Goal: Task Accomplishment & Management: Manage account settings

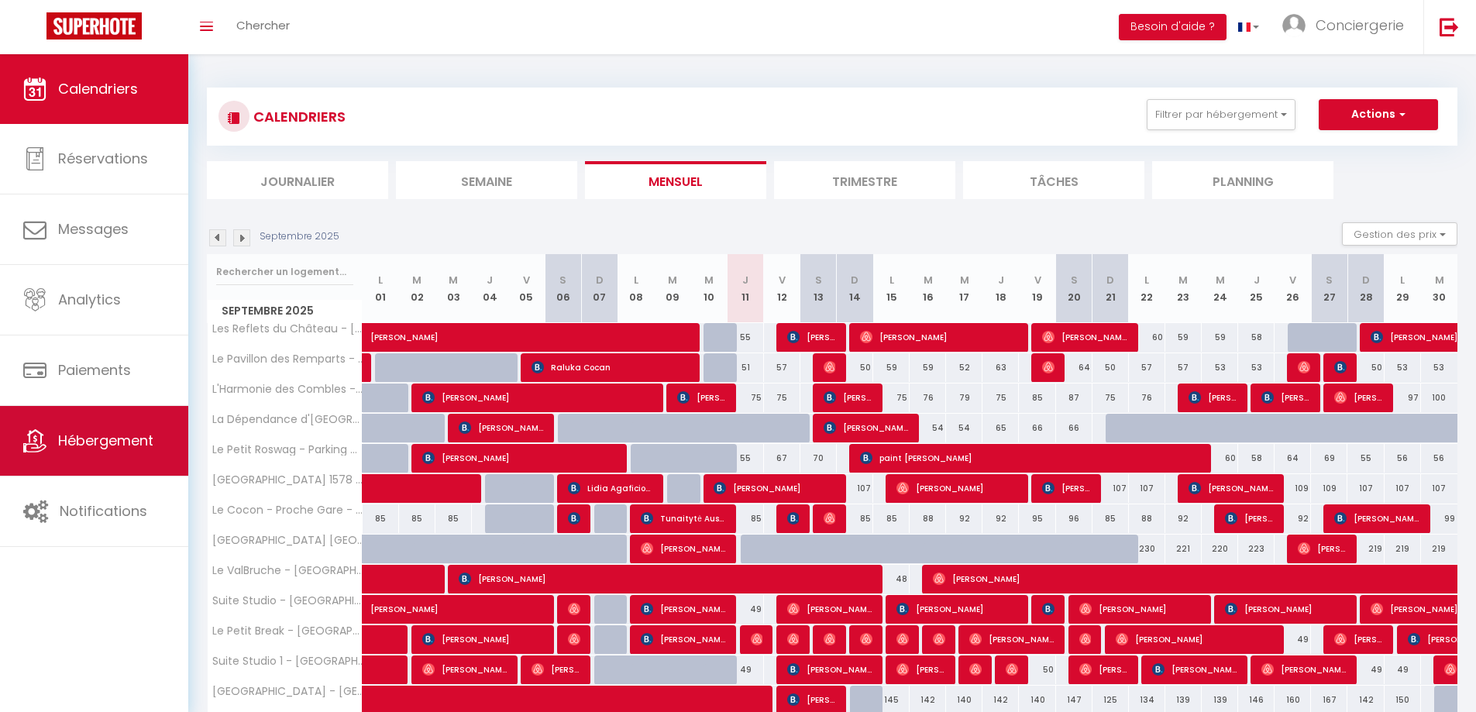
click at [75, 459] on link "Hébergement" at bounding box center [94, 441] width 188 height 70
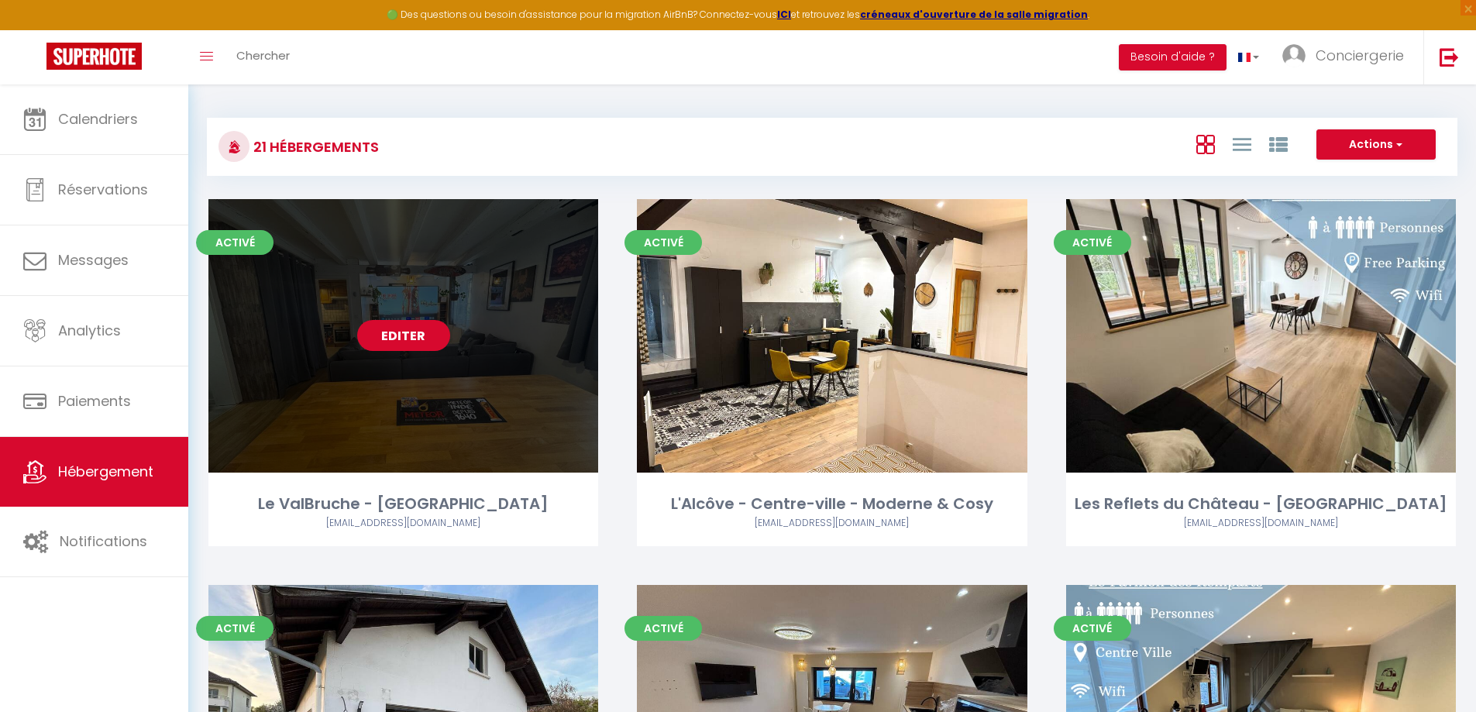
click at [410, 336] on link "Editer" at bounding box center [403, 335] width 93 height 31
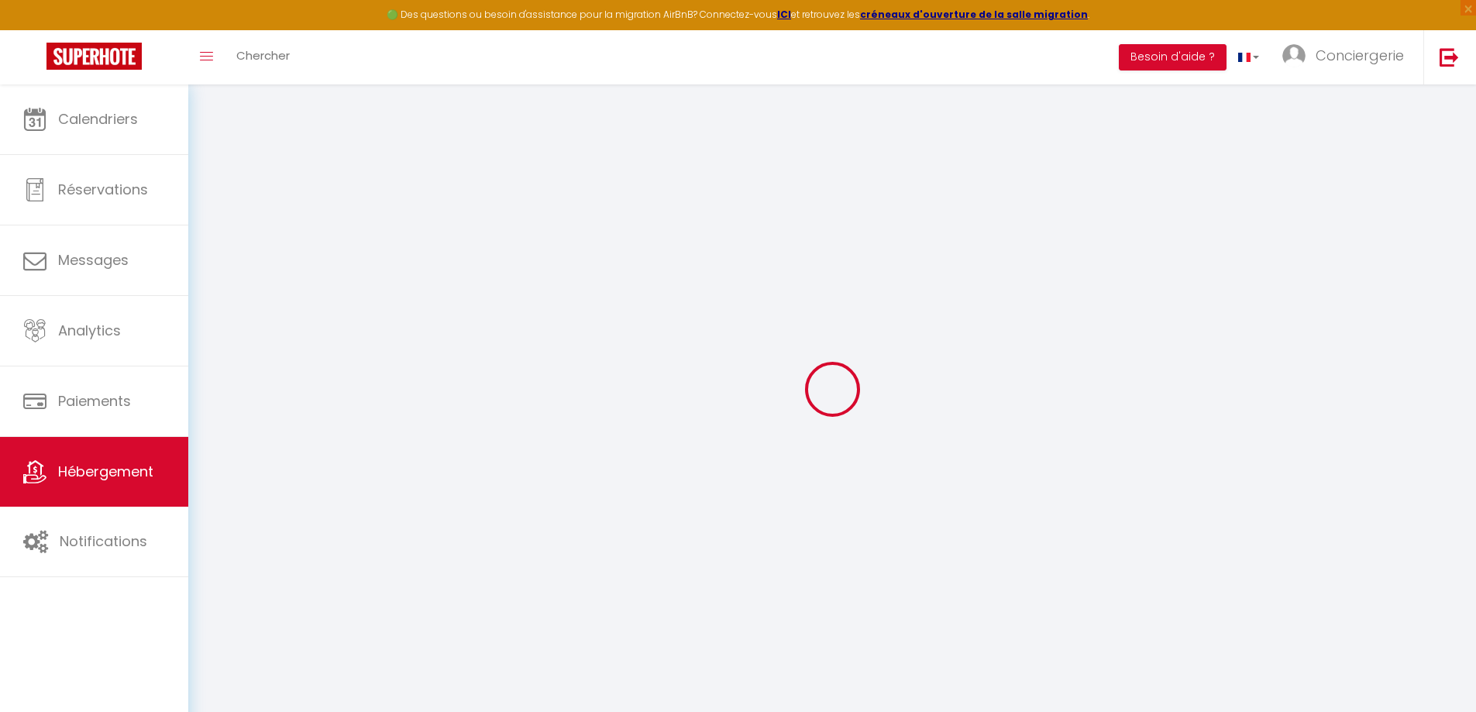
select select
checkbox input "false"
checkbox input "true"
checkbox input "false"
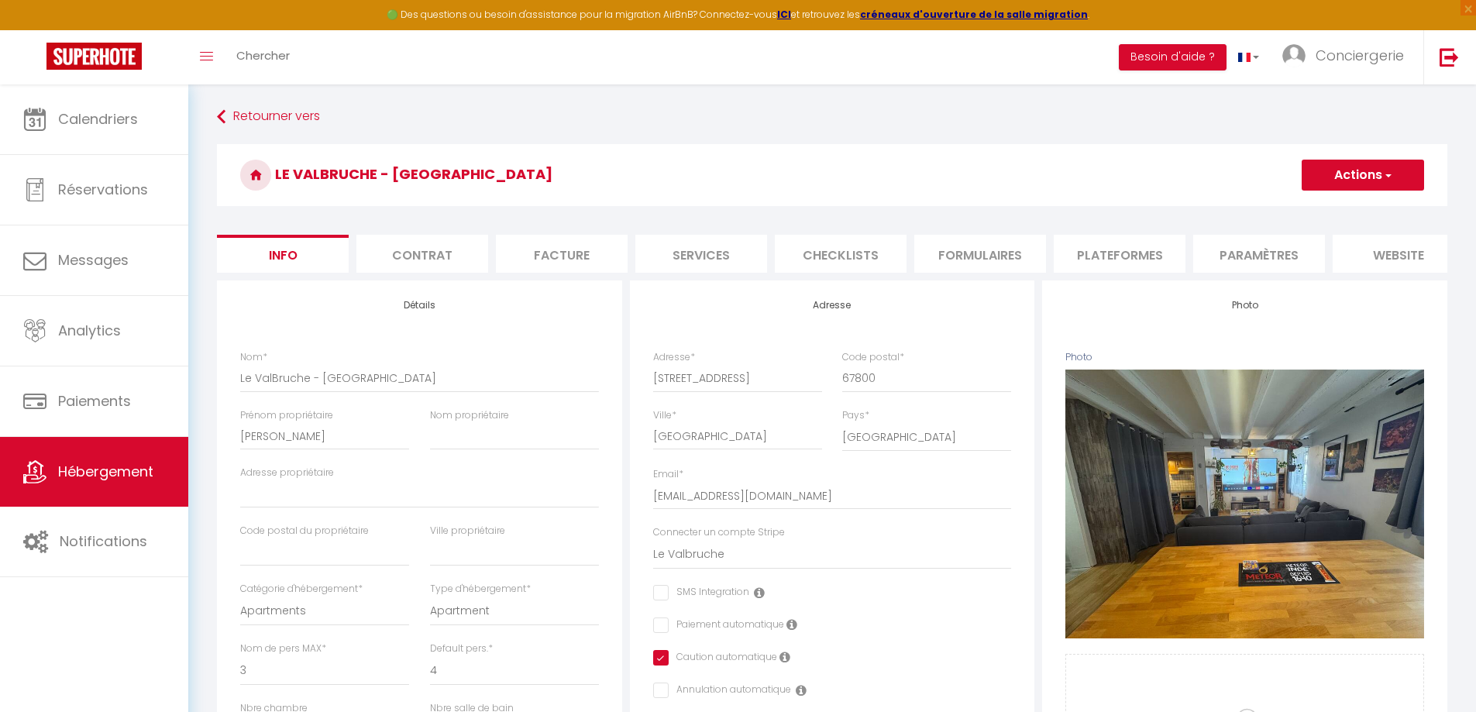
click at [1113, 244] on li "Plateformes" at bounding box center [1120, 254] width 132 height 38
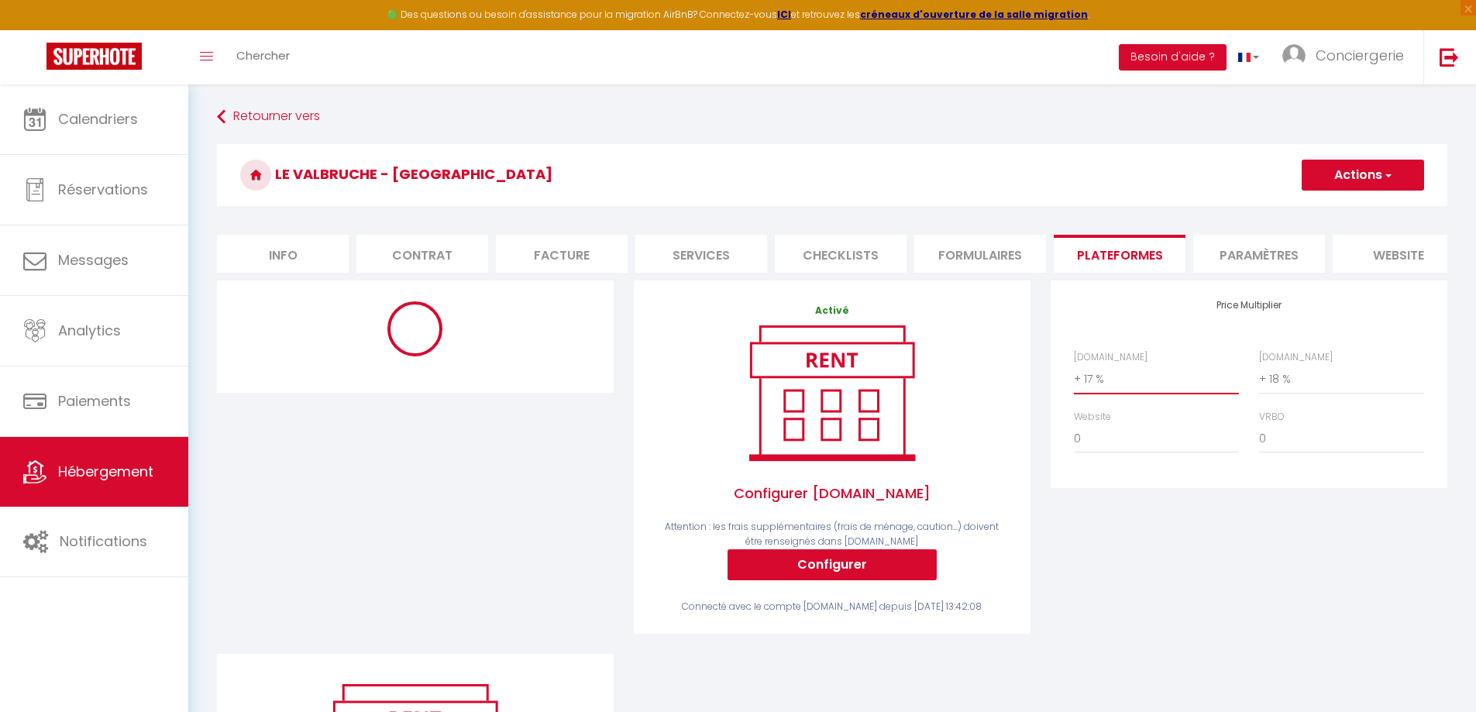
click at [1092, 392] on select "0 + 1 % + 2 % + 3 % + 4 % + 5 % + 6 % + 7 % + 8 % + 9 %" at bounding box center [1156, 378] width 165 height 29
select select "+ 20 %"
click at [1074, 376] on select "0 + 1 % + 2 % + 3 % + 4 % + 5 % + 6 % + 7 % + 8 % + 9 %" at bounding box center [1156, 378] width 165 height 29
click at [1390, 175] on span "button" at bounding box center [1387, 174] width 10 height 15
click at [1355, 203] on link "Enregistrer" at bounding box center [1362, 209] width 122 height 20
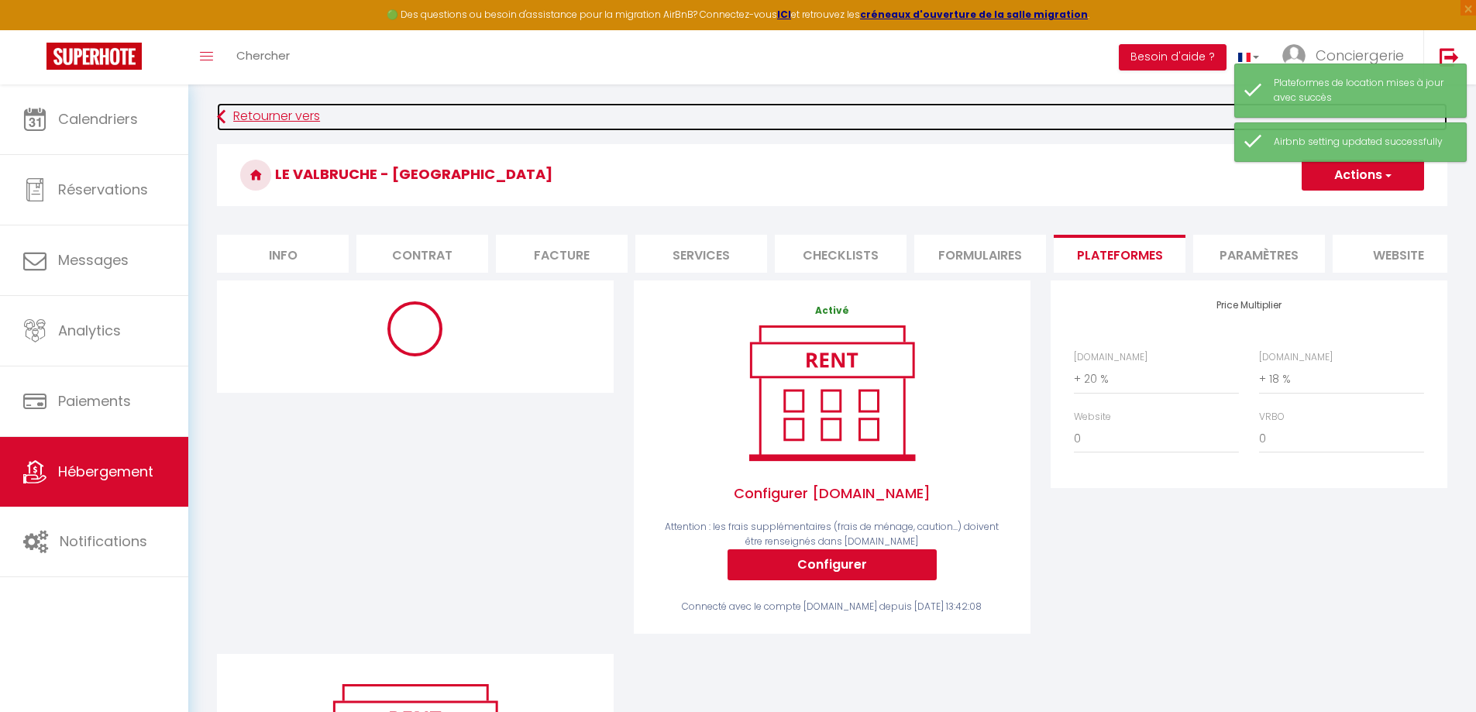
click at [254, 115] on link "Retourner vers" at bounding box center [832, 117] width 1230 height 28
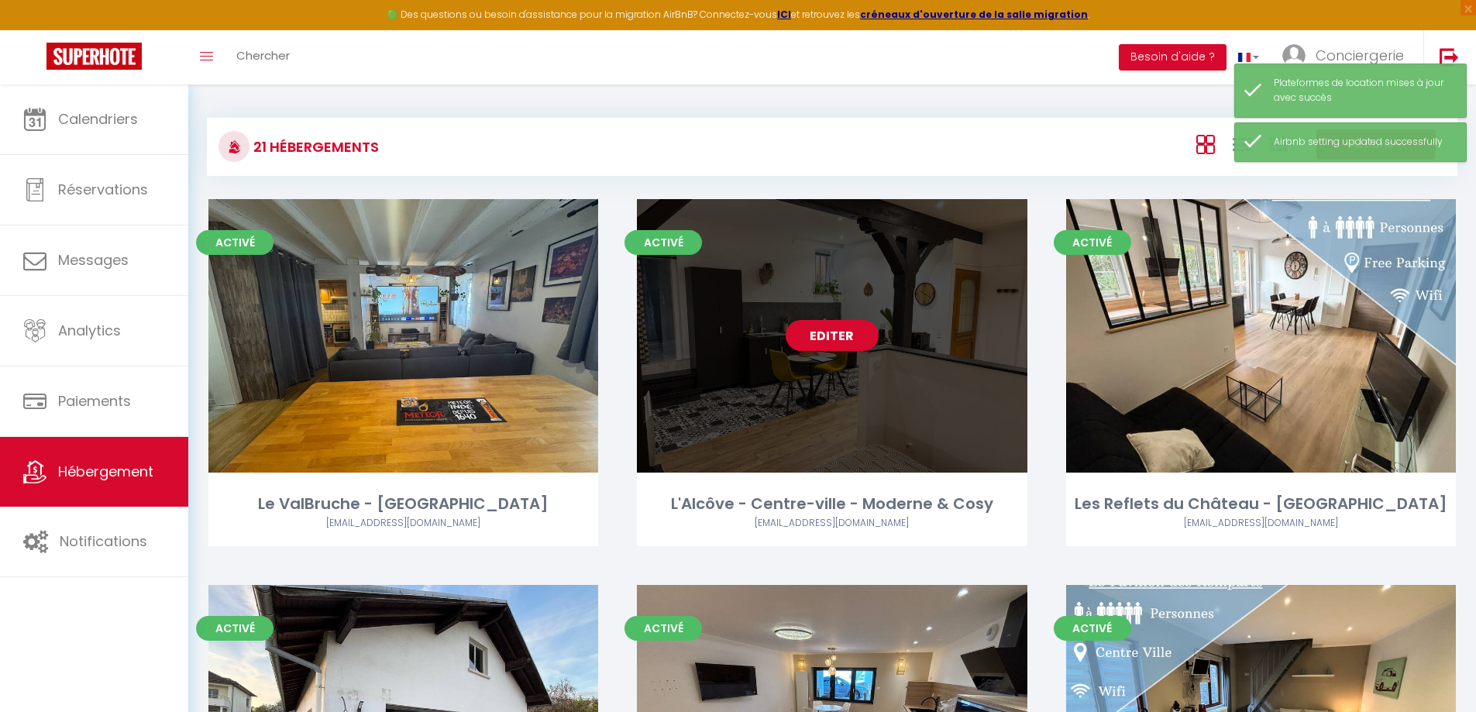
click at [824, 335] on link "Editer" at bounding box center [832, 335] width 93 height 31
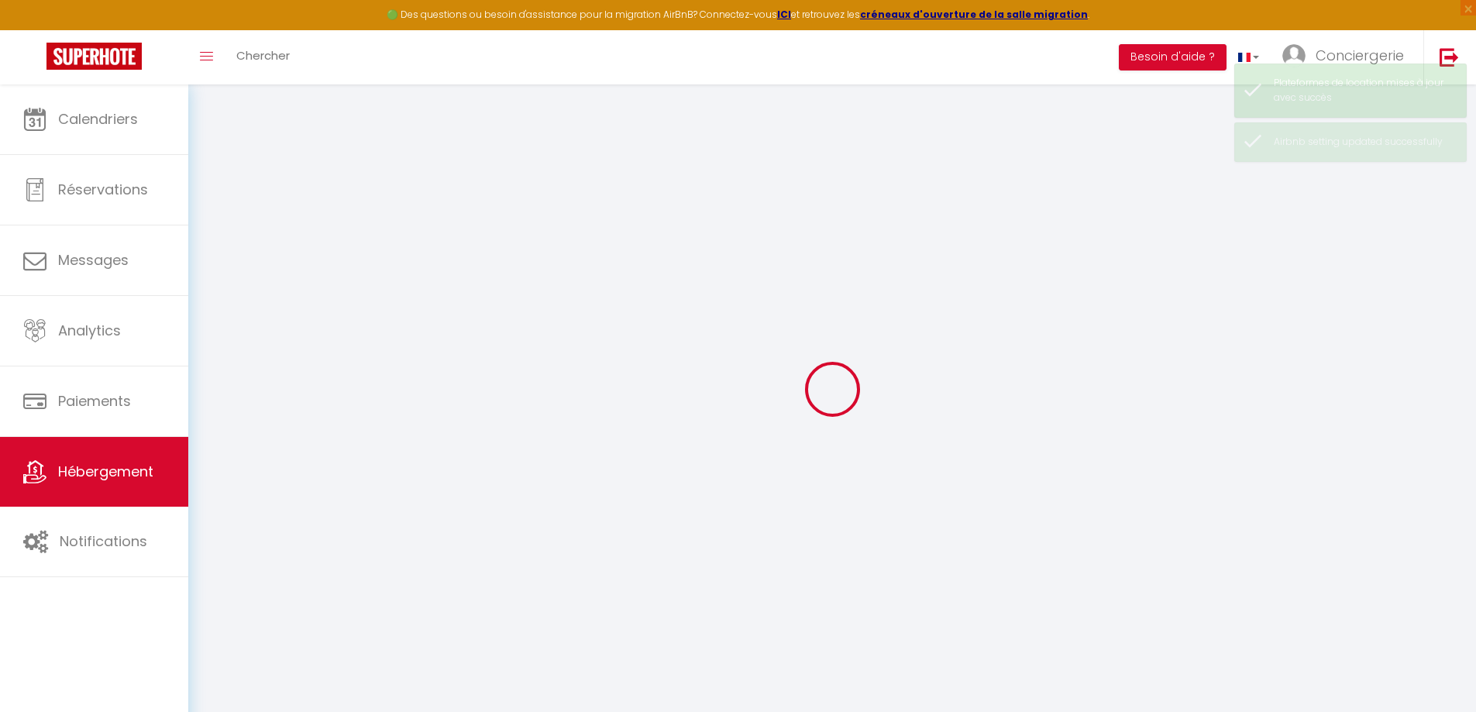
select select
checkbox input "false"
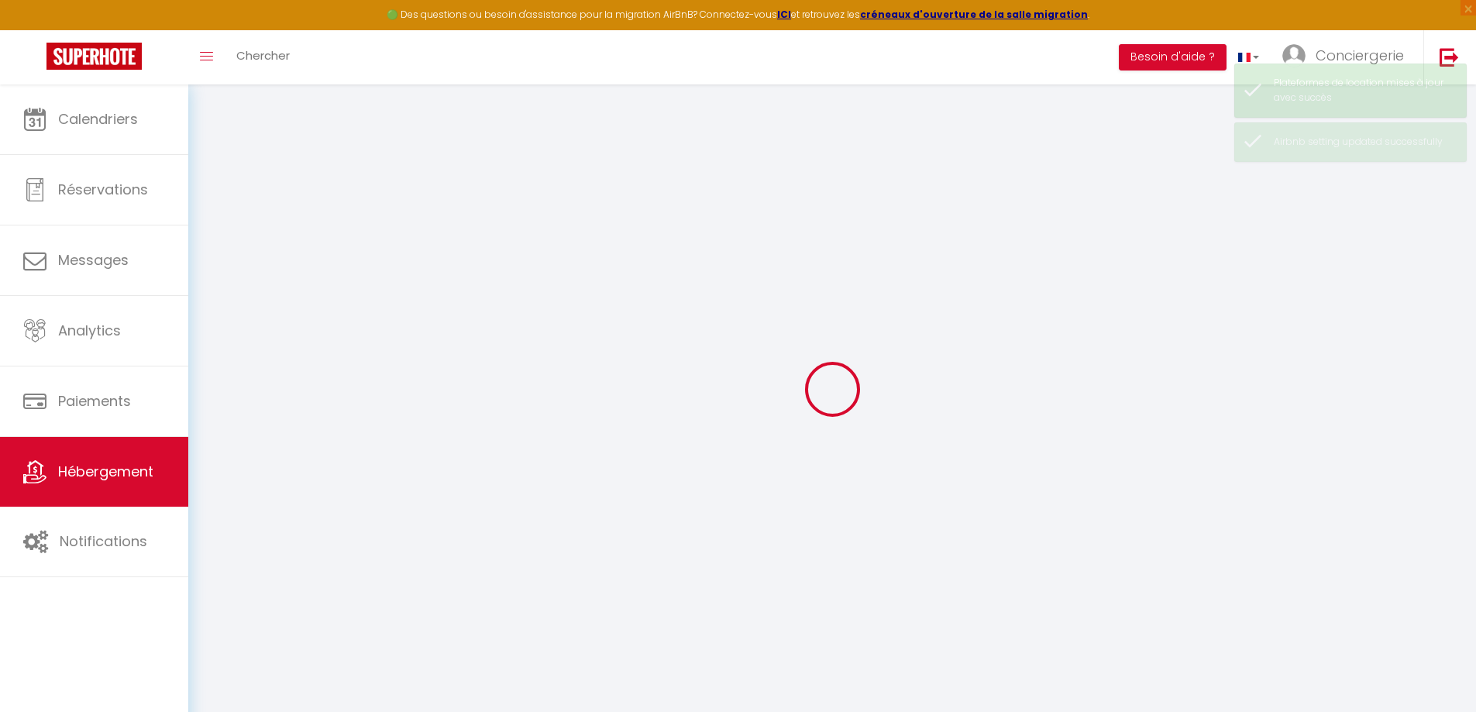
checkbox input "false"
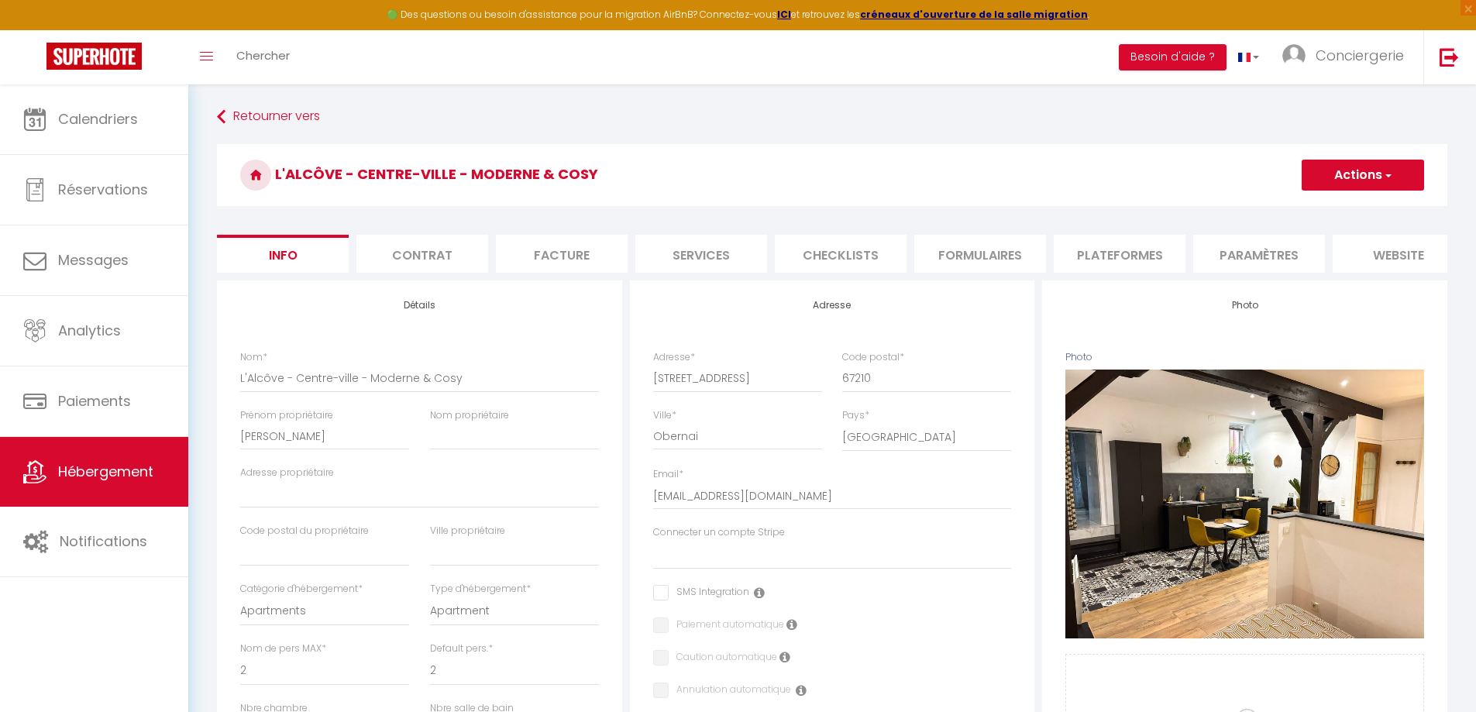
click at [1148, 246] on li "Plateformes" at bounding box center [1120, 254] width 132 height 38
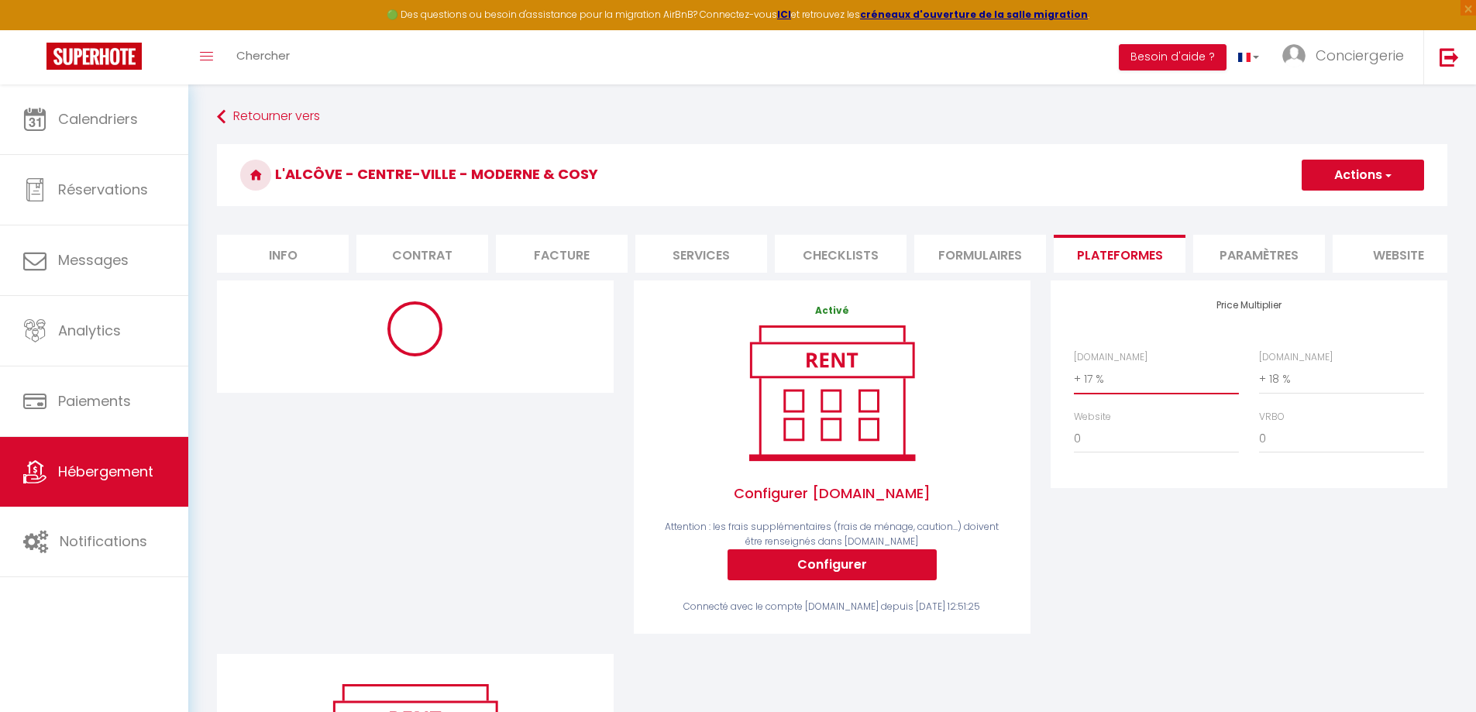
click at [1098, 384] on select "0 + 1 % + 2 % + 3 % + 4 % + 5 % + 6 % + 7 % + 8 % + 9 %" at bounding box center [1156, 378] width 165 height 29
select select "+ 20 %"
click at [1074, 376] on select "0 + 1 % + 2 % + 3 % + 4 % + 5 % + 6 % + 7 % + 8 % + 9 %" at bounding box center [1156, 378] width 165 height 29
click at [1357, 181] on button "Actions" at bounding box center [1363, 175] width 122 height 31
click at [1357, 207] on link "Enregistrer" at bounding box center [1362, 209] width 122 height 20
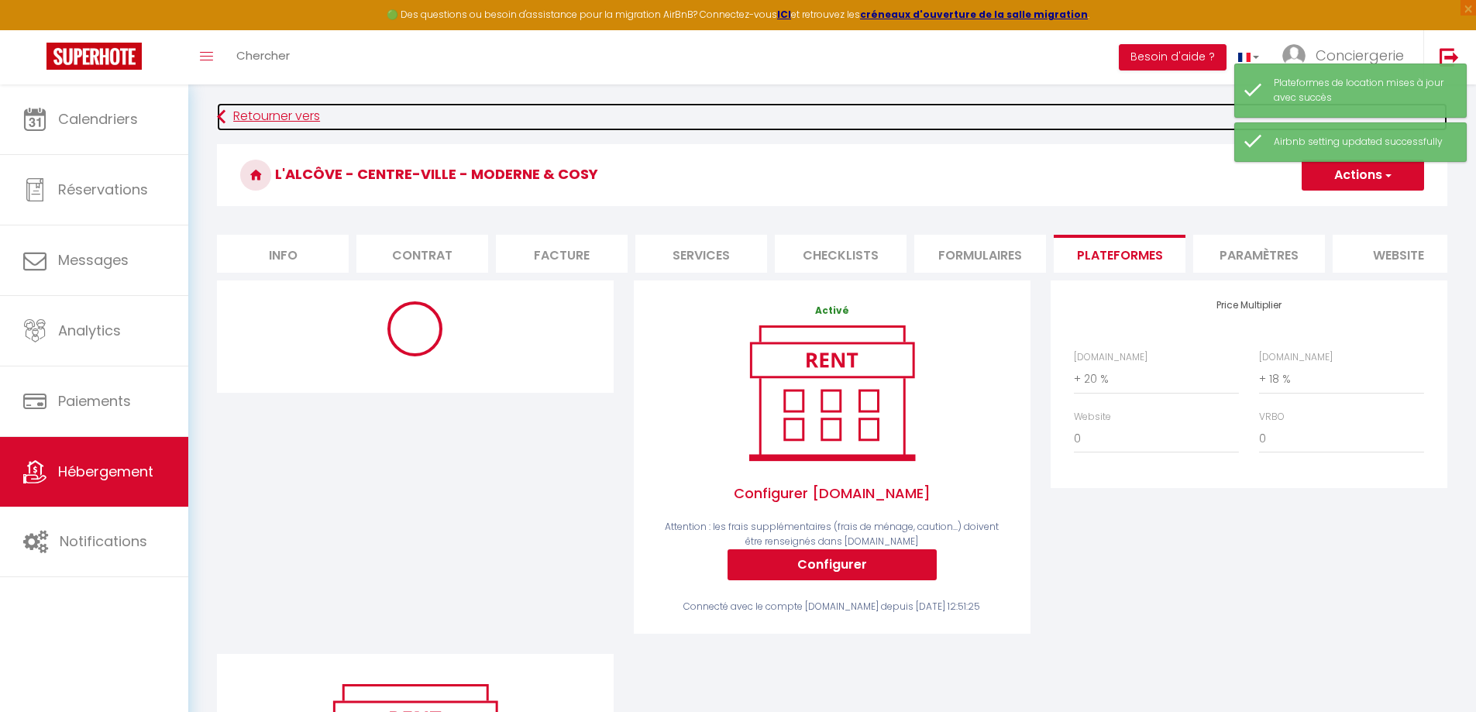
click at [265, 120] on link "Retourner vers" at bounding box center [832, 117] width 1230 height 28
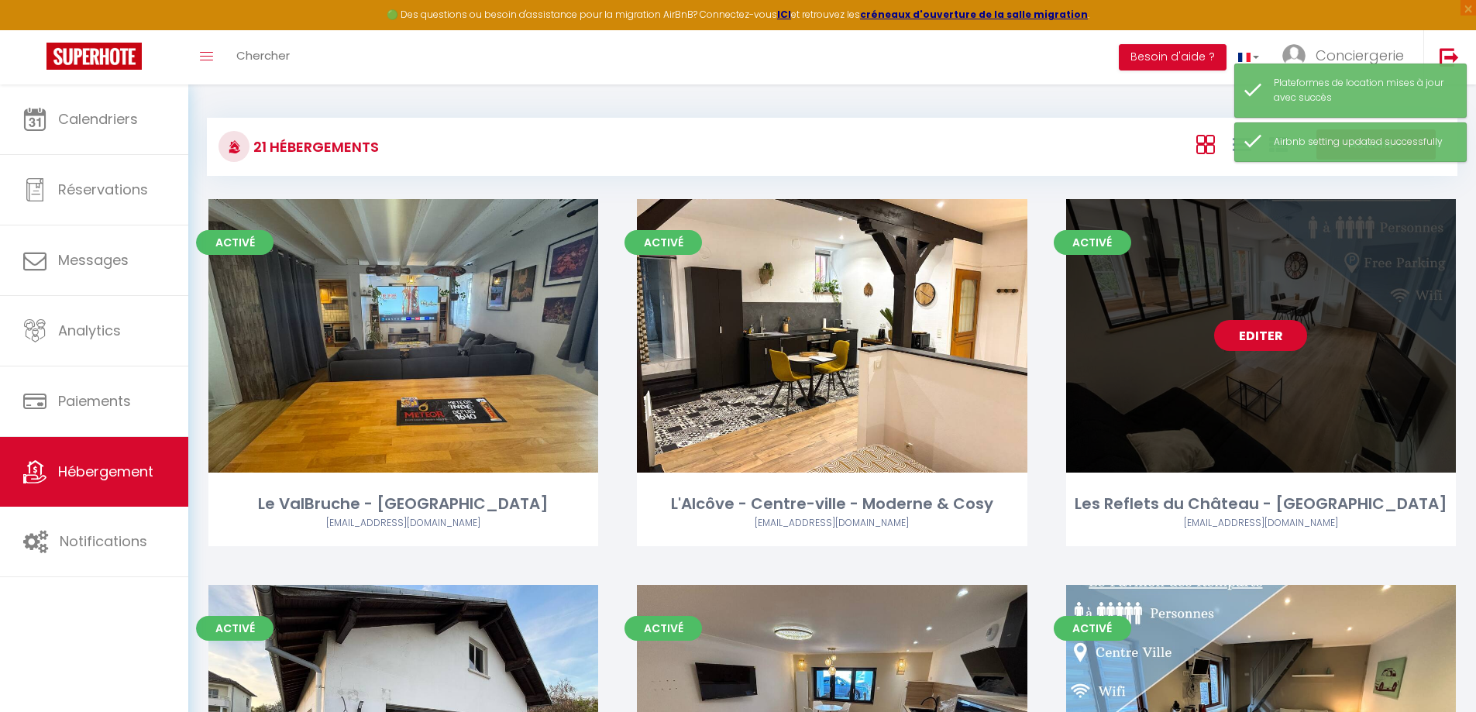
click at [1263, 336] on link "Editer" at bounding box center [1260, 335] width 93 height 31
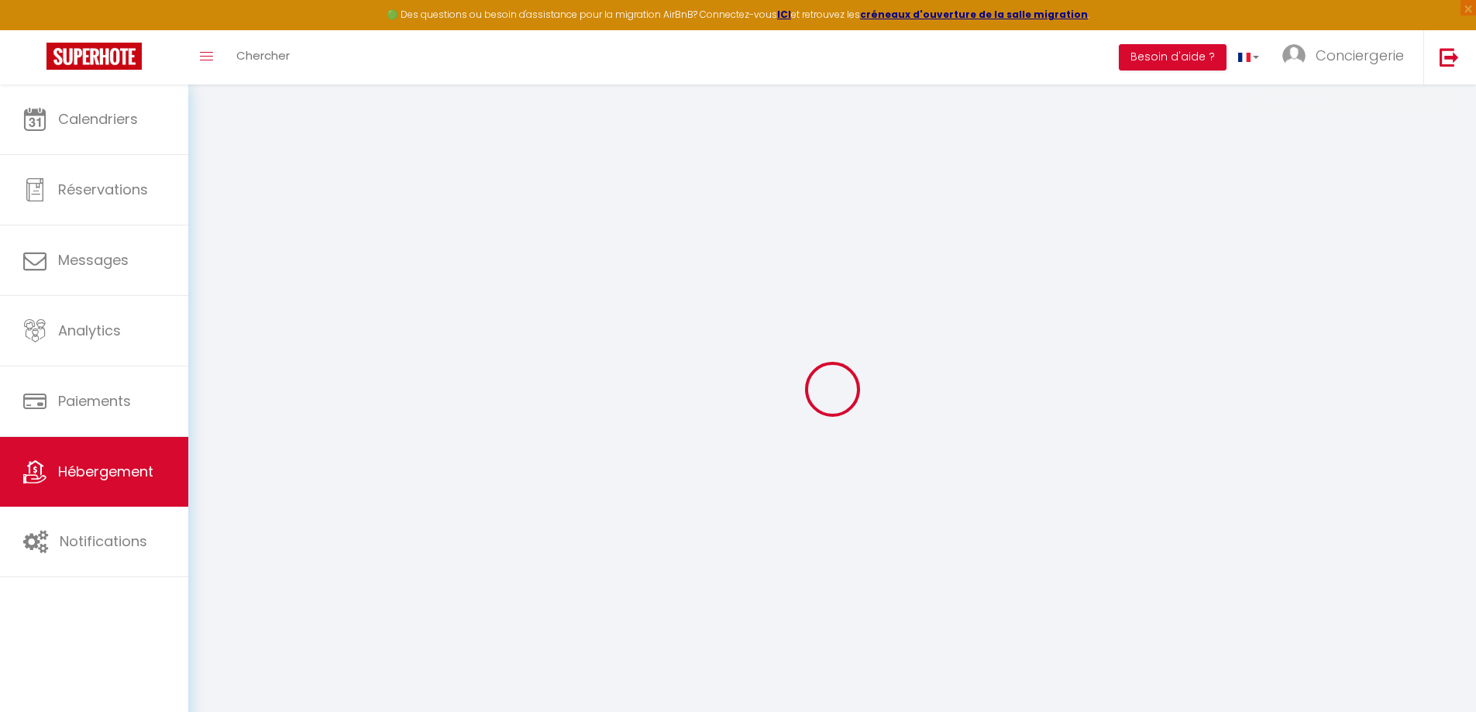
select select
checkbox input "false"
checkbox input "true"
checkbox input "false"
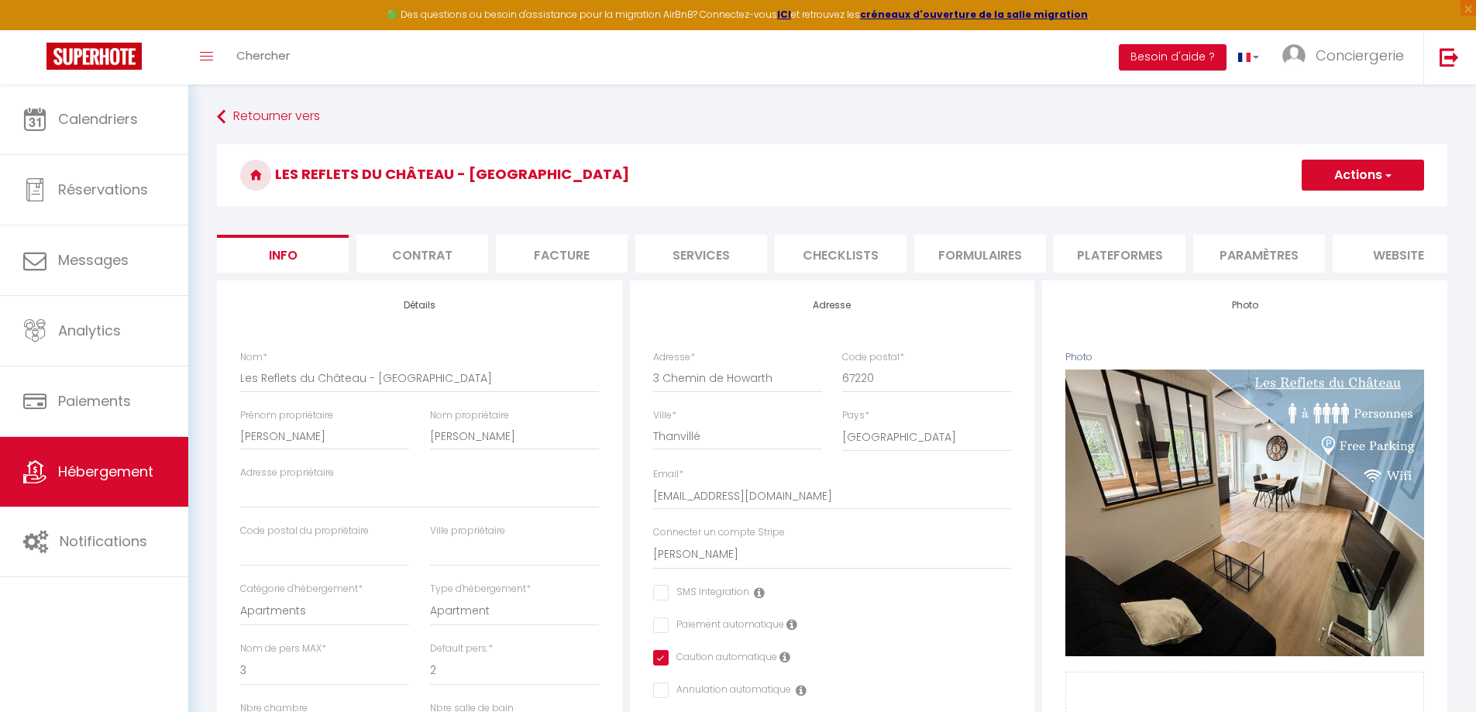
click at [1120, 247] on li "Plateformes" at bounding box center [1120, 254] width 132 height 38
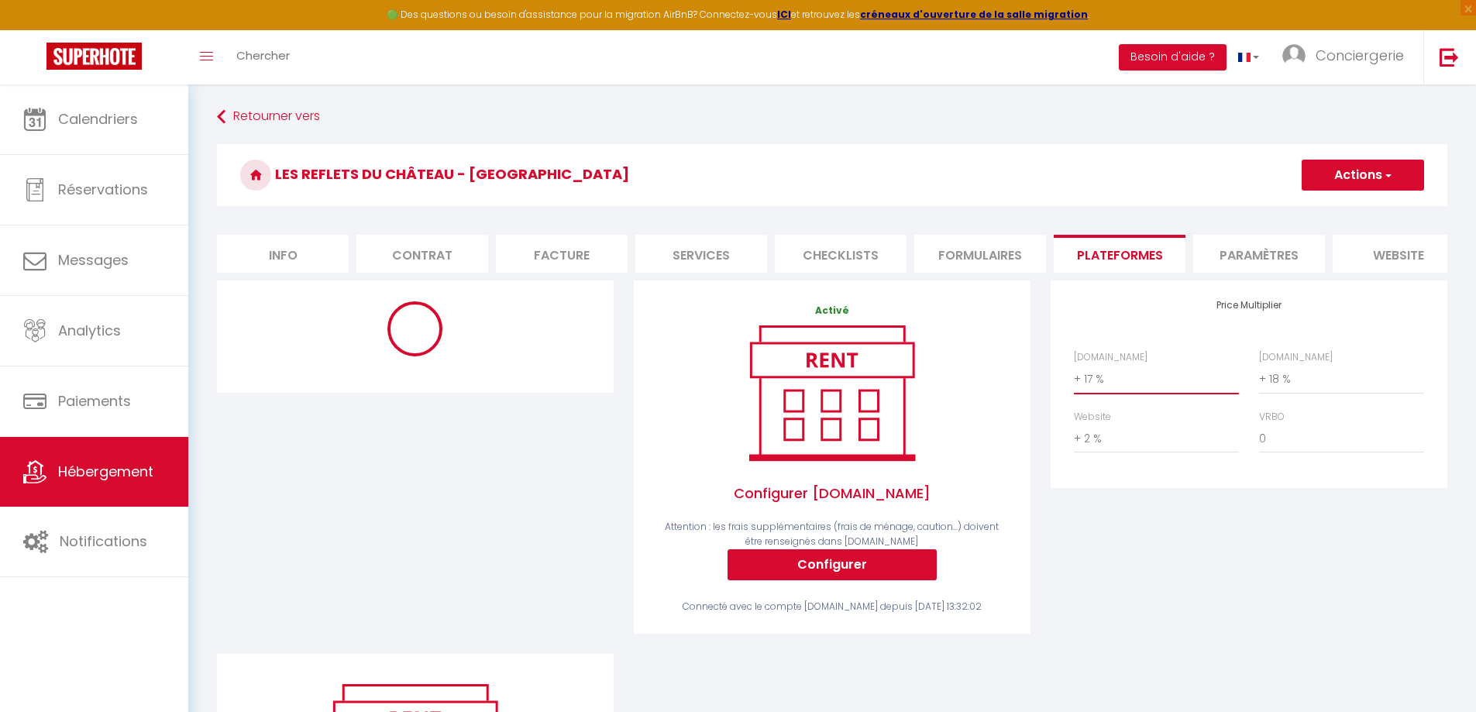
click at [1106, 390] on select "0 + 1 % + 2 % + 3 % + 4 % + 5 % + 6 % + 7 % + 8 % + 9 %" at bounding box center [1156, 378] width 165 height 29
select select "+ 20 %"
click at [1074, 376] on select "0 + 1 % + 2 % + 3 % + 4 % + 5 % + 6 % + 7 % + 8 % + 9 %" at bounding box center [1156, 378] width 165 height 29
click at [1364, 170] on button "Actions" at bounding box center [1363, 175] width 122 height 31
click at [1345, 209] on link "Enregistrer" at bounding box center [1362, 209] width 122 height 20
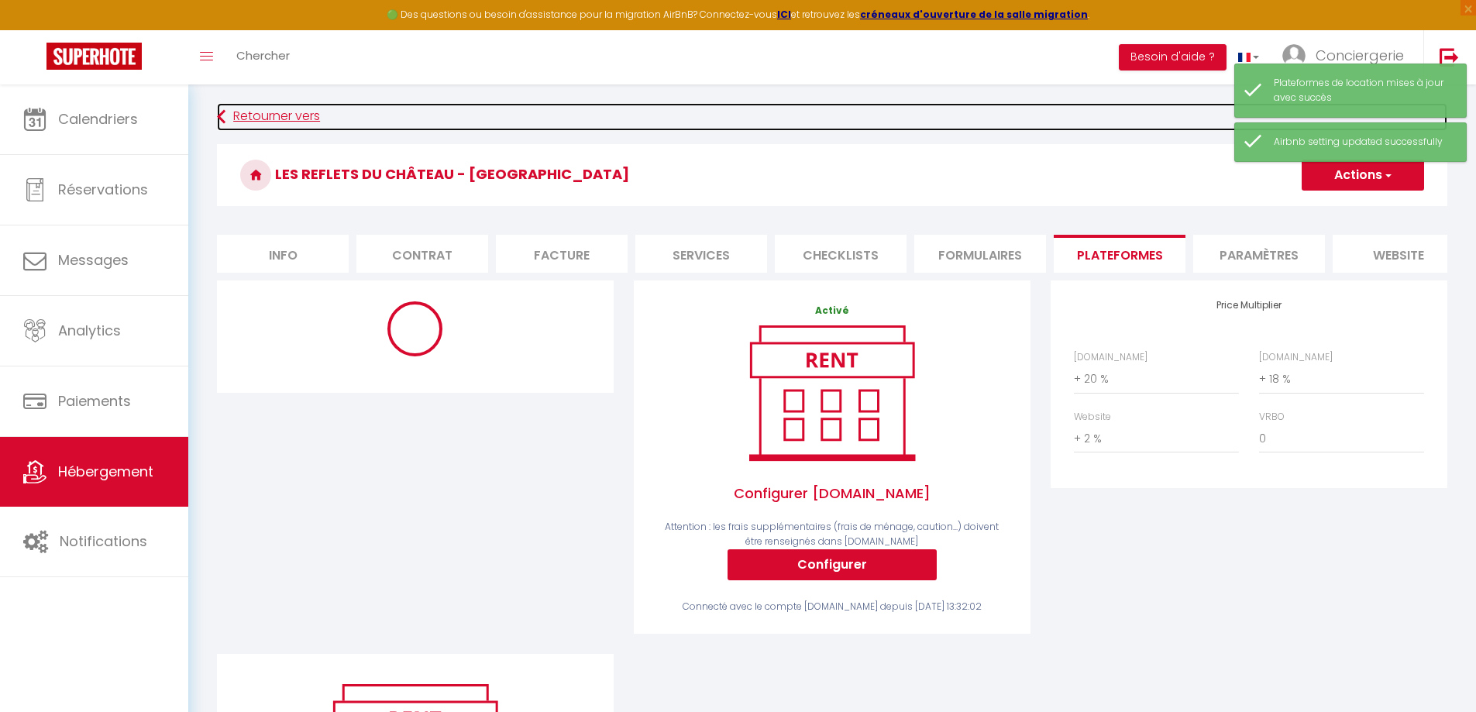
click at [282, 115] on link "Retourner vers" at bounding box center [832, 117] width 1230 height 28
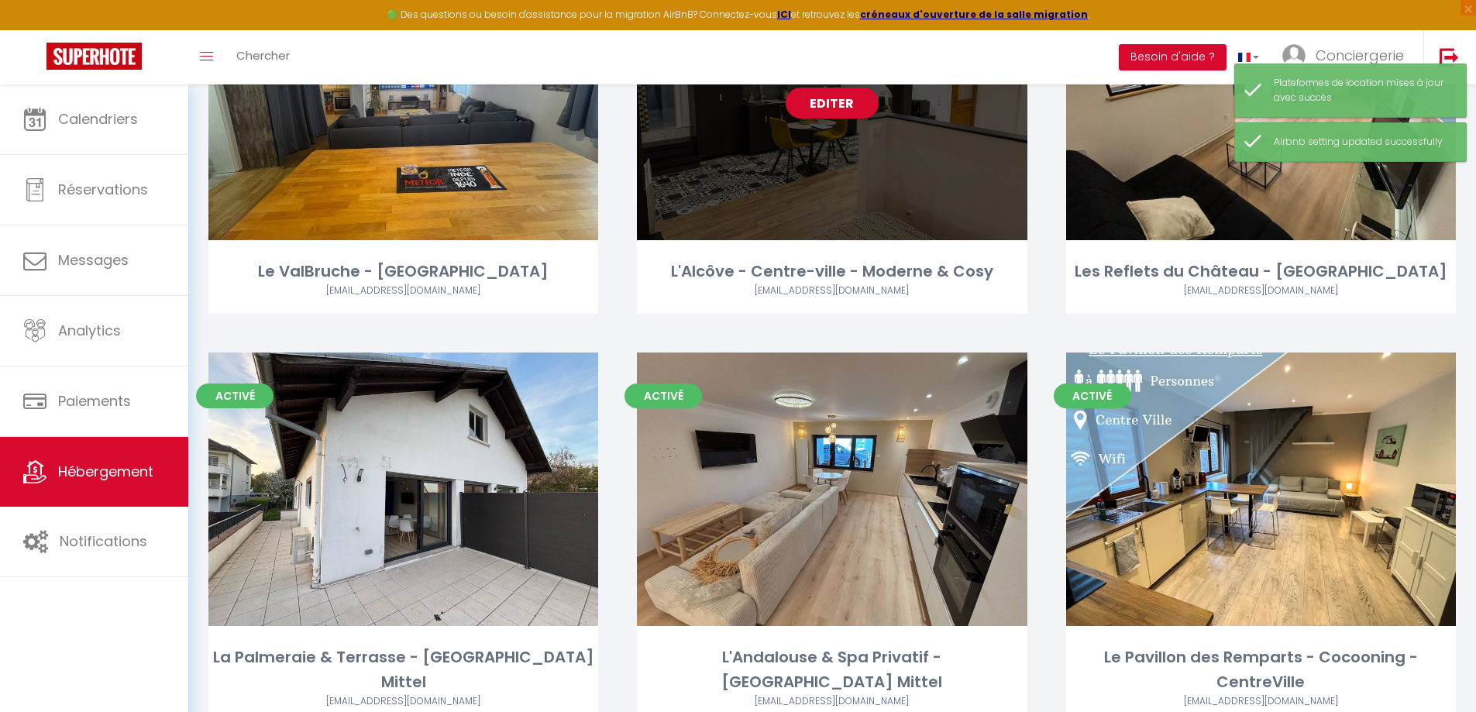
scroll to position [387, 0]
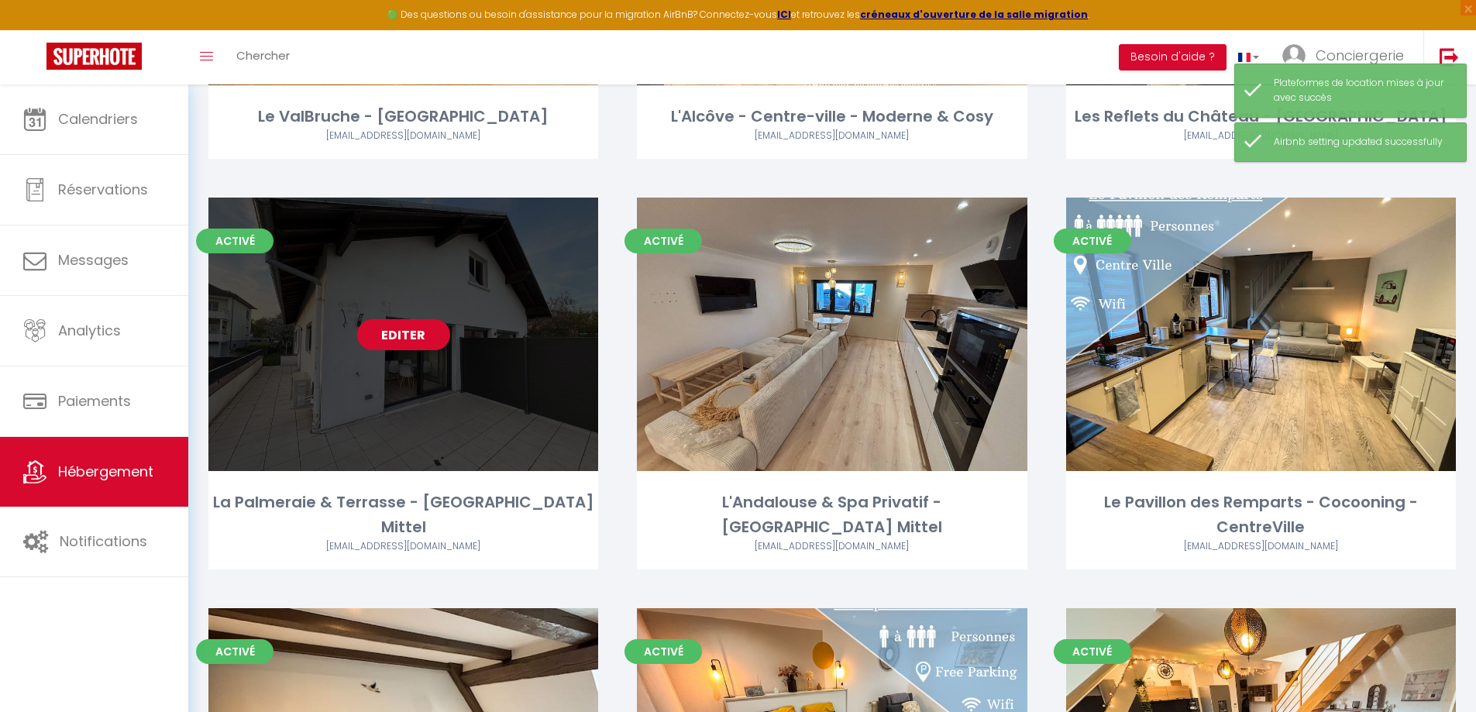
click at [392, 340] on link "Editer" at bounding box center [403, 334] width 93 height 31
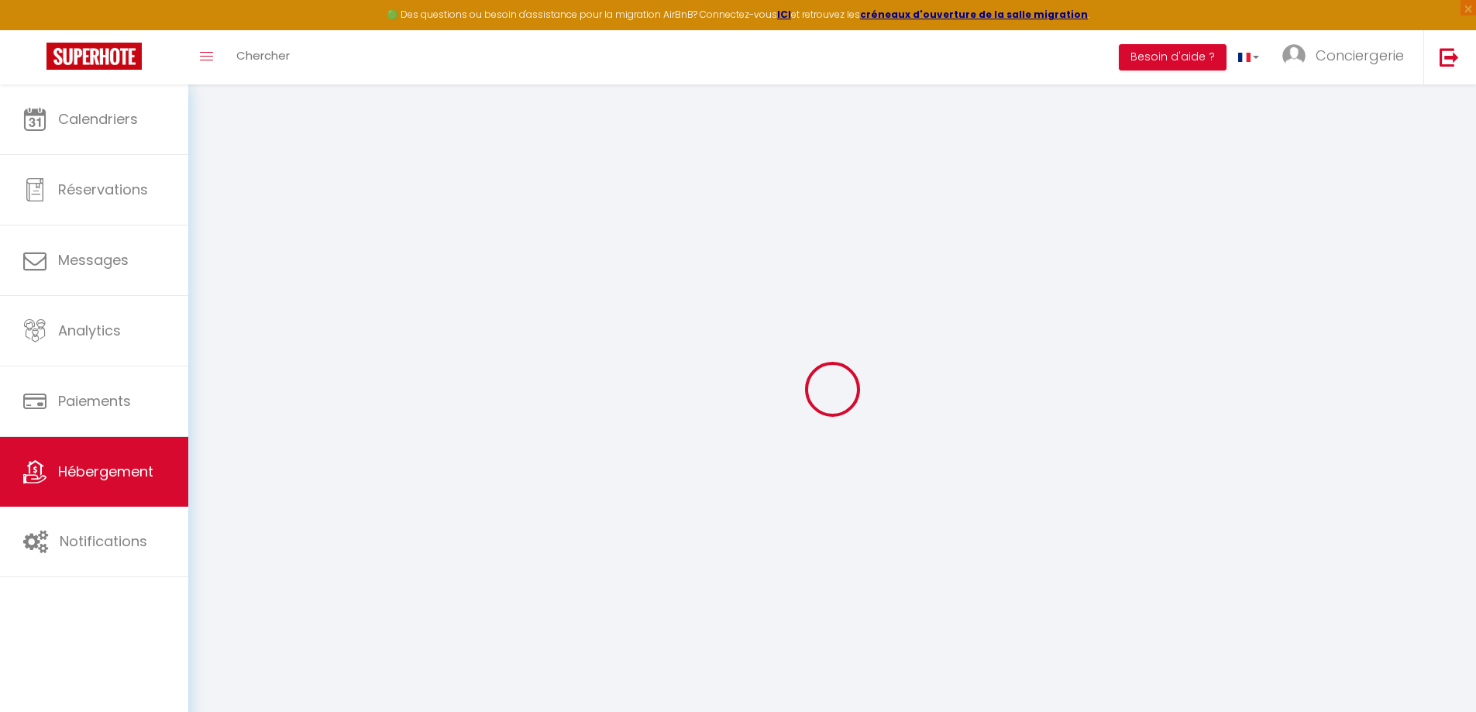
select select
checkbox input "false"
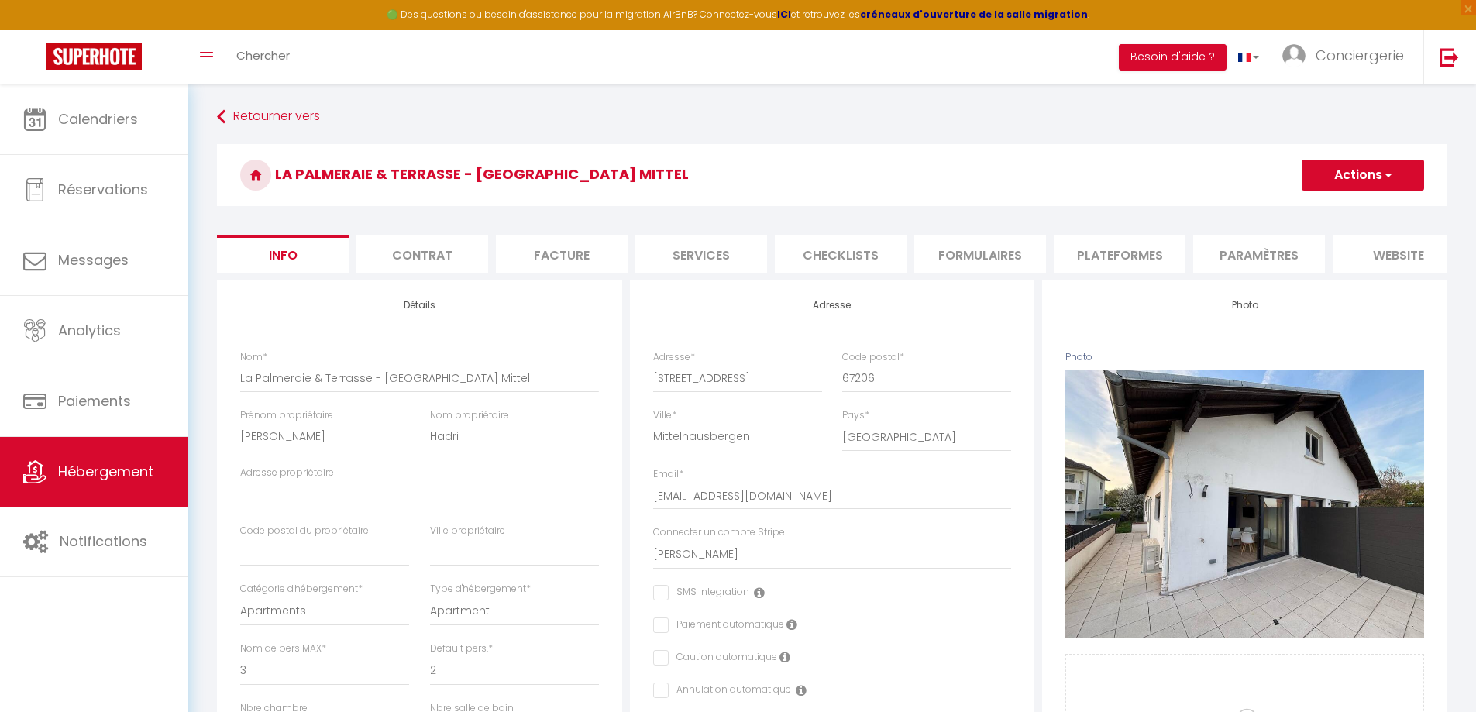
click at [1096, 252] on li "Plateformes" at bounding box center [1120, 254] width 132 height 38
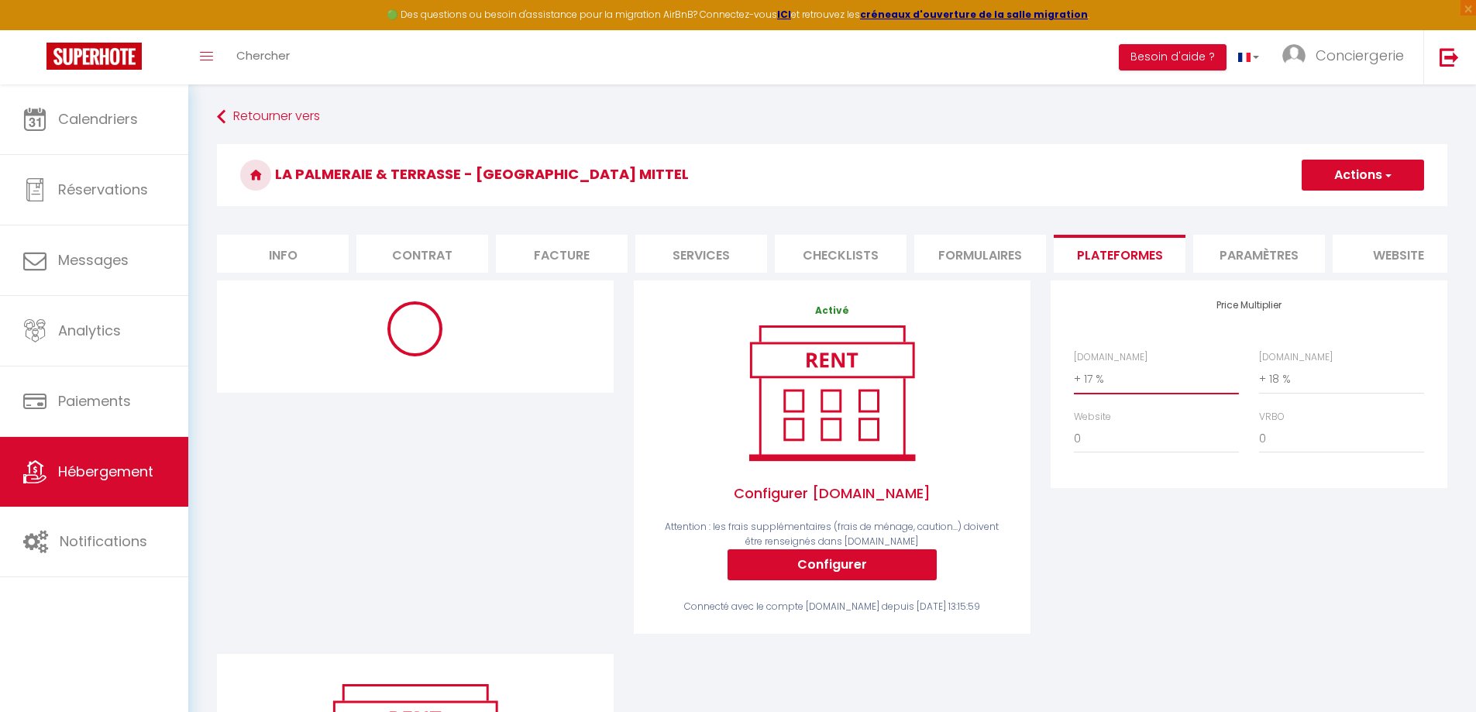
click at [1115, 394] on select "0 + 1 % + 2 % + 3 % + 4 % + 5 % + 6 % + 7 % + 8 % + 9 %" at bounding box center [1156, 378] width 165 height 29
select select "+ 20 %"
click at [1074, 376] on select "0 + 1 % + 2 % + 3 % + 4 % + 5 % + 6 % + 7 % + 8 % + 9 %" at bounding box center [1156, 378] width 165 height 29
click at [1393, 177] on button "Actions" at bounding box center [1363, 175] width 122 height 31
click at [1350, 208] on link "Enregistrer" at bounding box center [1362, 209] width 122 height 20
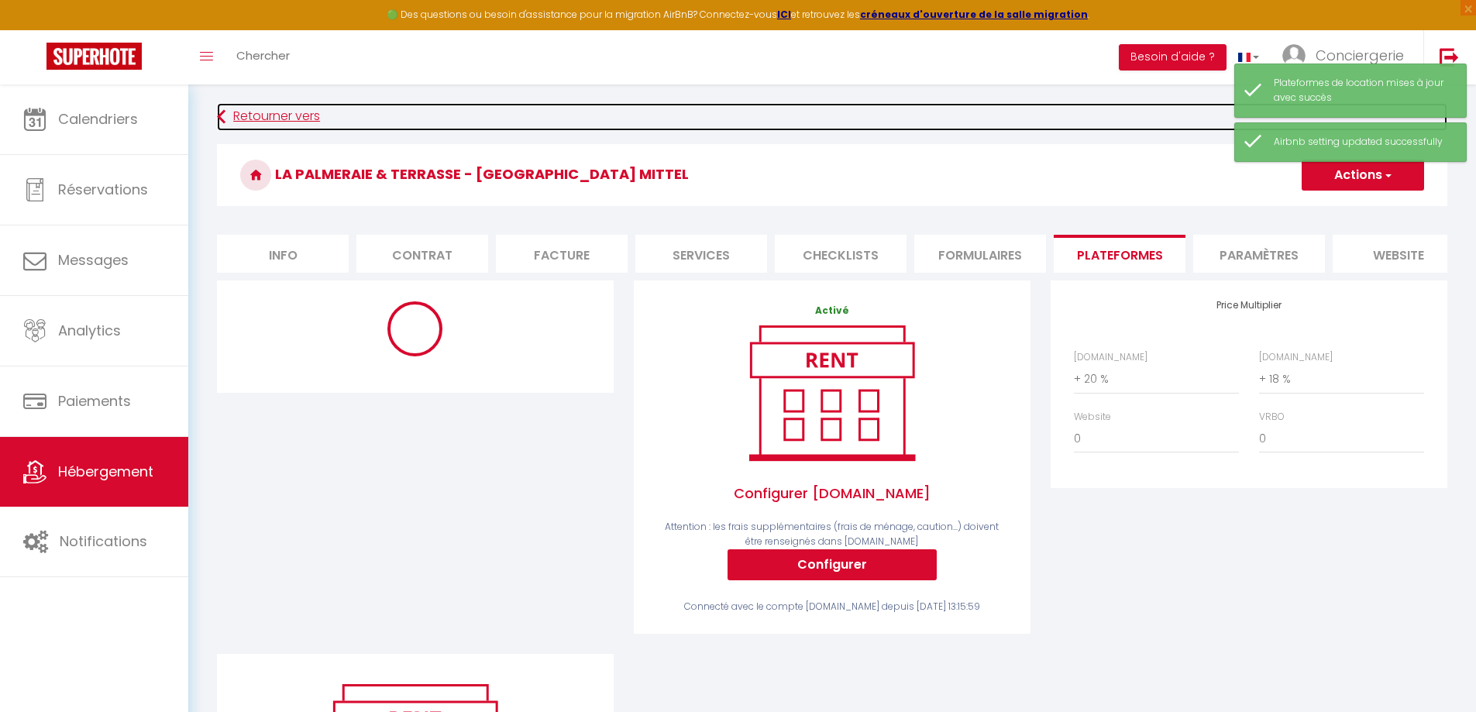
click at [270, 124] on link "Retourner vers" at bounding box center [832, 117] width 1230 height 28
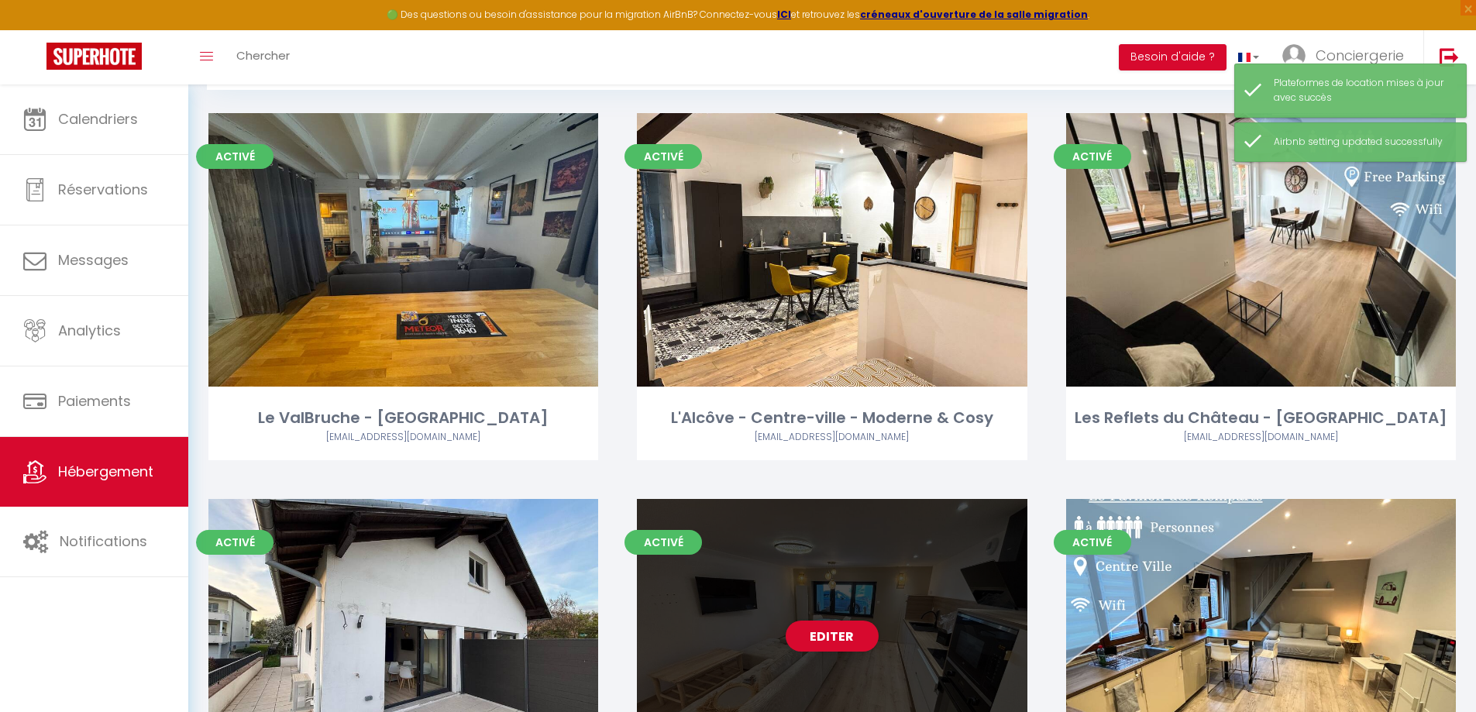
scroll to position [232, 0]
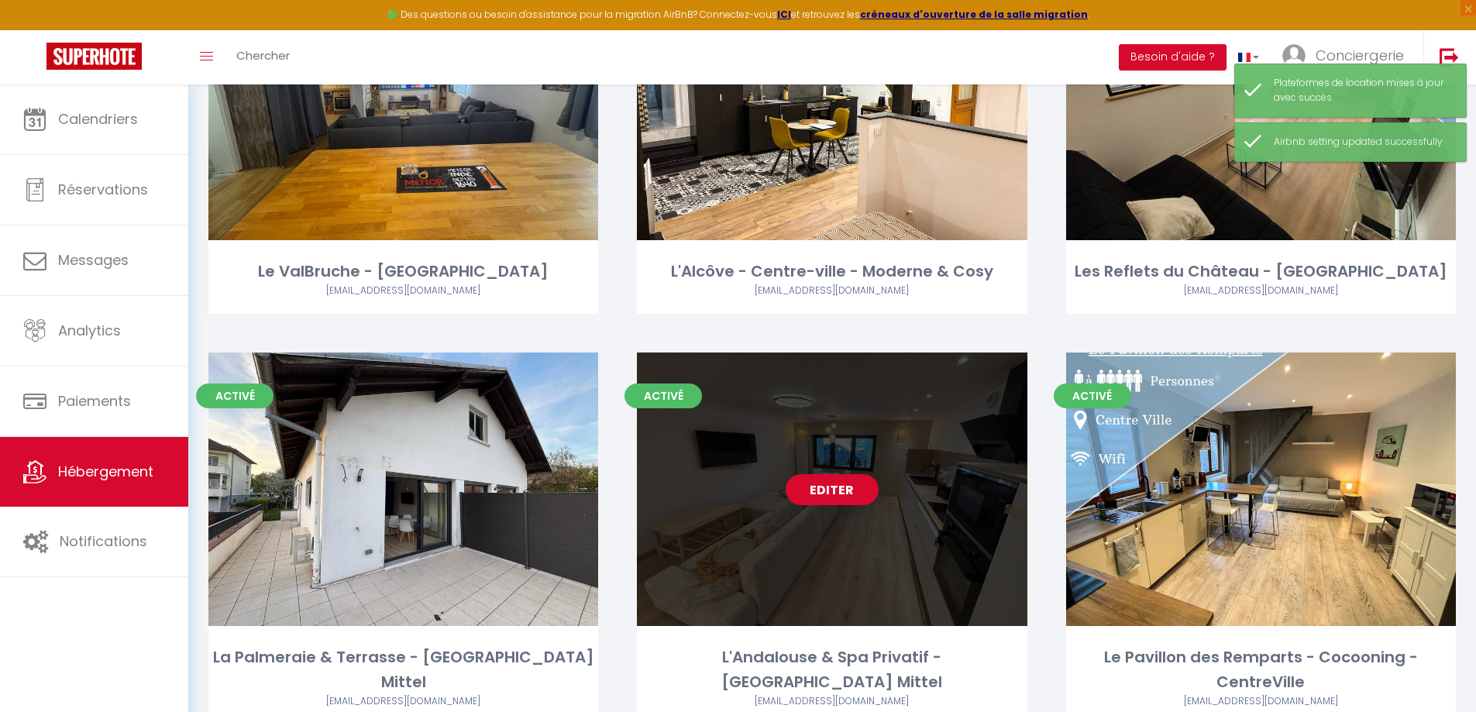
click at [827, 499] on link "Editer" at bounding box center [832, 489] width 93 height 31
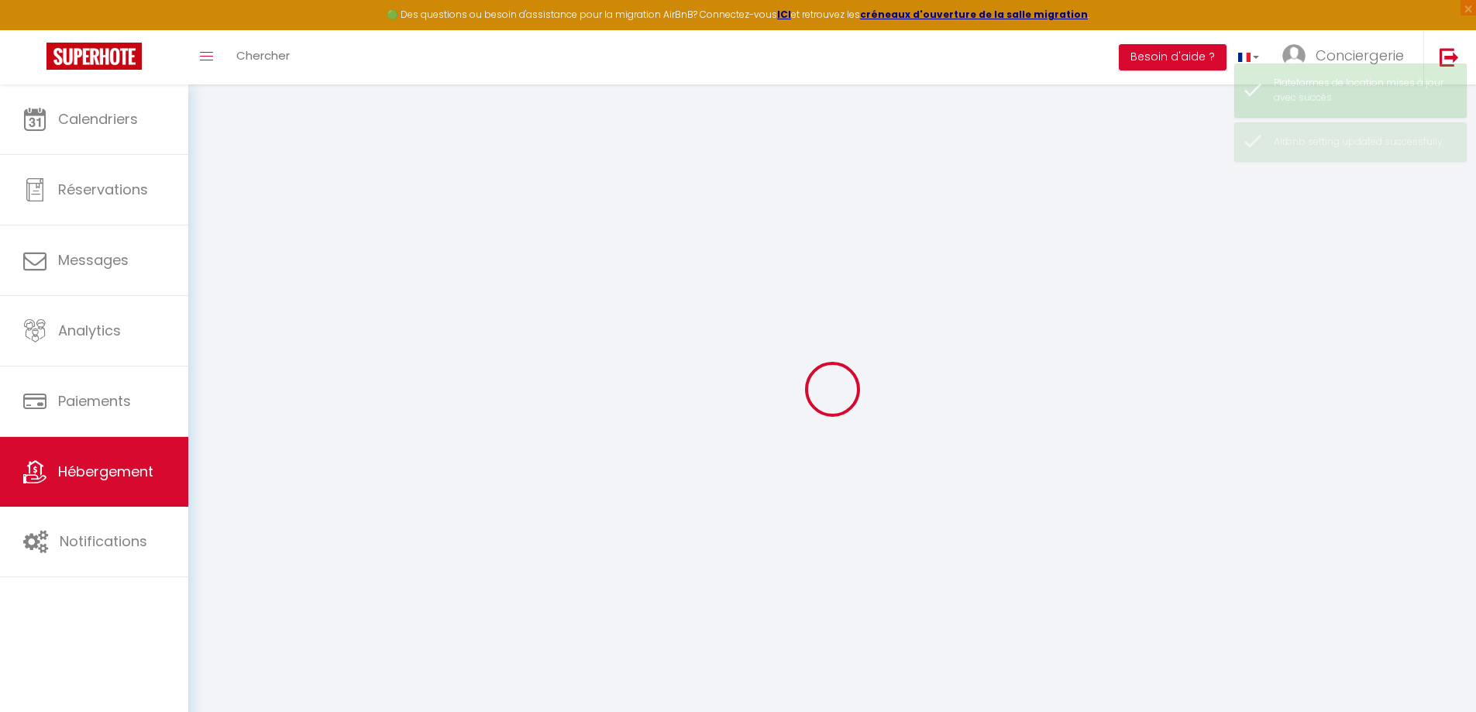
select select
checkbox input "false"
checkbox input "true"
checkbox input "false"
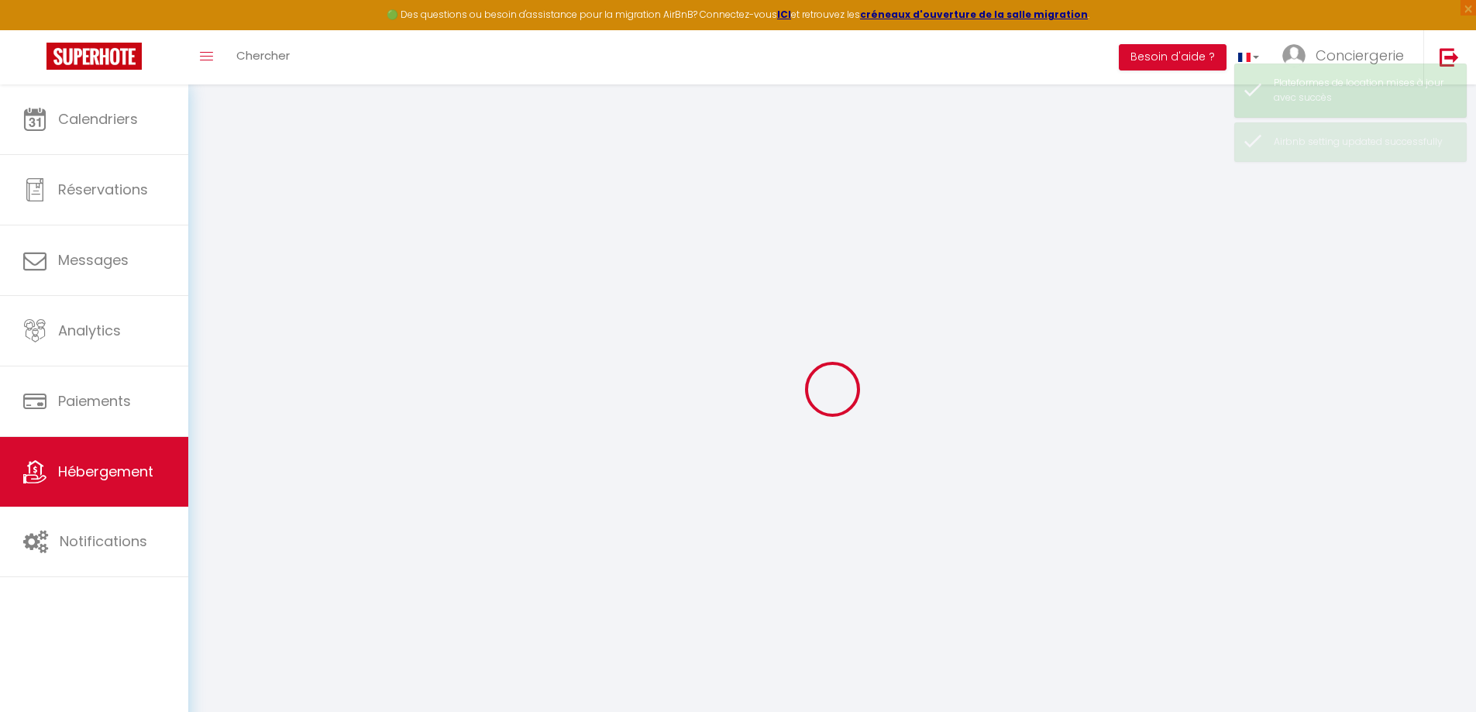
select select
checkbox input "false"
checkbox input "true"
checkbox input "false"
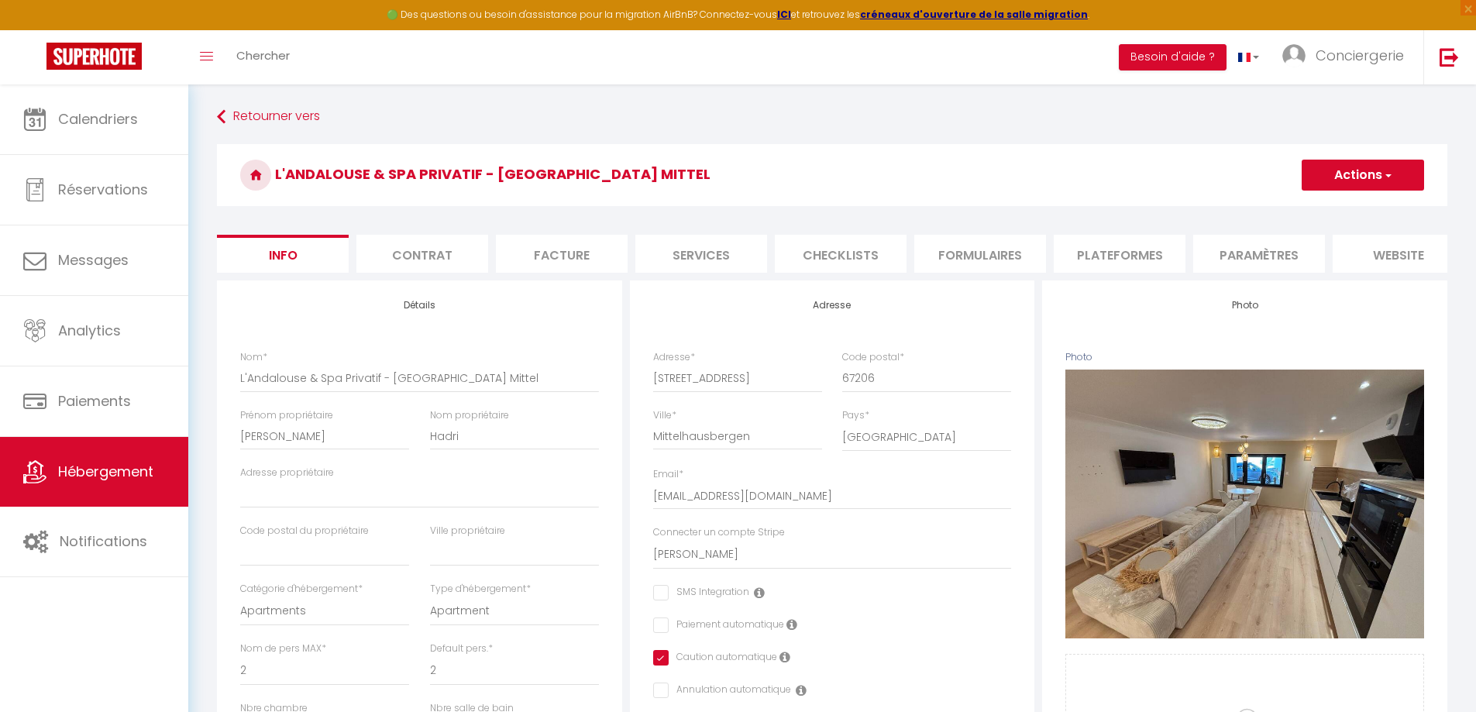
click at [1122, 255] on li "Plateformes" at bounding box center [1120, 254] width 132 height 38
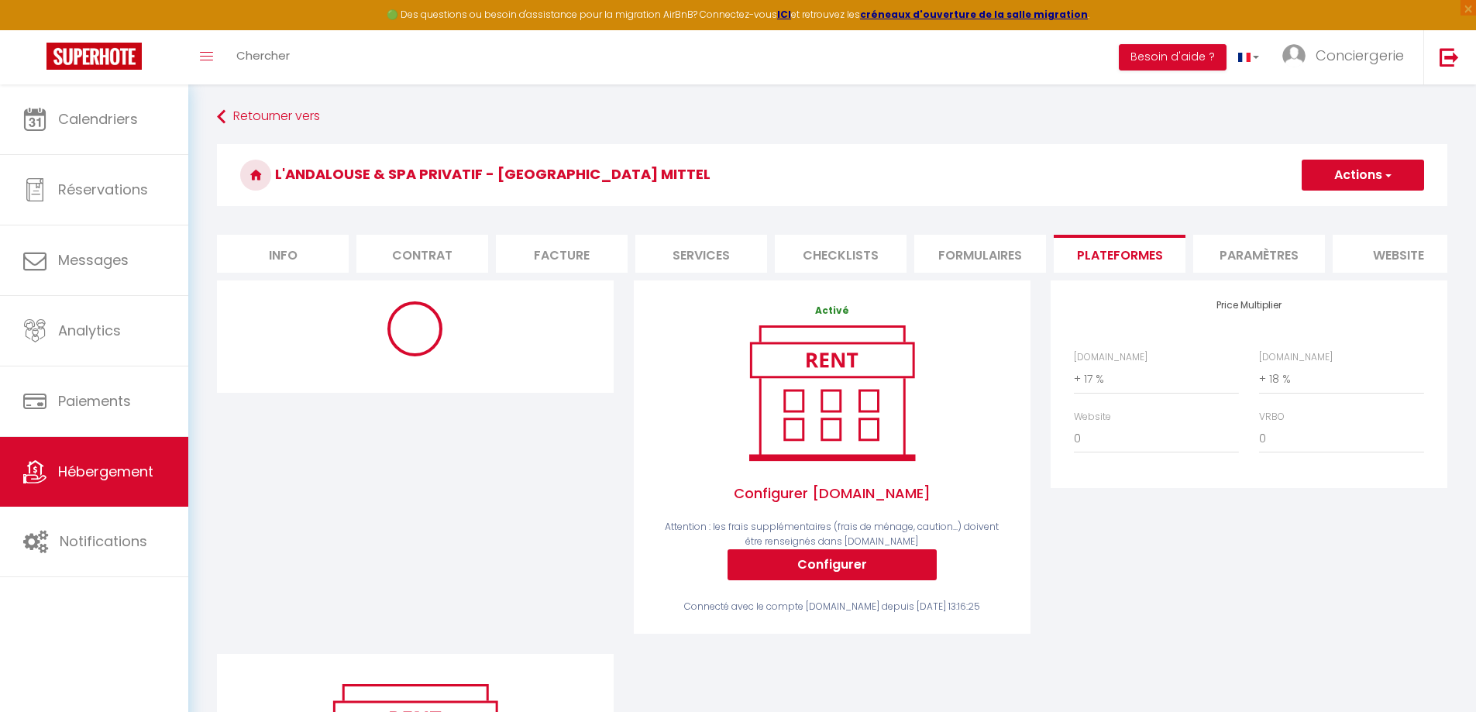
scroll to position [77, 0]
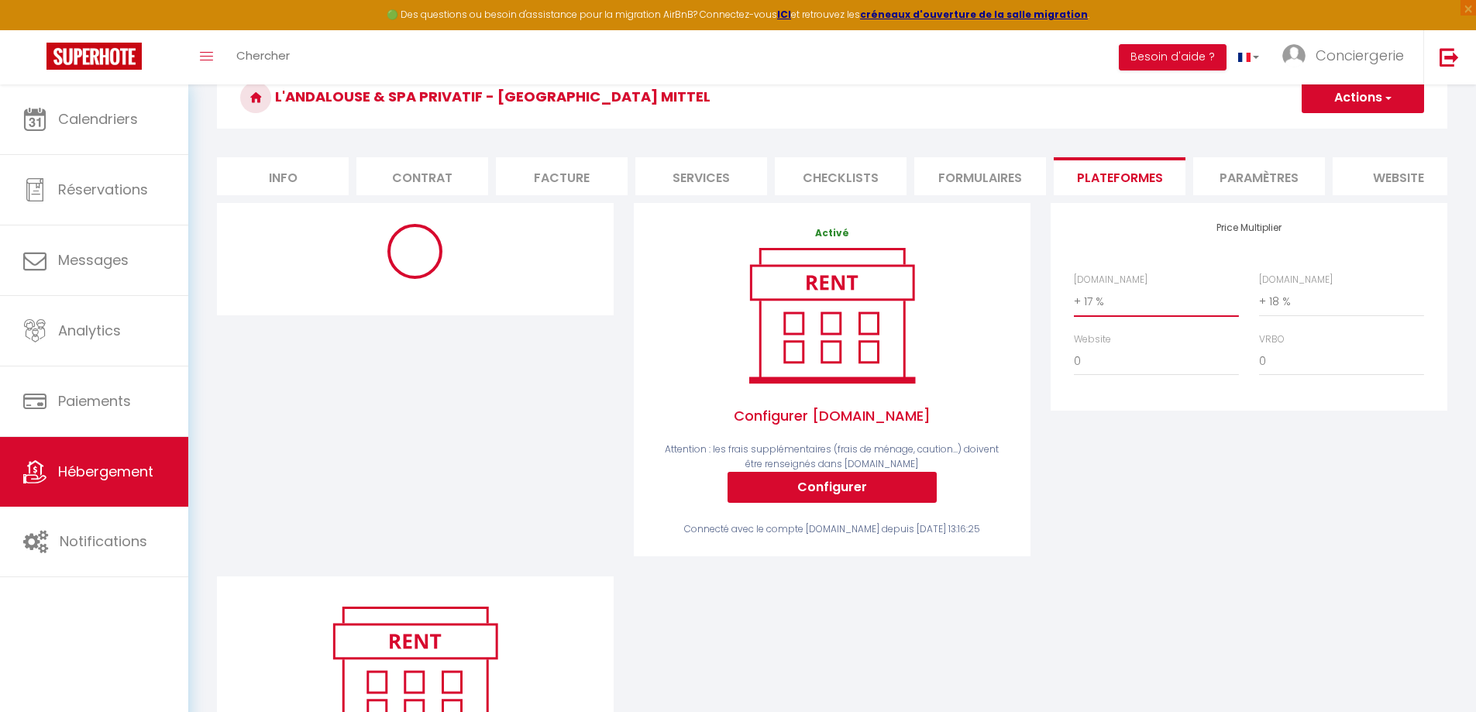
click at [1094, 307] on select "0 + 1 % + 2 % + 3 % + 4 % + 5 % + 6 % + 7 % + 8 % + 9 %" at bounding box center [1156, 301] width 165 height 29
select select "+ 20 %"
click at [1074, 298] on select "0 + 1 % + 2 % + 3 % + 4 % + 5 % + 6 % + 7 % + 8 % + 9 %" at bounding box center [1156, 301] width 165 height 29
click at [1371, 101] on button "Actions" at bounding box center [1363, 97] width 122 height 31
click at [1354, 132] on link "Enregistrer" at bounding box center [1362, 132] width 122 height 20
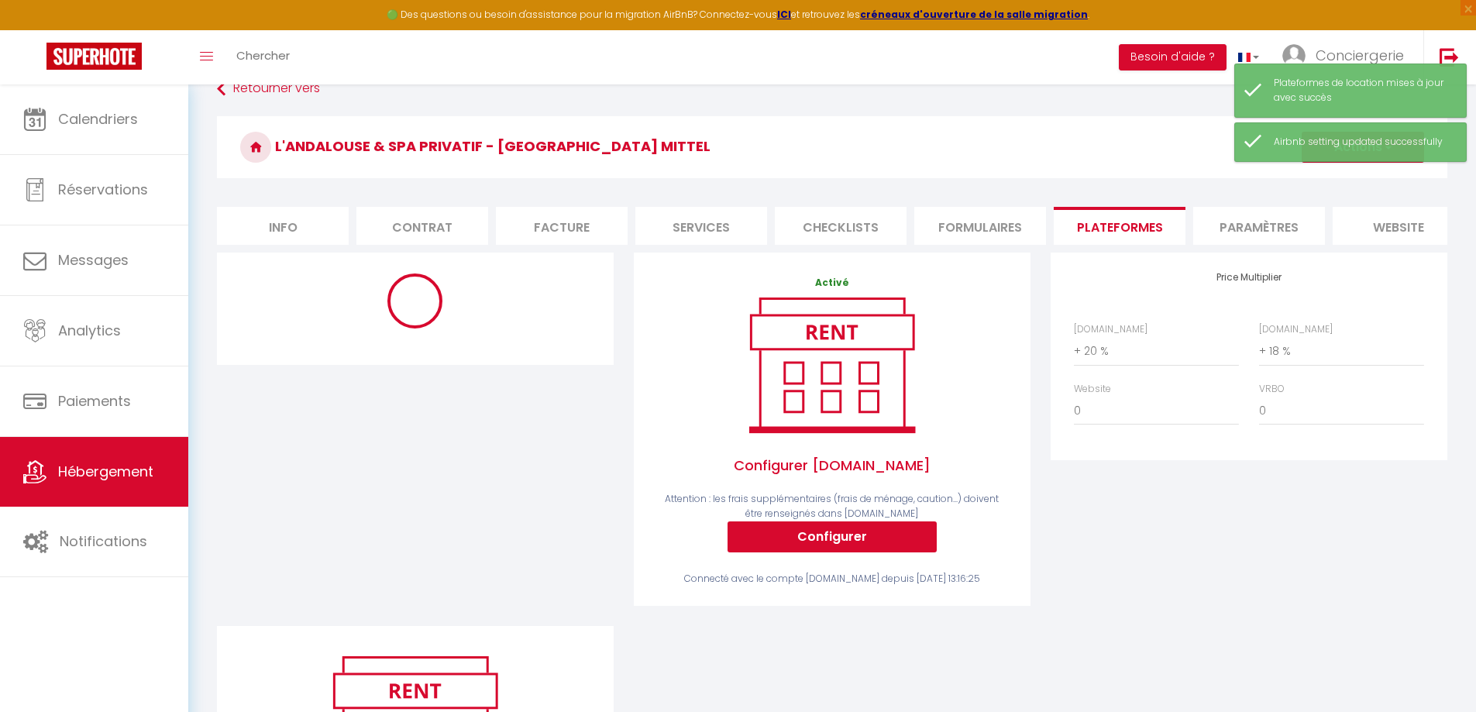
scroll to position [0, 0]
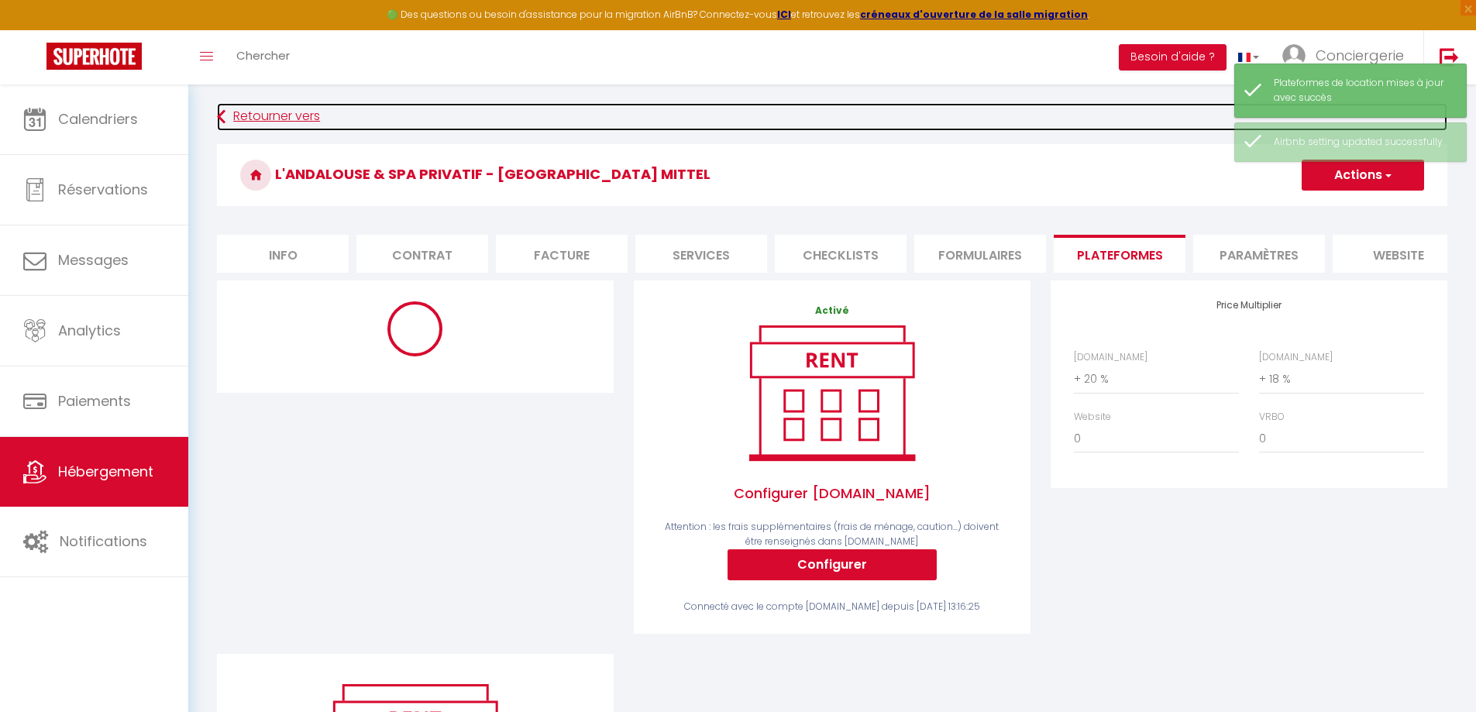
click at [265, 119] on link "Retourner vers" at bounding box center [832, 117] width 1230 height 28
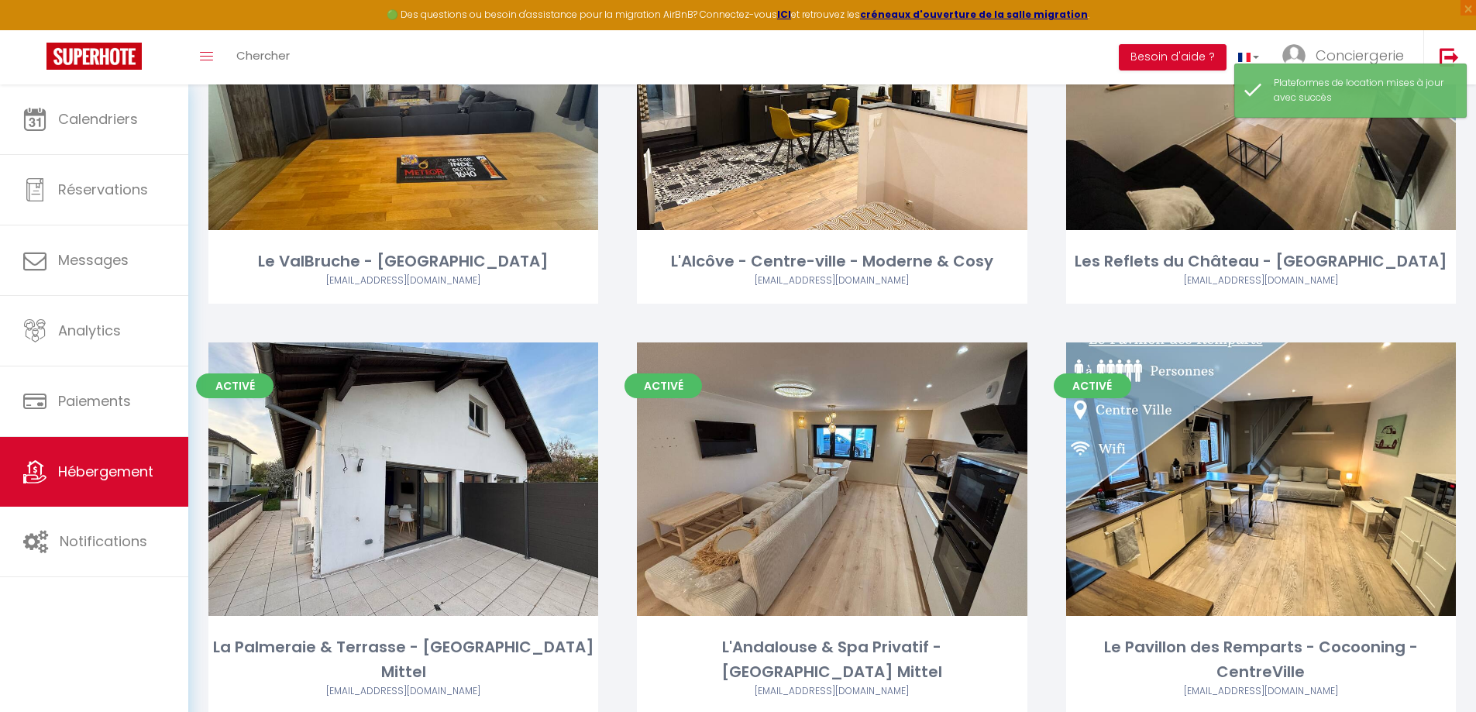
scroll to position [387, 0]
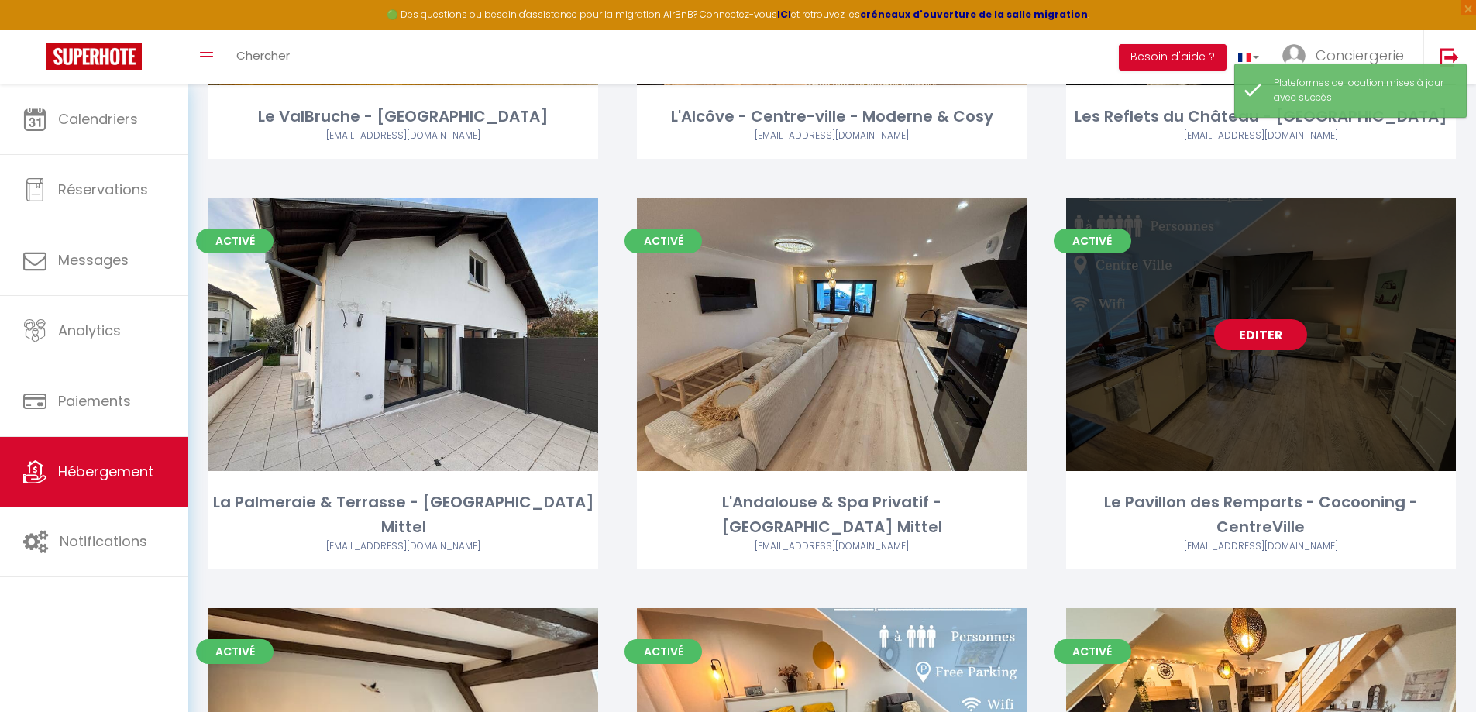
click at [1278, 335] on link "Editer" at bounding box center [1260, 334] width 93 height 31
click at [1279, 335] on link "Editer" at bounding box center [1260, 334] width 93 height 31
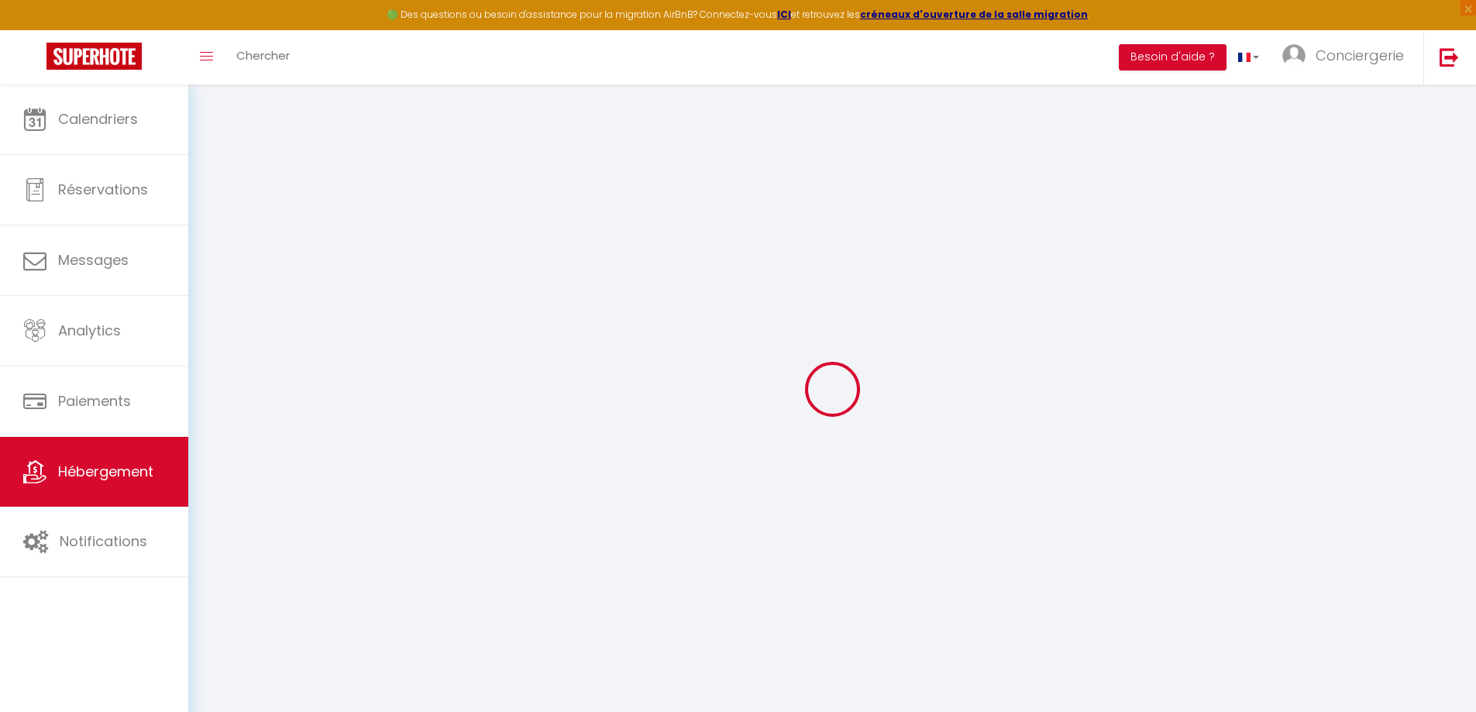
select select
checkbox input "false"
checkbox input "true"
checkbox input "false"
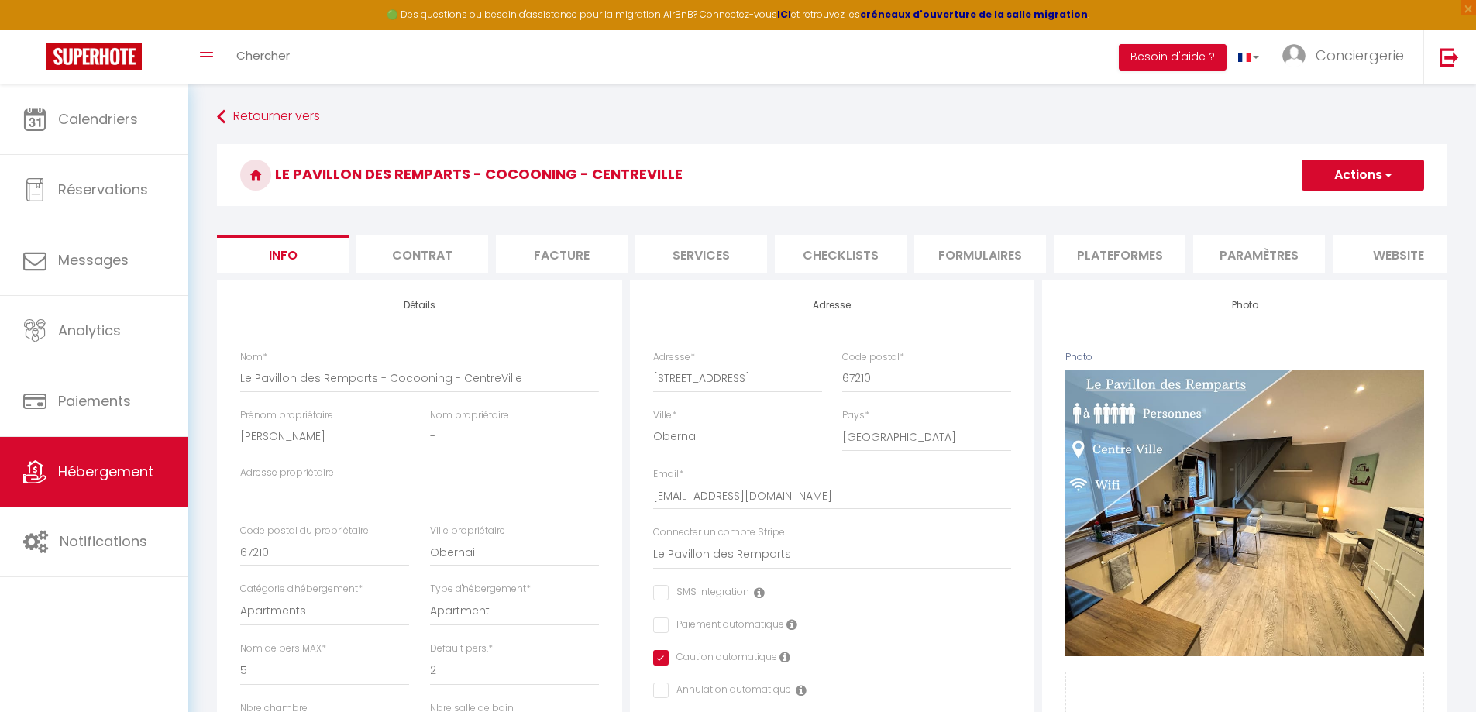
click at [1096, 250] on li "Plateformes" at bounding box center [1120, 254] width 132 height 38
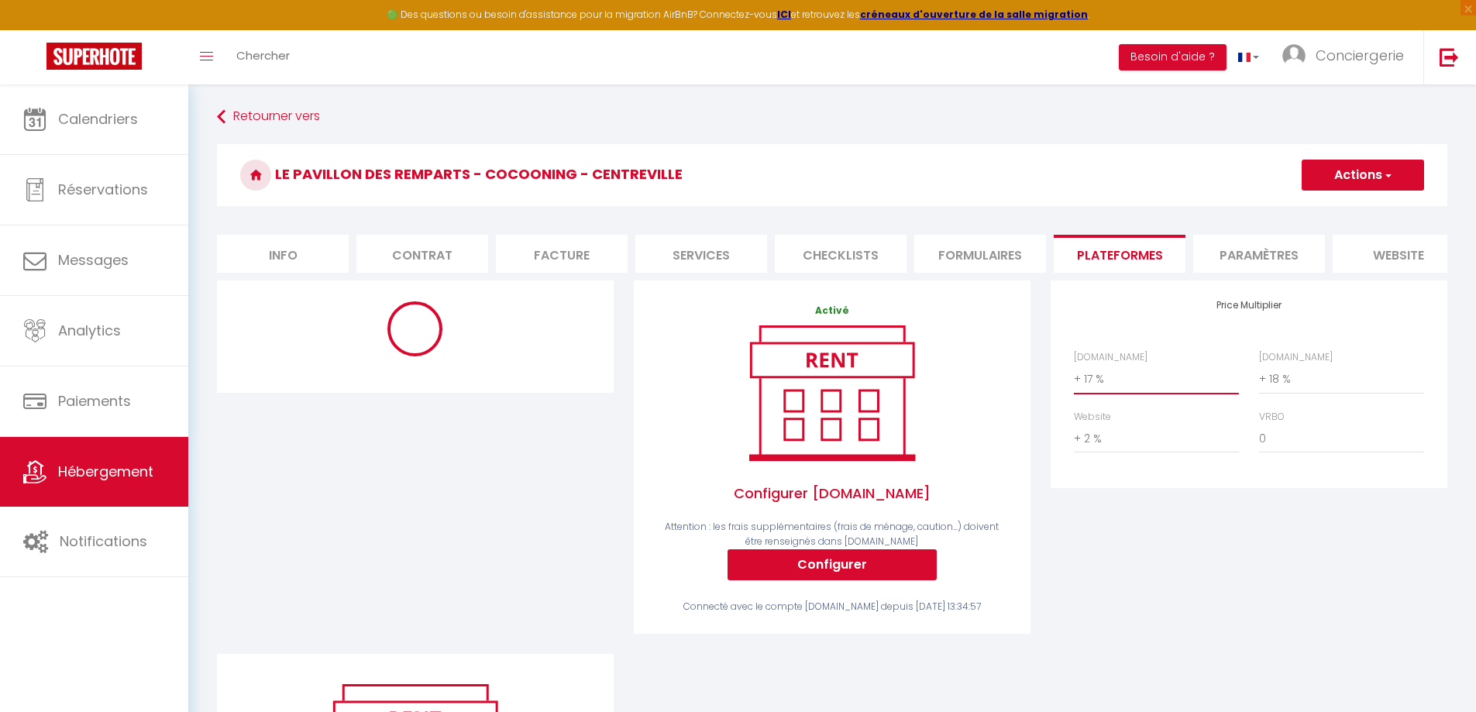
click at [1091, 392] on select "0 + 1 % + 2 % + 3 % + 4 % + 5 % + 6 % + 7 % + 8 % + 9 %" at bounding box center [1156, 378] width 165 height 29
select select "+ 20 %"
click at [1074, 376] on select "0 + 1 % + 2 % + 3 % + 4 % + 5 % + 6 % + 7 % + 8 % + 9 %" at bounding box center [1156, 378] width 165 height 29
click at [1351, 182] on button "Actions" at bounding box center [1363, 175] width 122 height 31
click at [1335, 212] on link "Enregistrer" at bounding box center [1362, 209] width 122 height 20
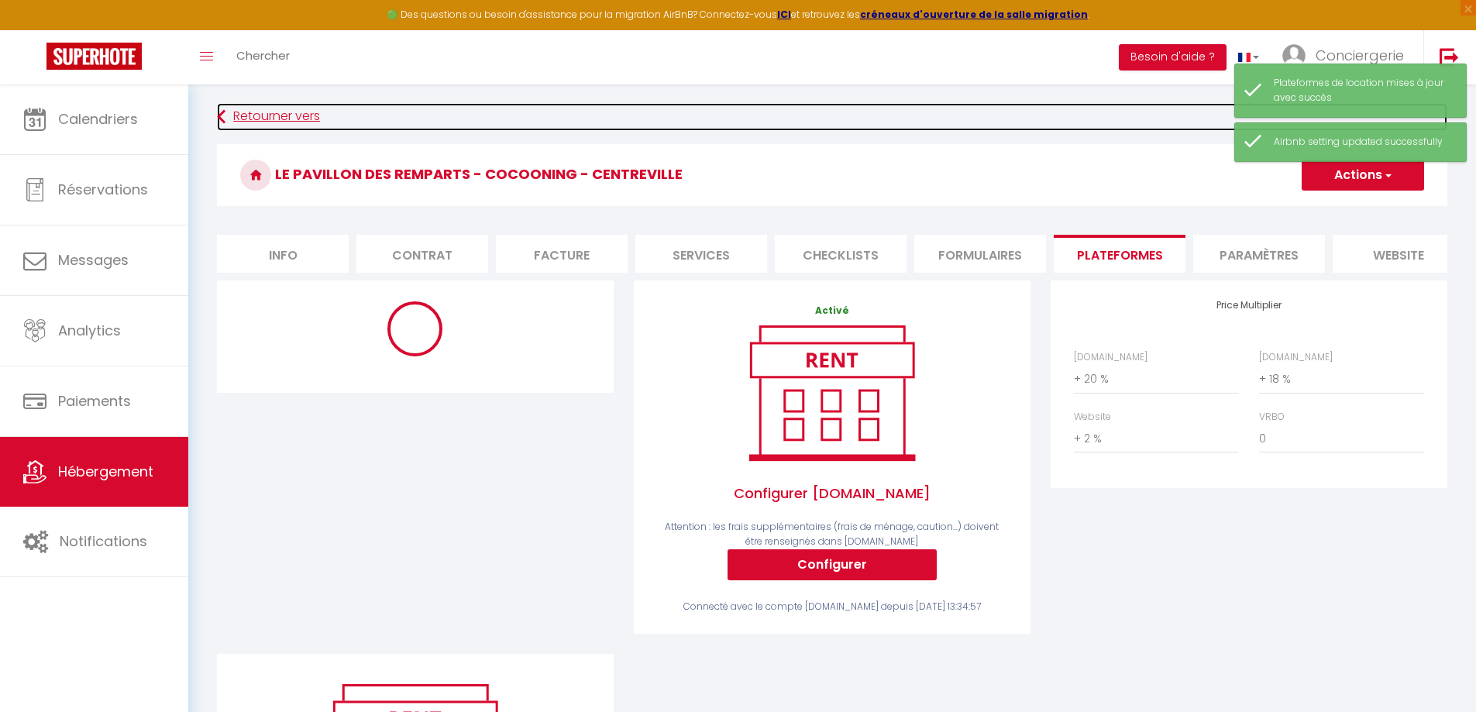
click at [256, 113] on link "Retourner vers" at bounding box center [832, 117] width 1230 height 28
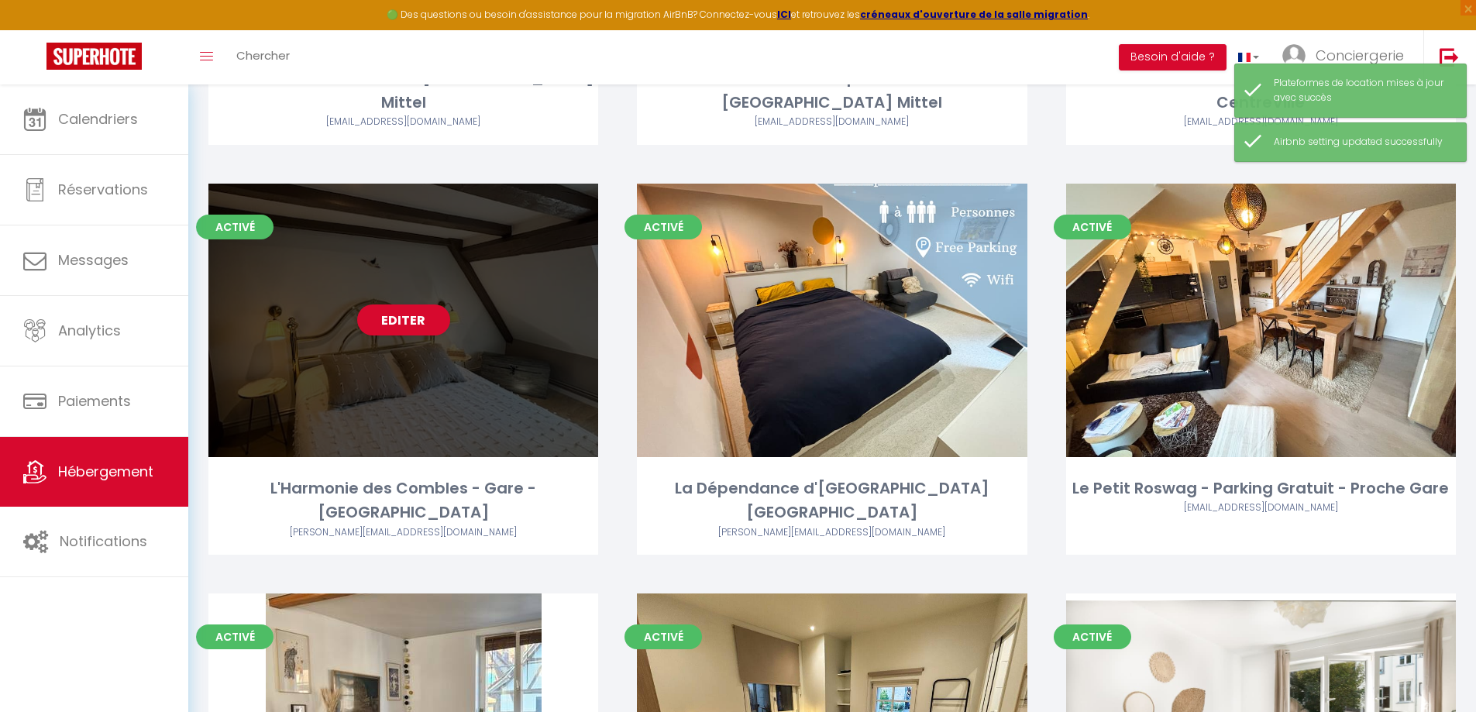
scroll to position [930, 0]
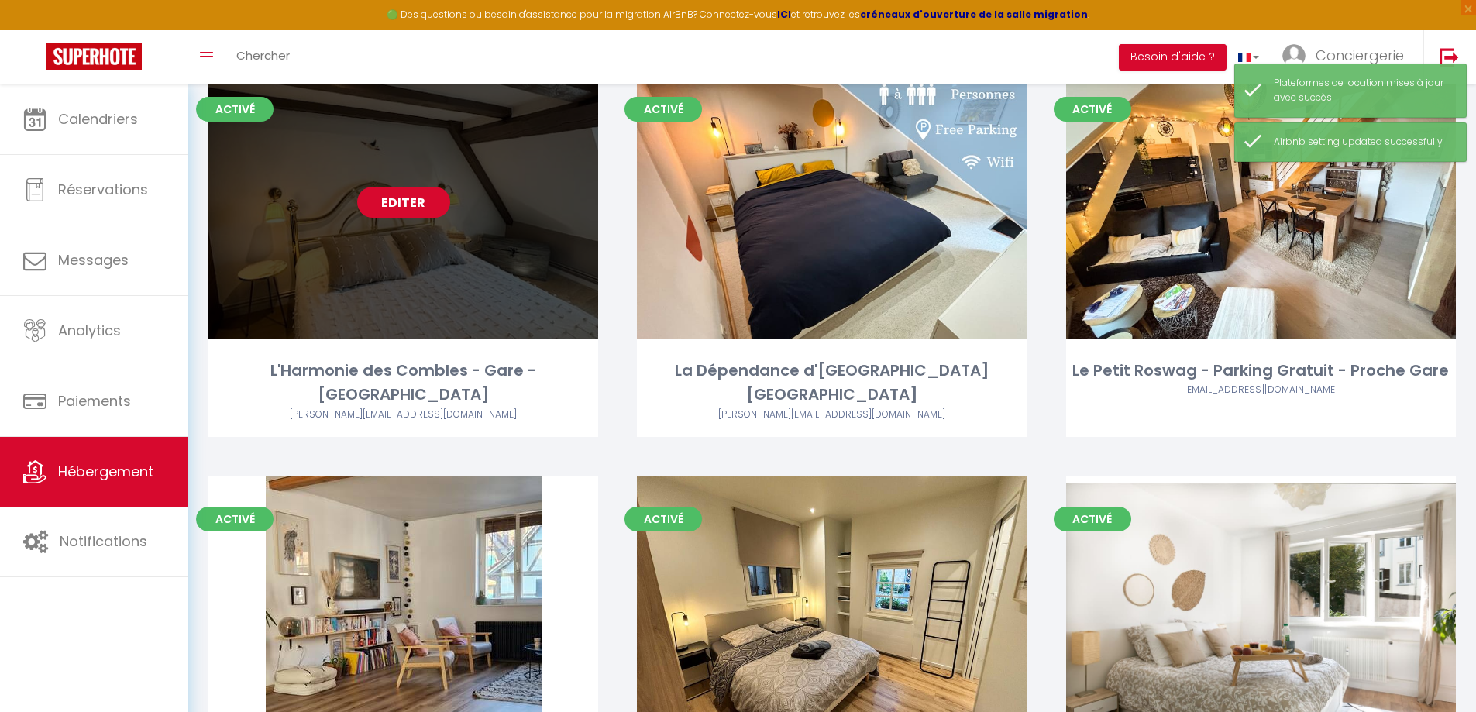
click at [387, 205] on link "Editer" at bounding box center [403, 202] width 93 height 31
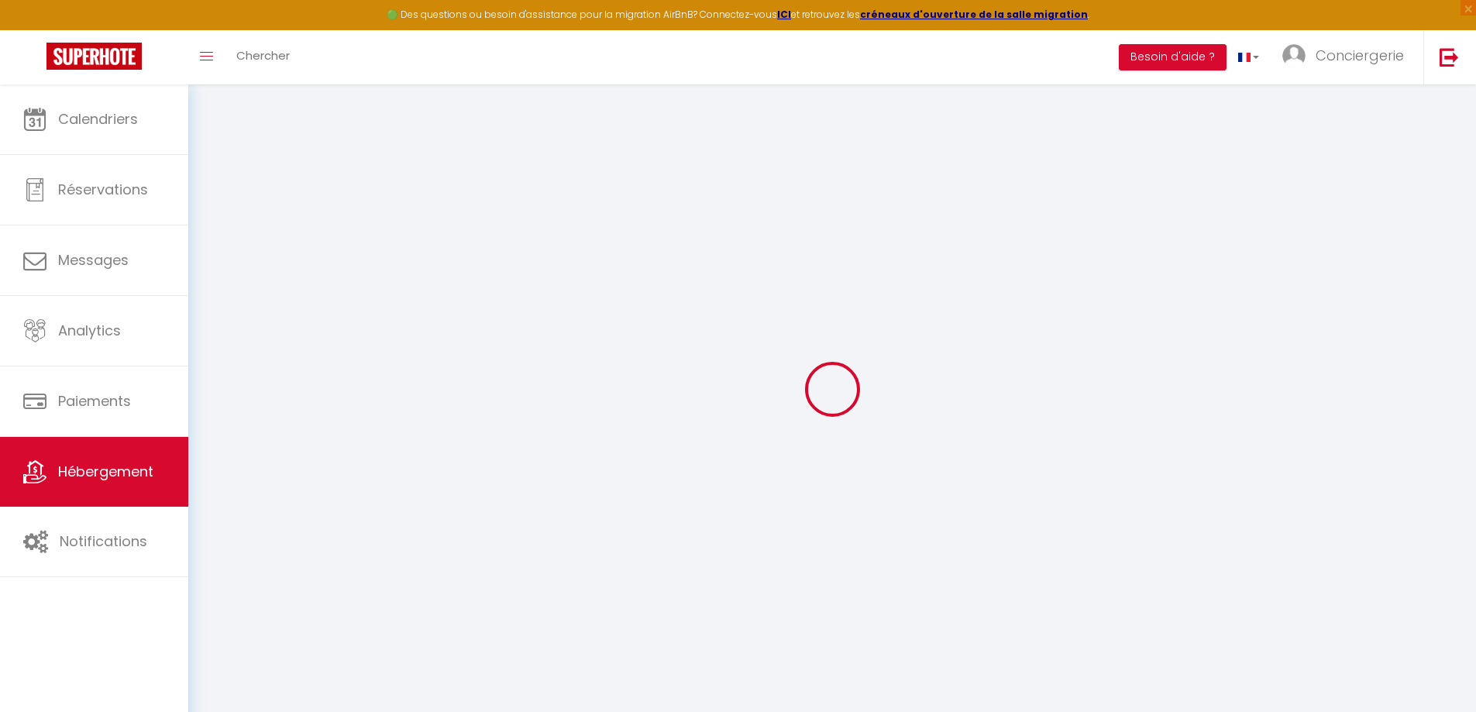
select select
checkbox input "false"
checkbox input "true"
checkbox input "false"
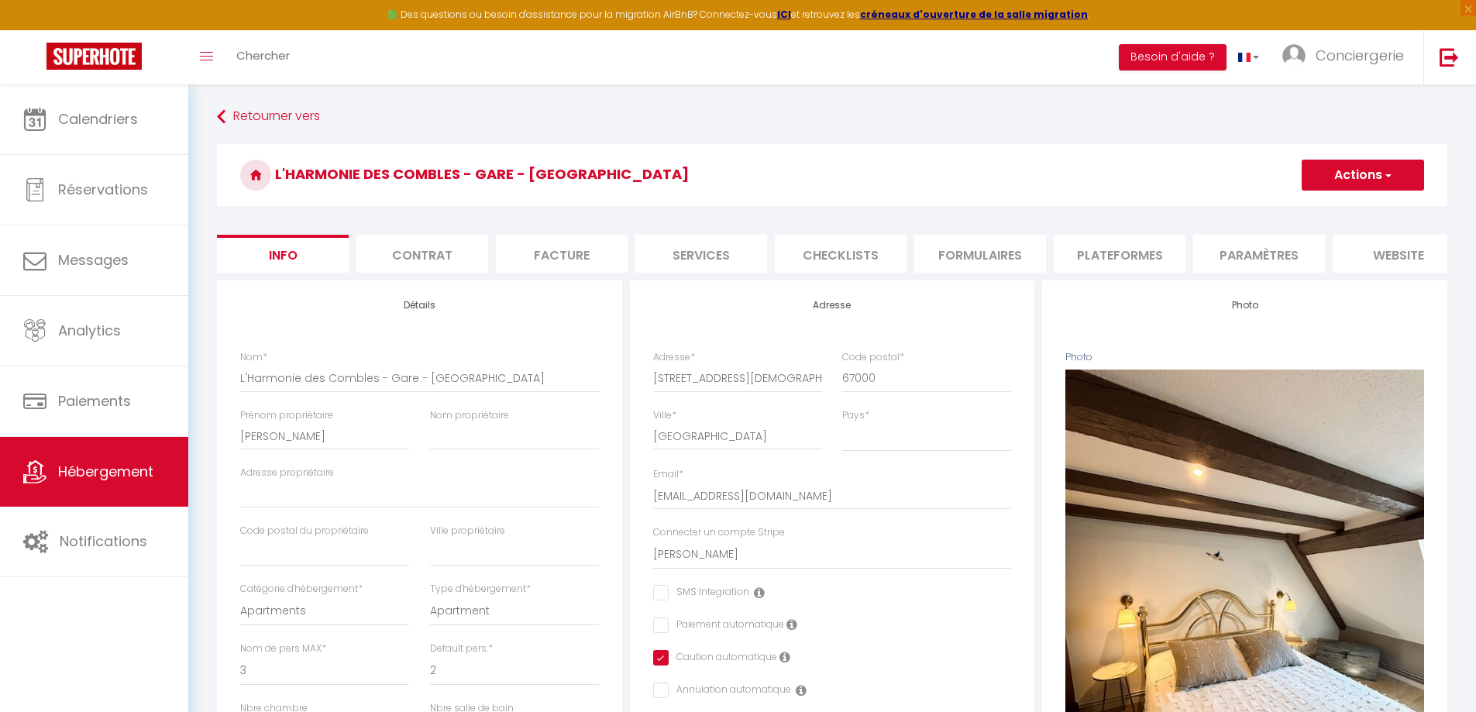
click at [1112, 253] on li "Plateformes" at bounding box center [1120, 254] width 132 height 38
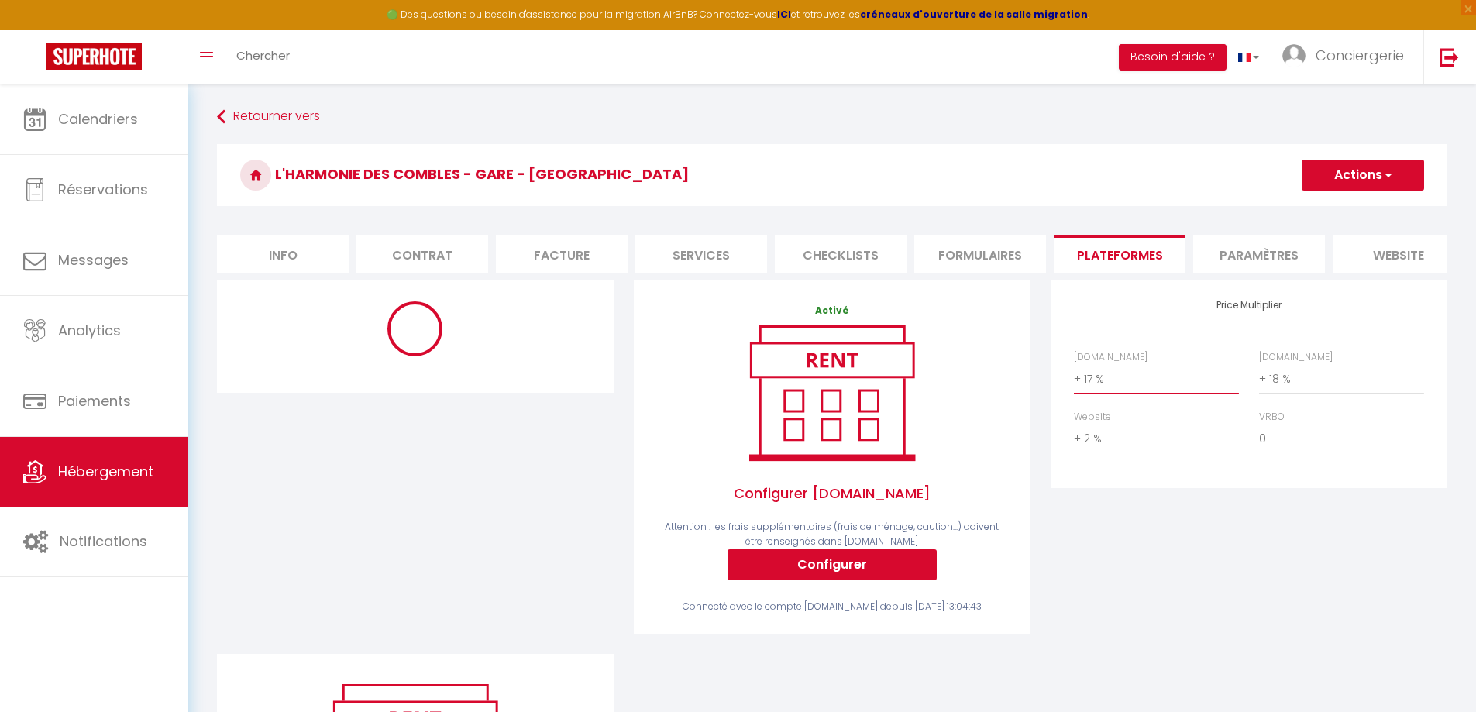
click at [1084, 394] on select "0 + 1 % + 2 % + 3 % + 4 % + 5 % + 6 % + 7 % + 8 % + 9 %" at bounding box center [1156, 378] width 165 height 29
select select "+ 20 %"
click at [1074, 376] on select "0 + 1 % + 2 % + 3 % + 4 % + 5 % + 6 % + 7 % + 8 % + 9 %" at bounding box center [1156, 378] width 165 height 29
click at [1388, 168] on span "button" at bounding box center [1387, 174] width 10 height 15
click at [1358, 207] on link "Enregistrer" at bounding box center [1362, 209] width 122 height 20
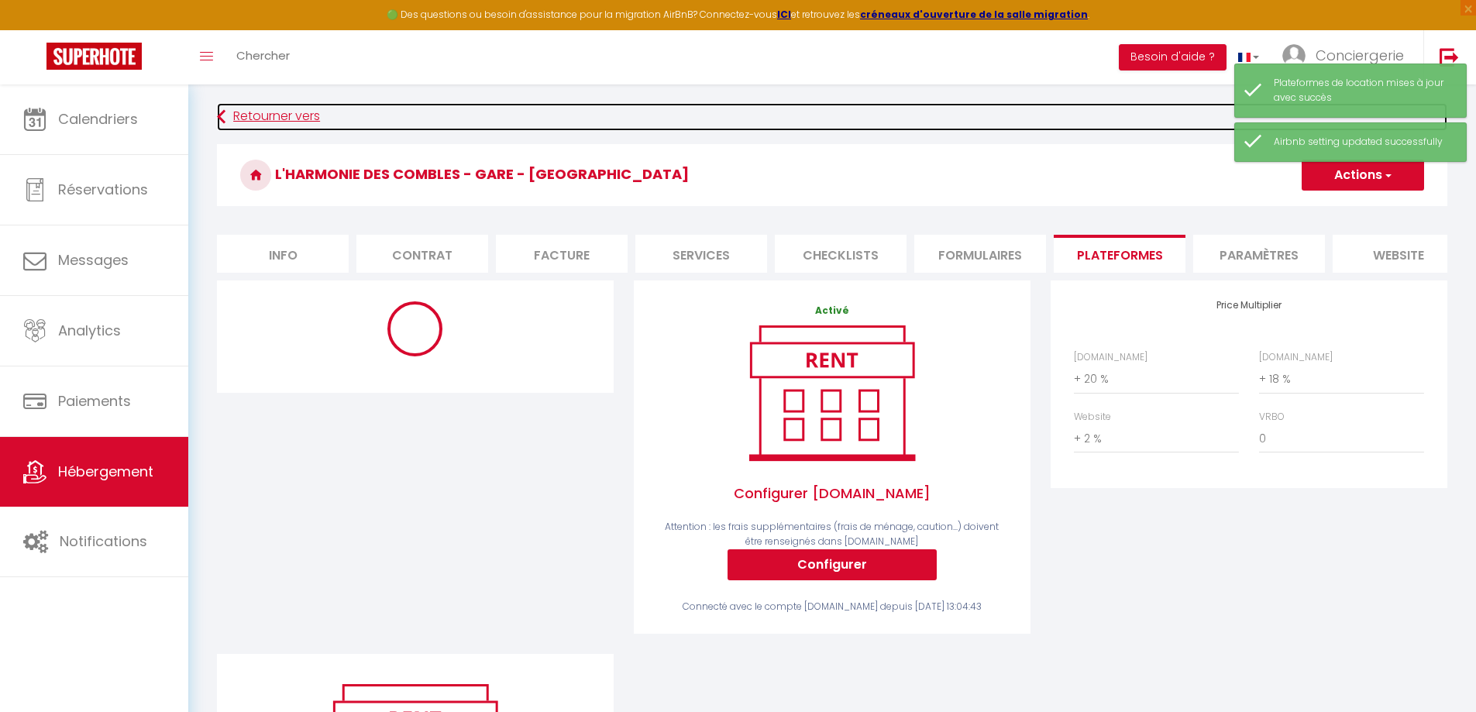
click at [243, 118] on link "Retourner vers" at bounding box center [832, 117] width 1230 height 28
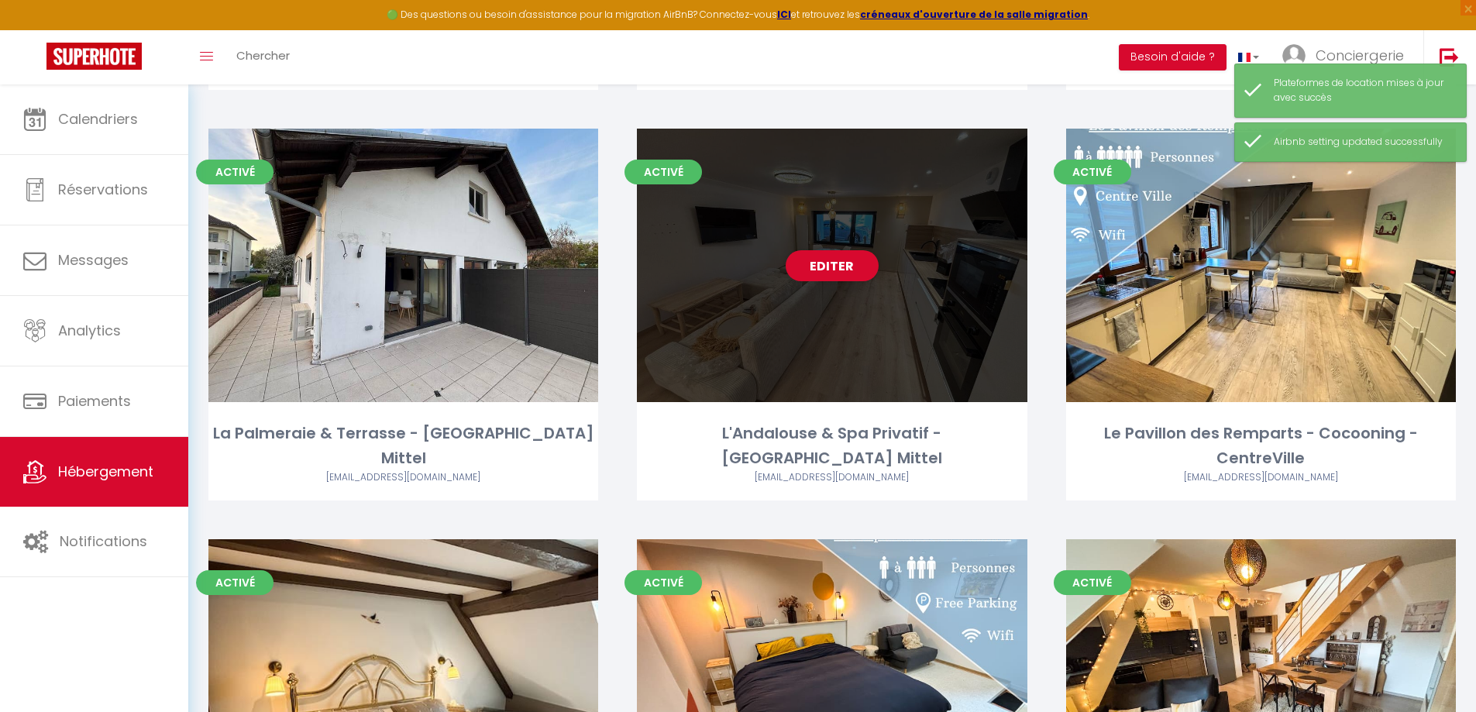
scroll to position [542, 0]
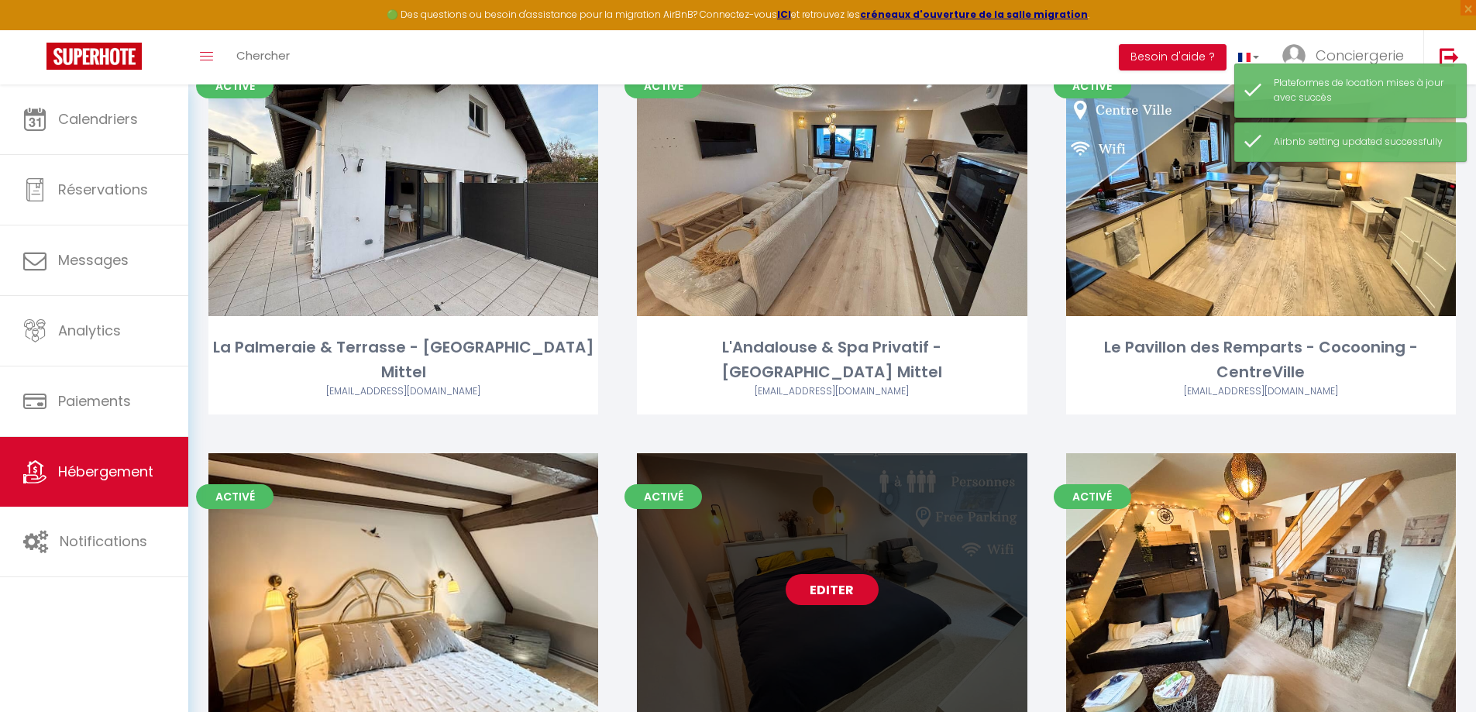
click at [835, 590] on link "Editer" at bounding box center [832, 589] width 93 height 31
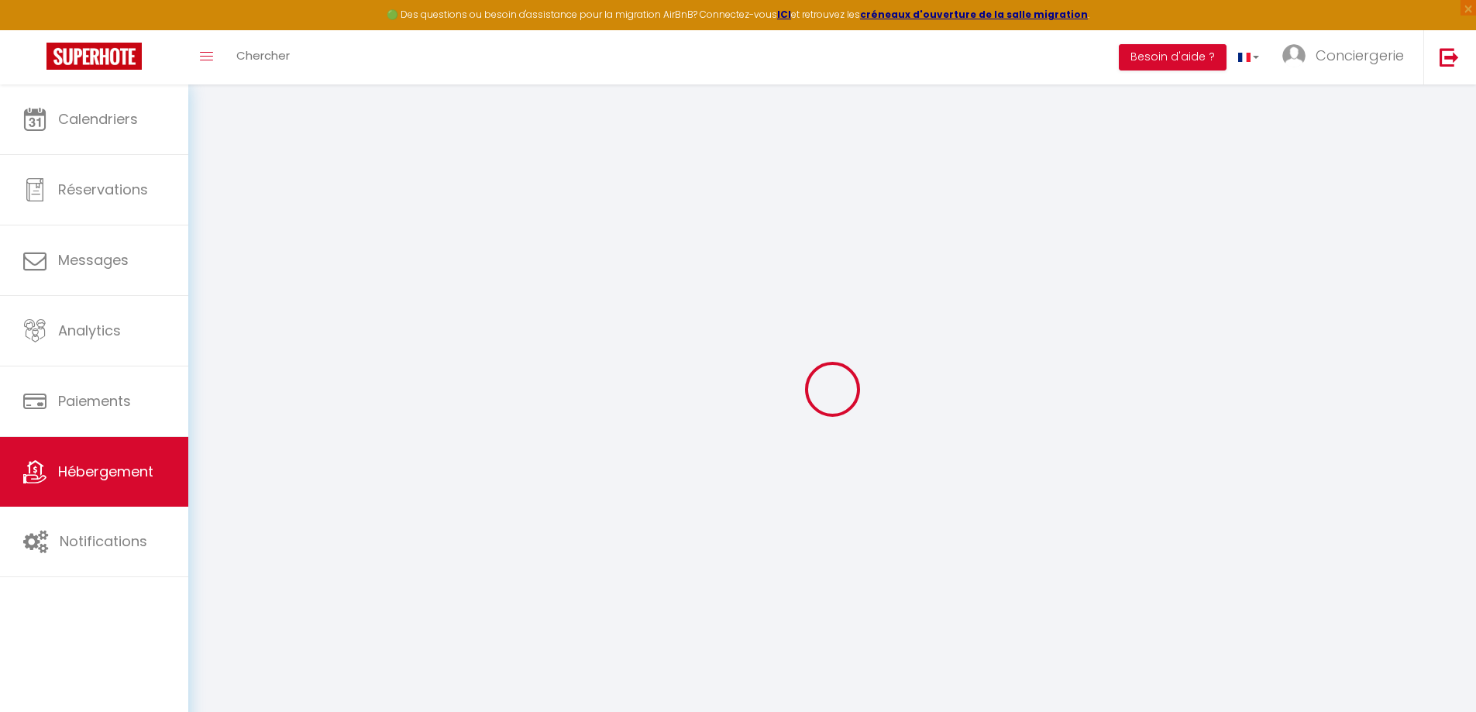
select select
checkbox input "false"
checkbox input "true"
checkbox input "false"
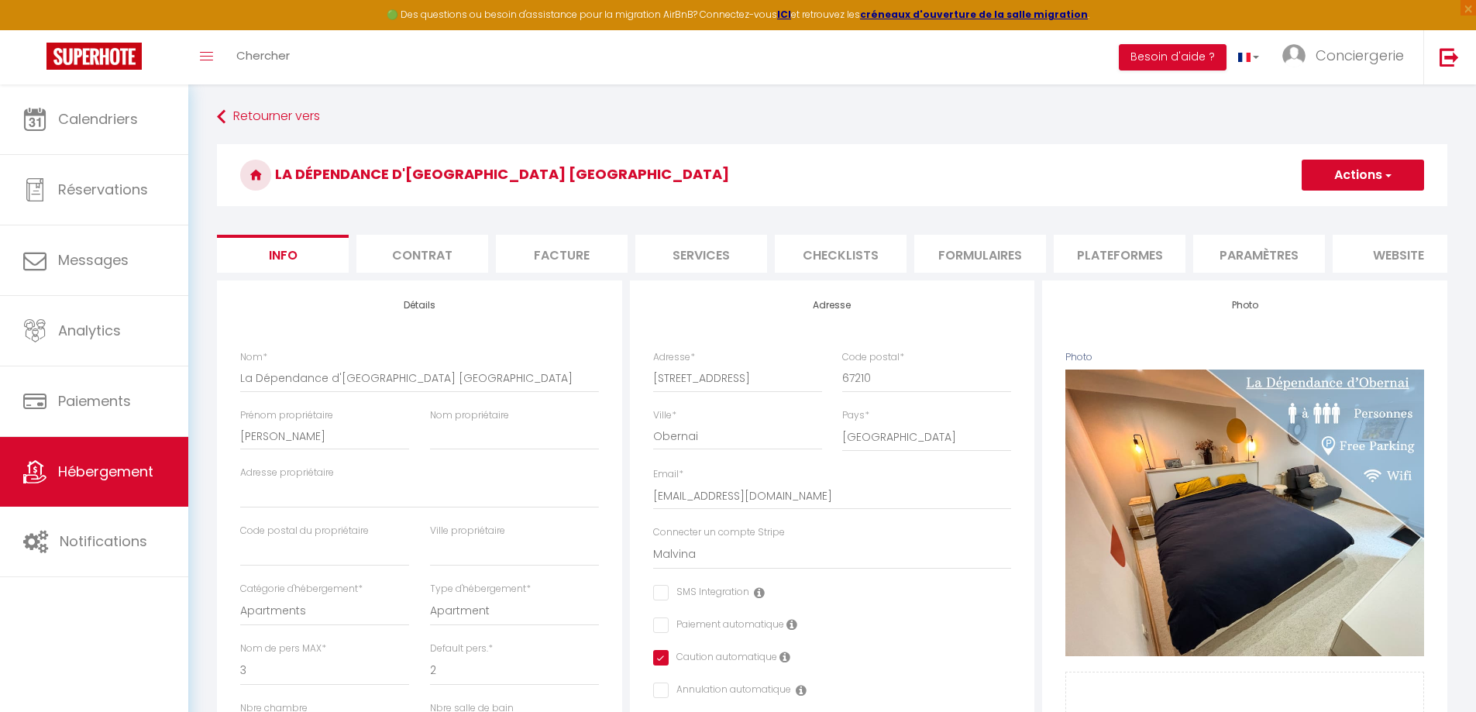
click at [1256, 251] on li "Paramètres" at bounding box center [1259, 254] width 132 height 38
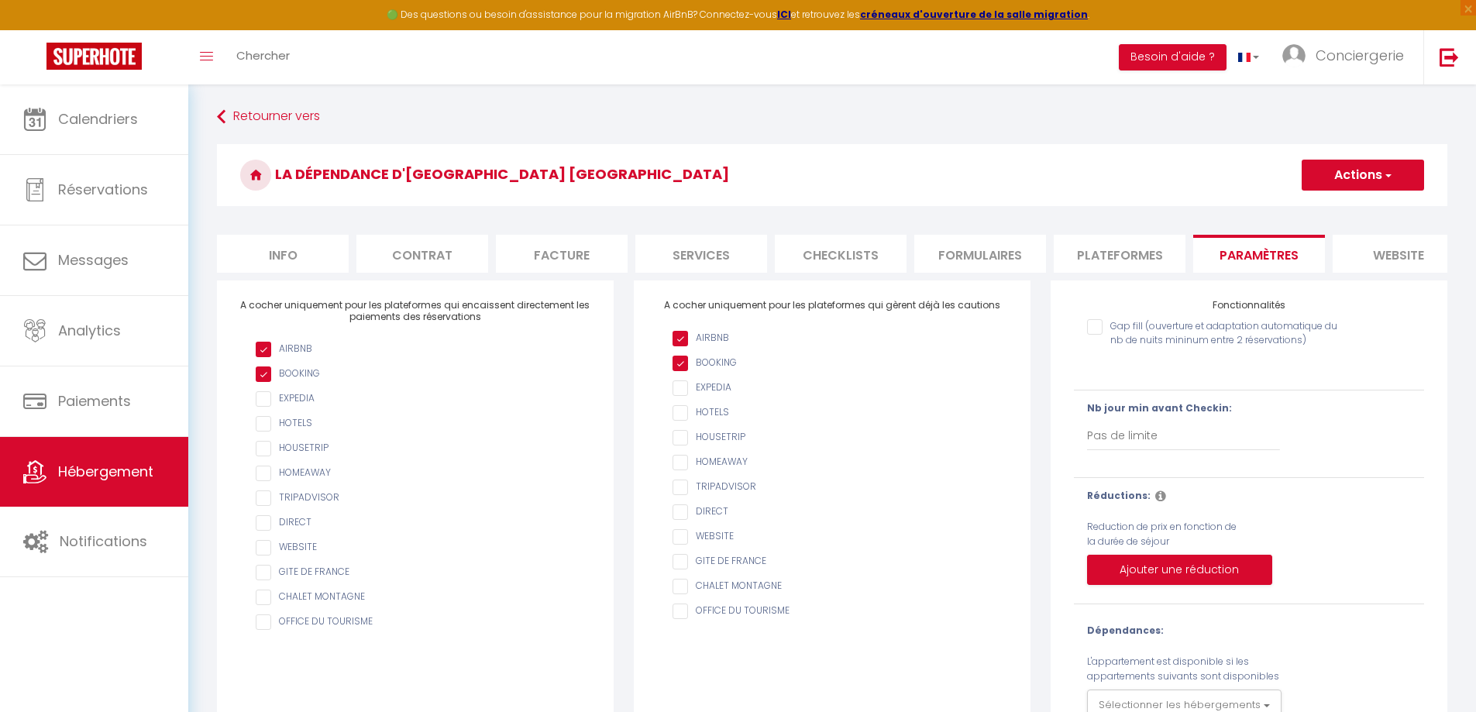
click at [1139, 256] on li "Plateformes" at bounding box center [1120, 254] width 132 height 38
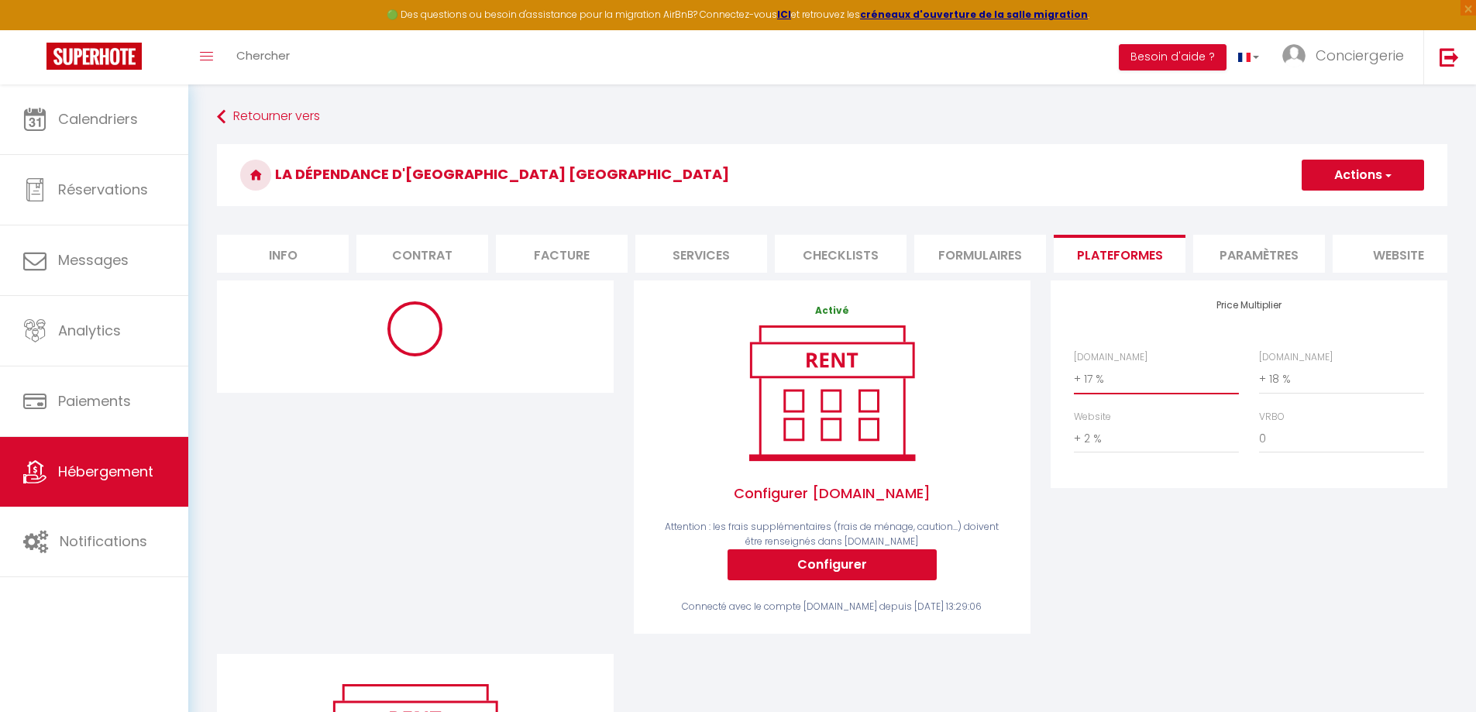
click at [1130, 393] on select "0 + 1 % + 2 % + 3 % + 4 % + 5 % + 6 % + 7 % + 8 % + 9 %" at bounding box center [1156, 378] width 165 height 29
select select "+ 20 %"
click at [1074, 376] on select "0 + 1 % + 2 % + 3 % + 4 % + 5 % + 6 % + 7 % + 8 % + 9 %" at bounding box center [1156, 378] width 165 height 29
click at [1339, 174] on button "Actions" at bounding box center [1363, 175] width 122 height 31
click at [1330, 212] on link "Enregistrer" at bounding box center [1362, 209] width 122 height 20
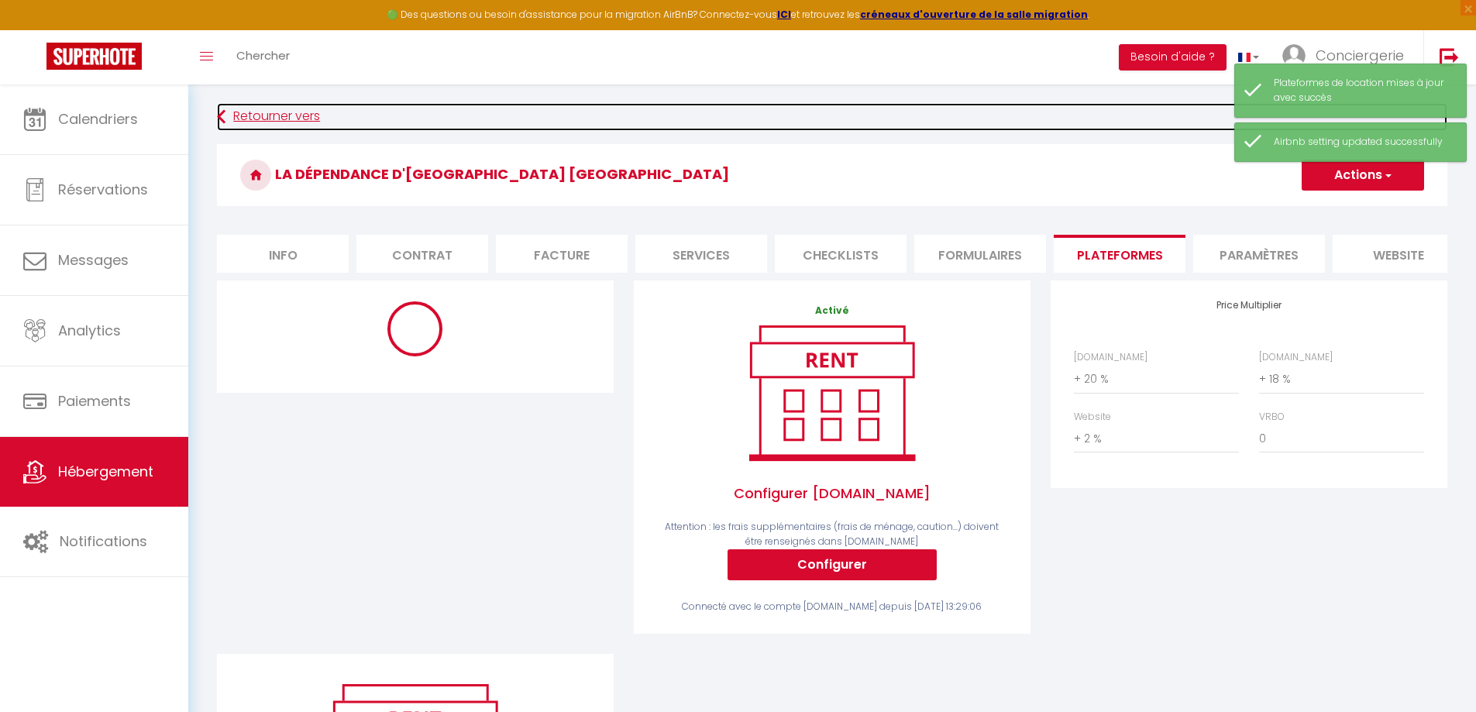
click at [261, 121] on link "Retourner vers" at bounding box center [832, 117] width 1230 height 28
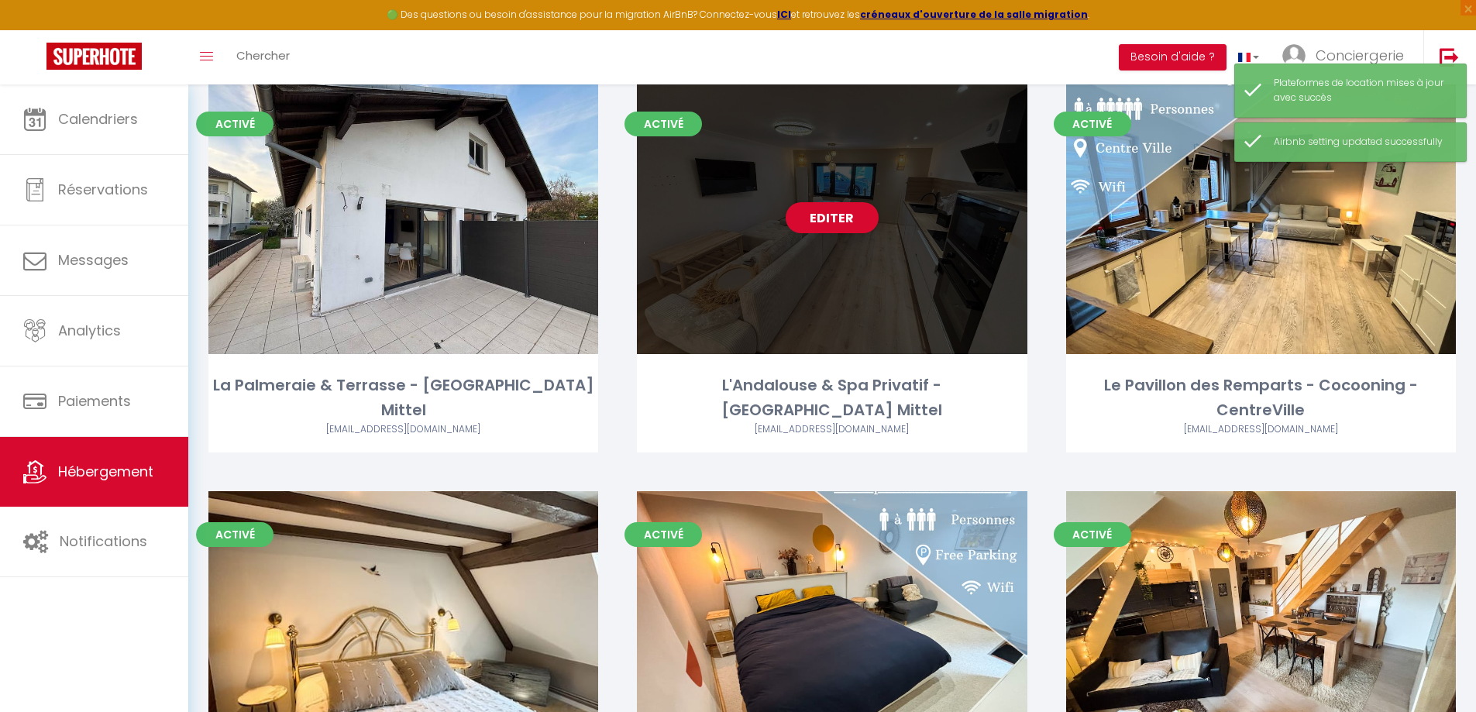
scroll to position [620, 0]
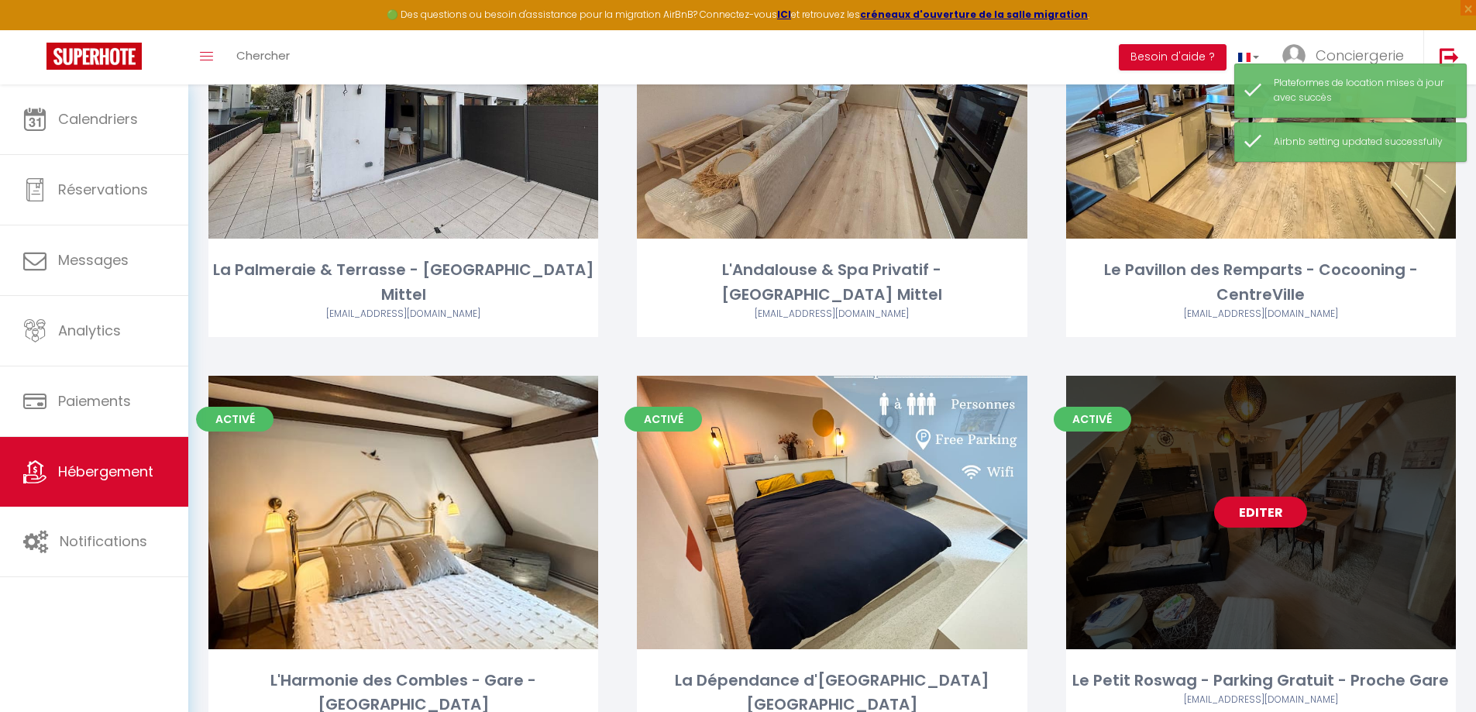
click at [1237, 508] on link "Editer" at bounding box center [1260, 512] width 93 height 31
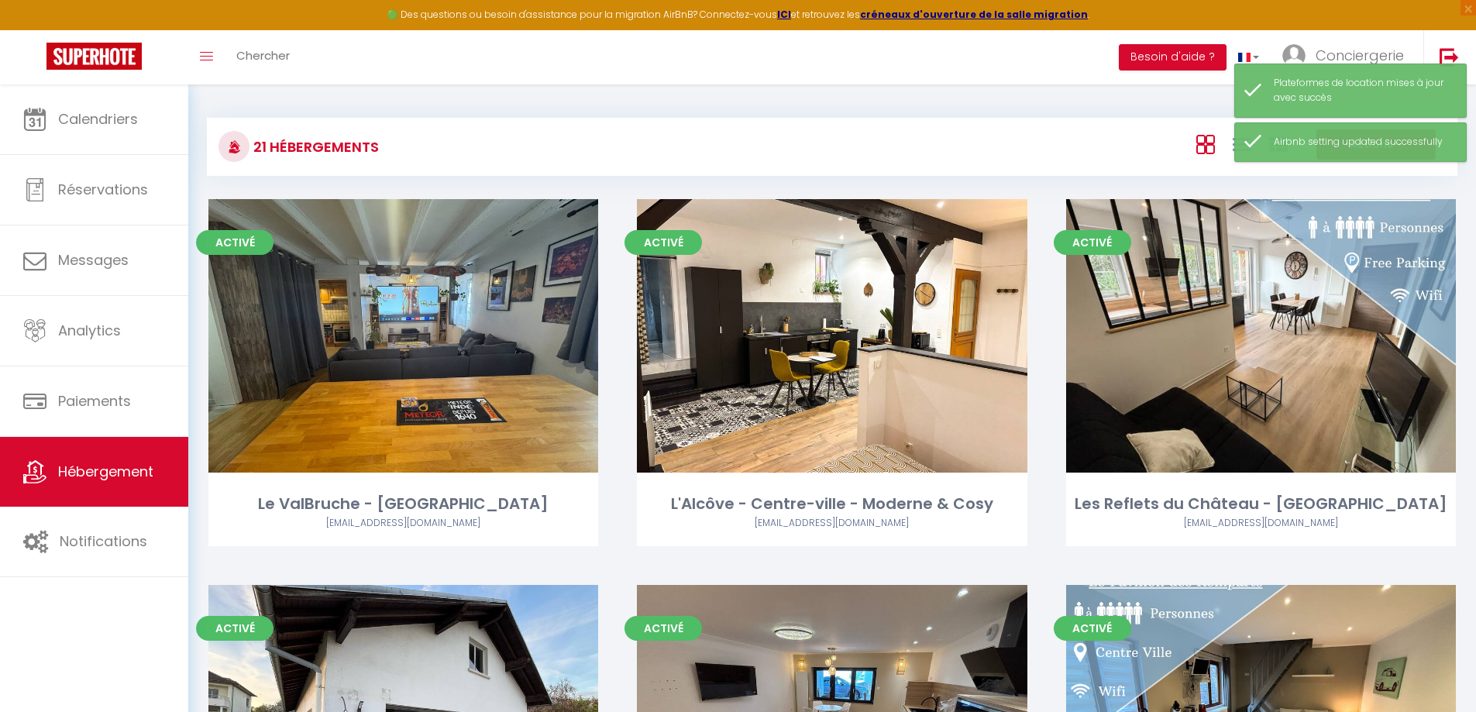
select select "3"
select select "2"
select select "1"
select select
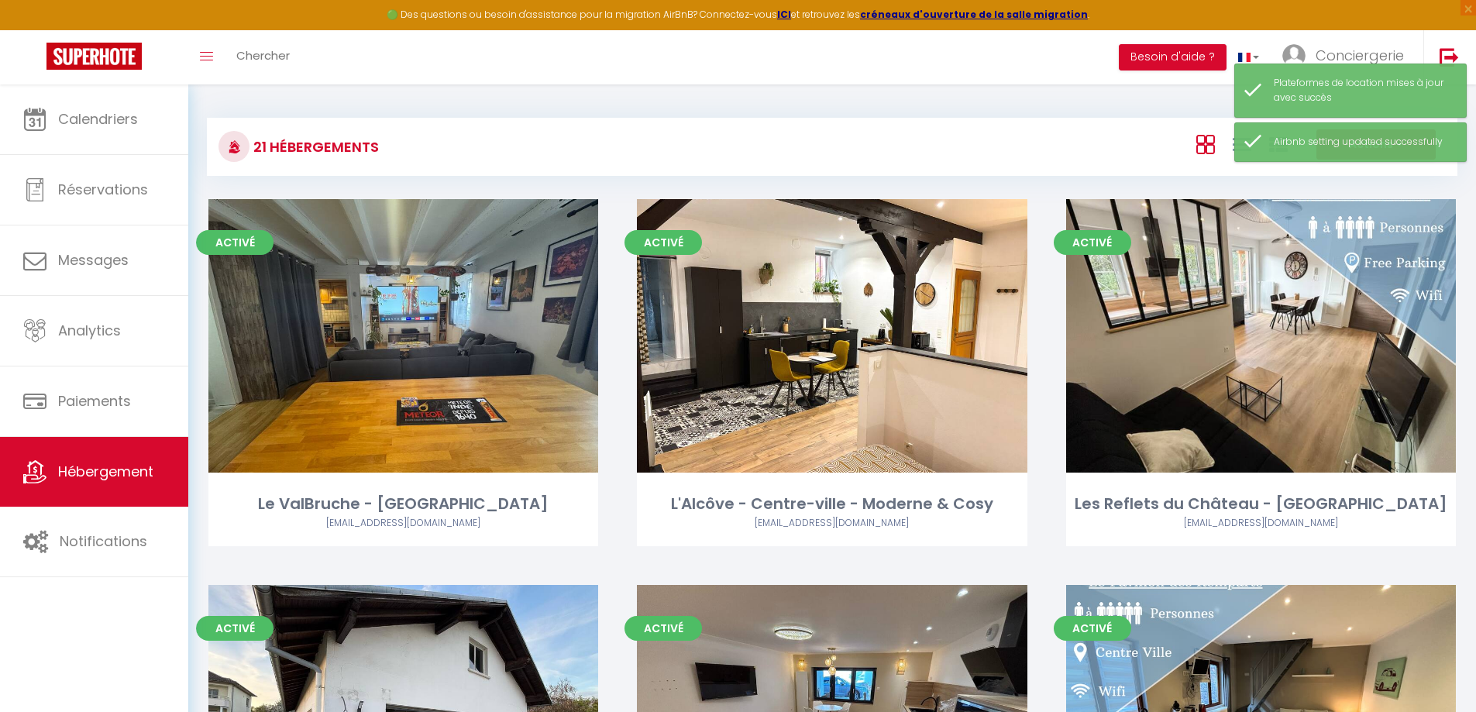
select select "28"
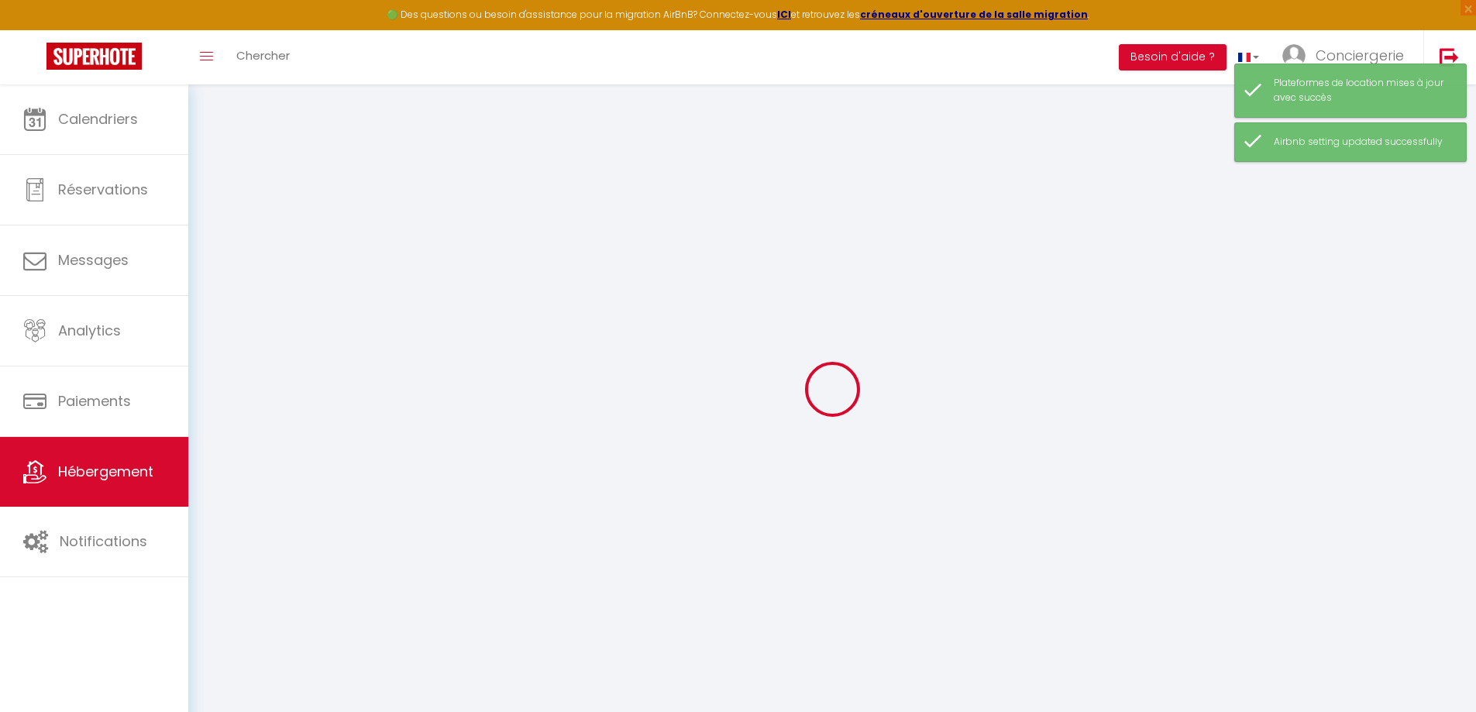
select select
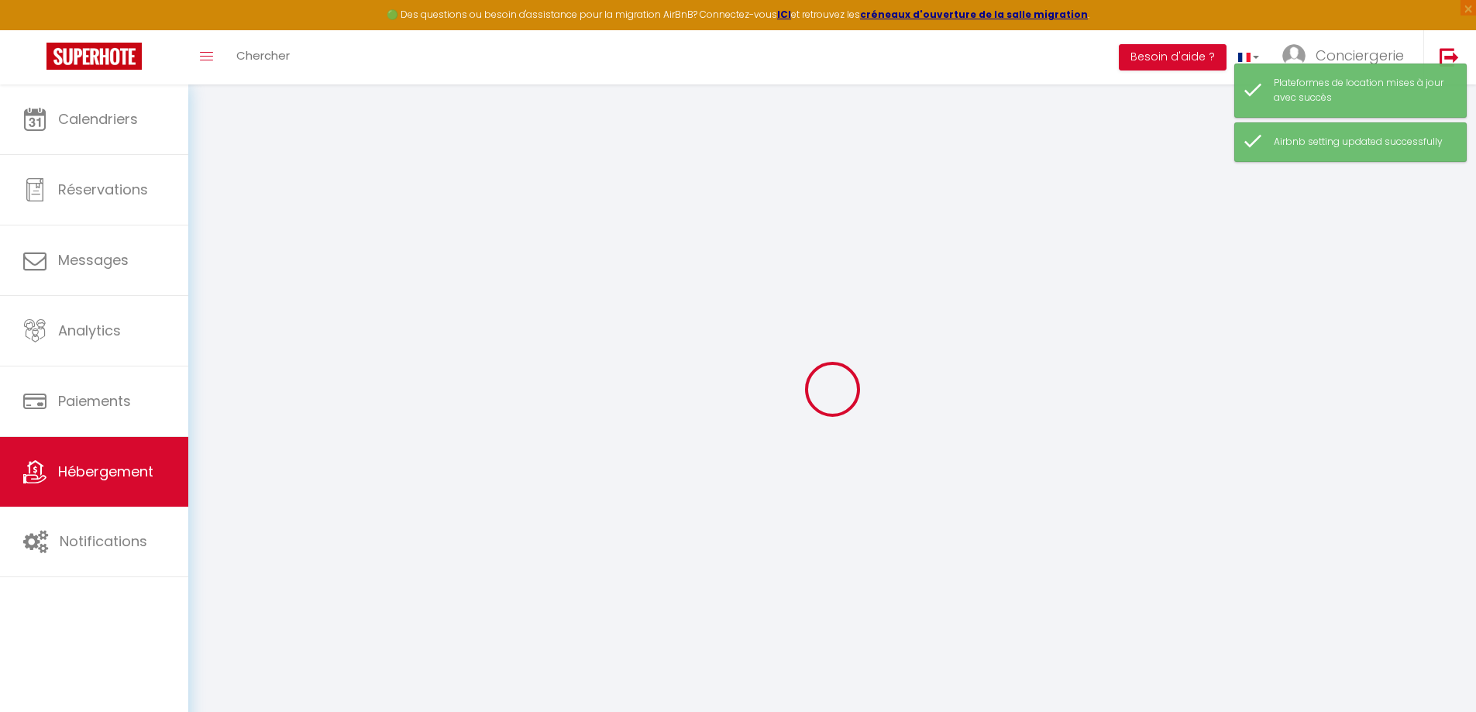
select select
checkbox input "false"
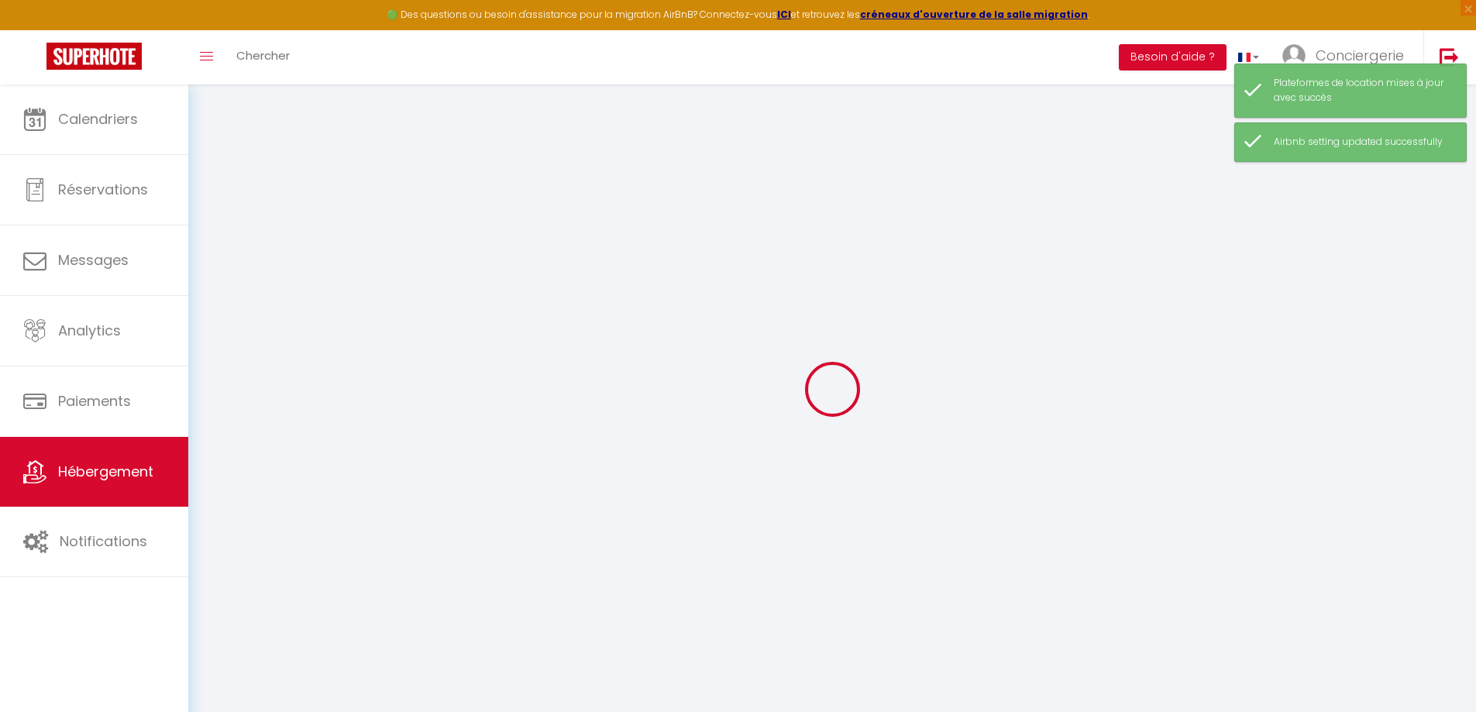
select select
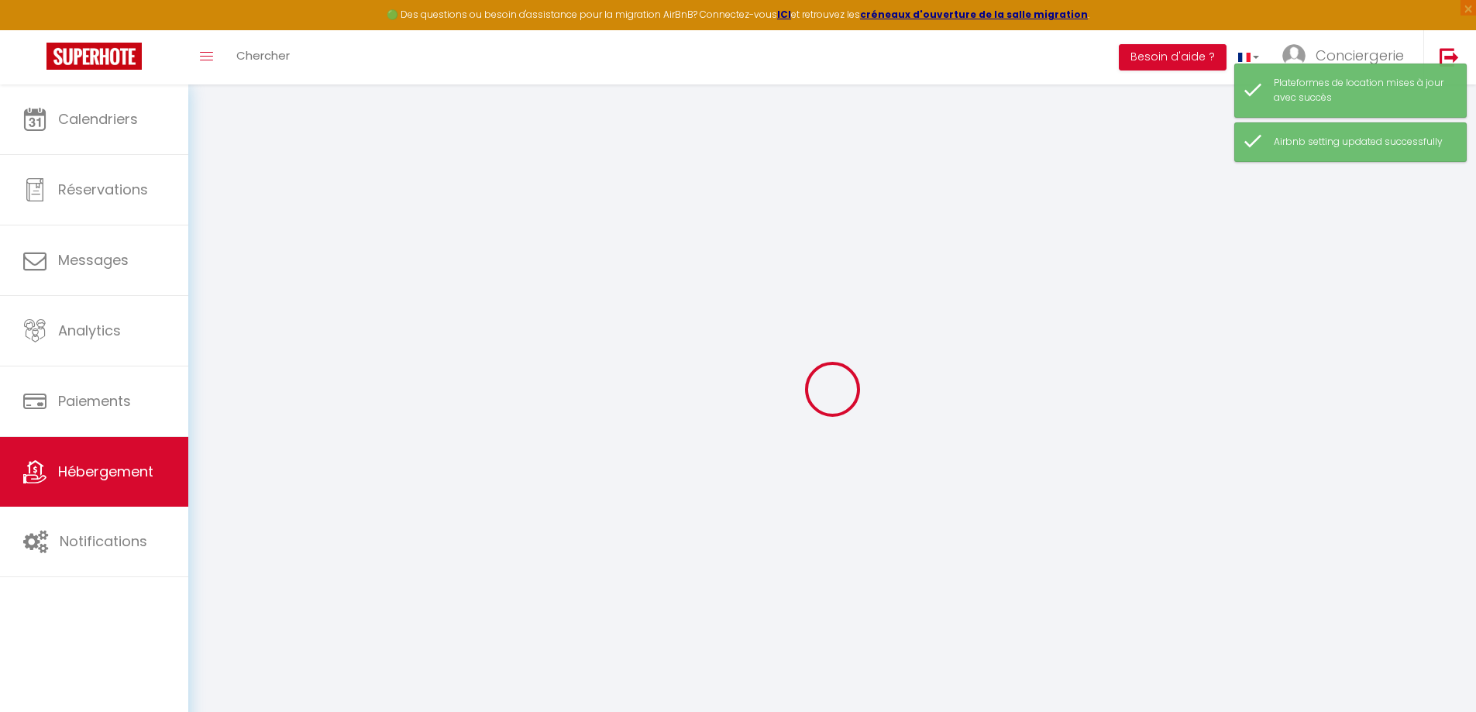
select select
checkbox input "false"
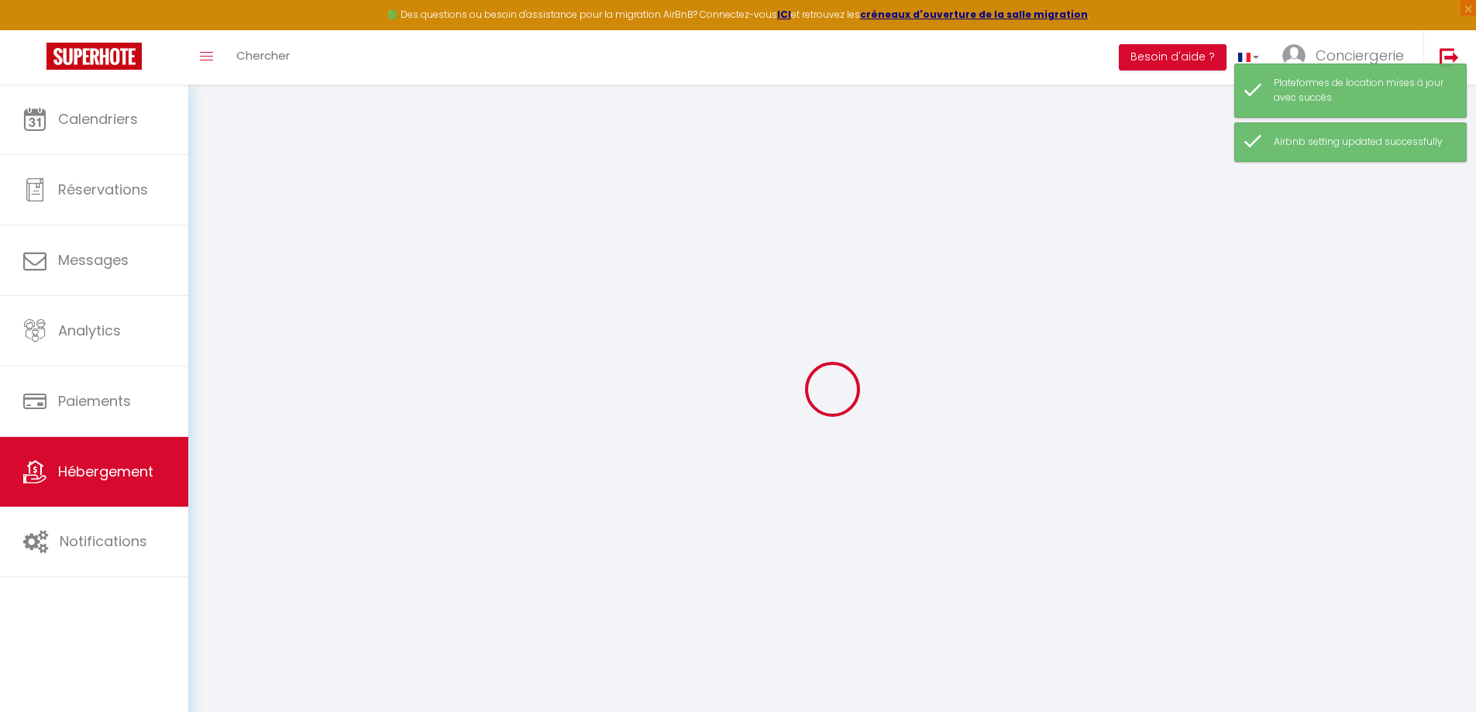
checkbox input "false"
select select
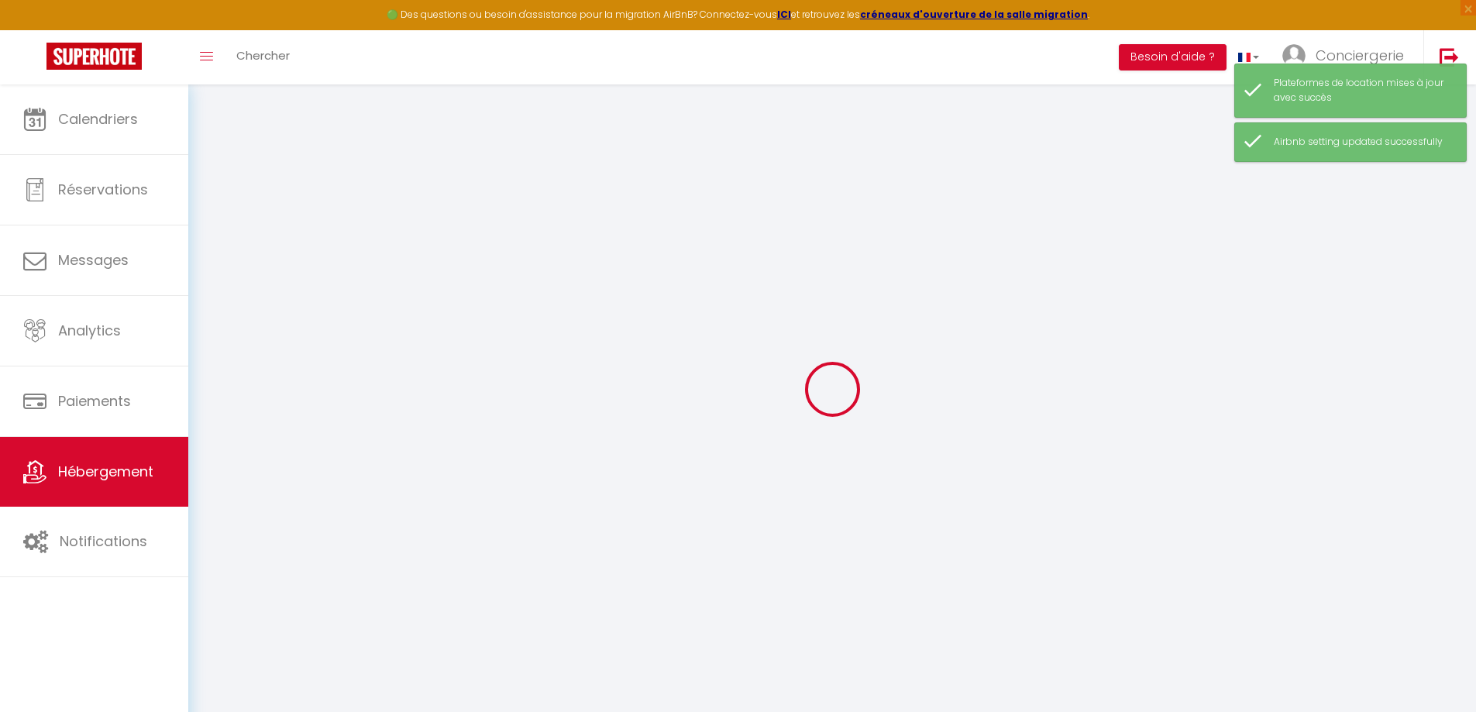
select select
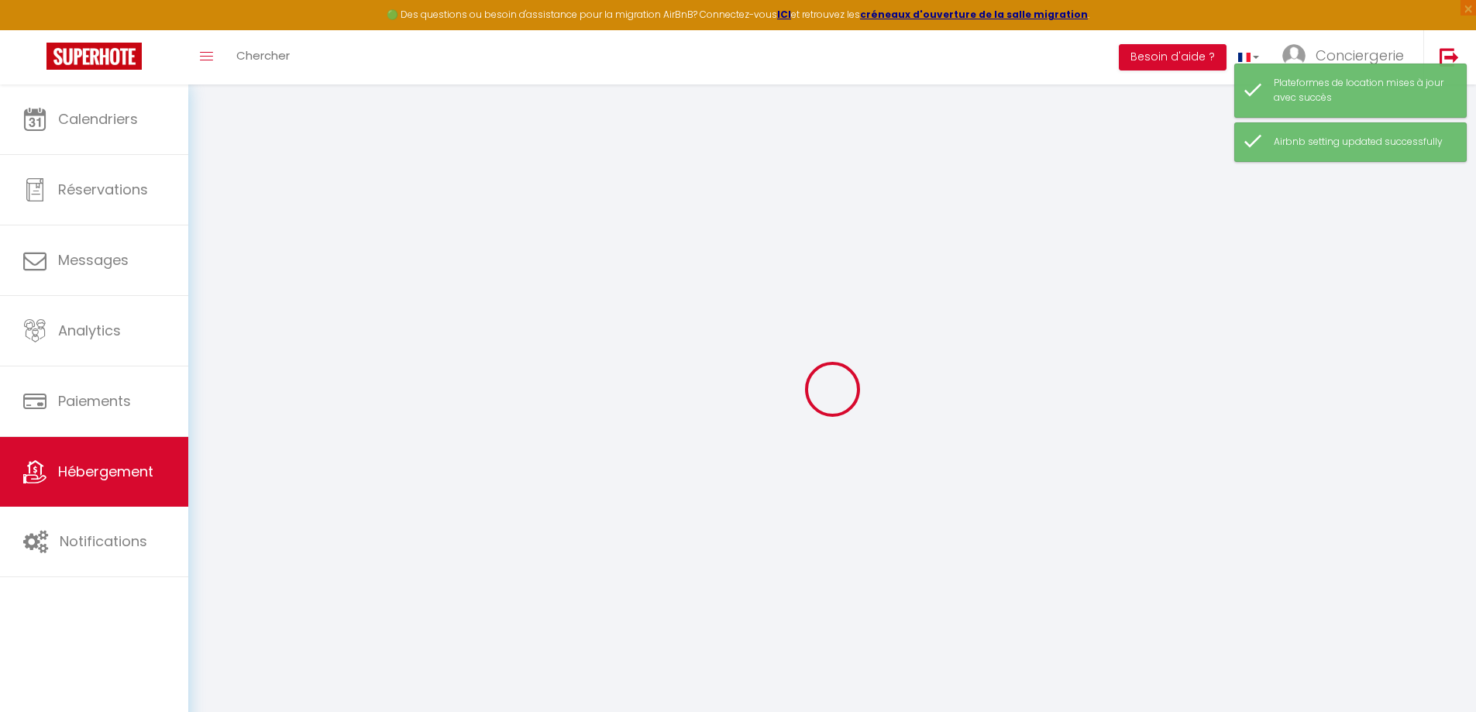
checkbox input "false"
select select
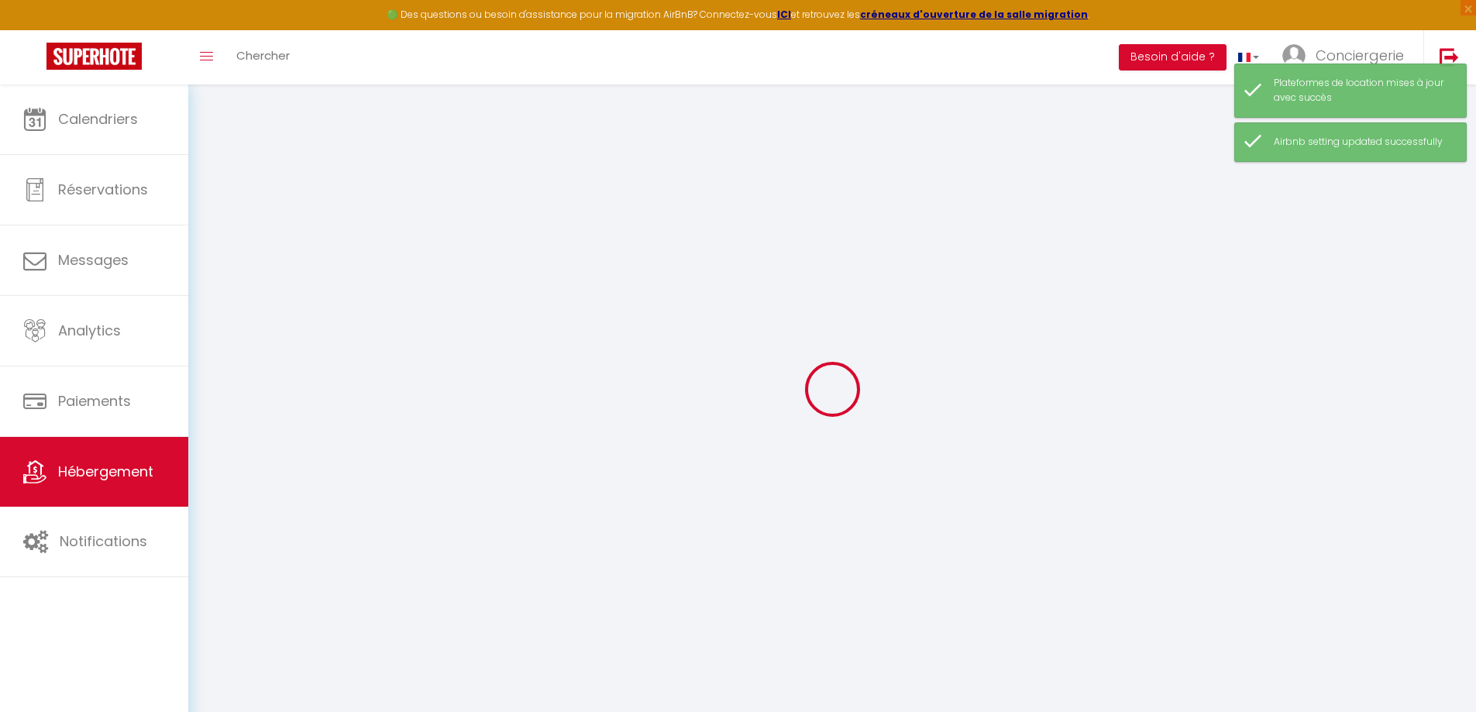
select select
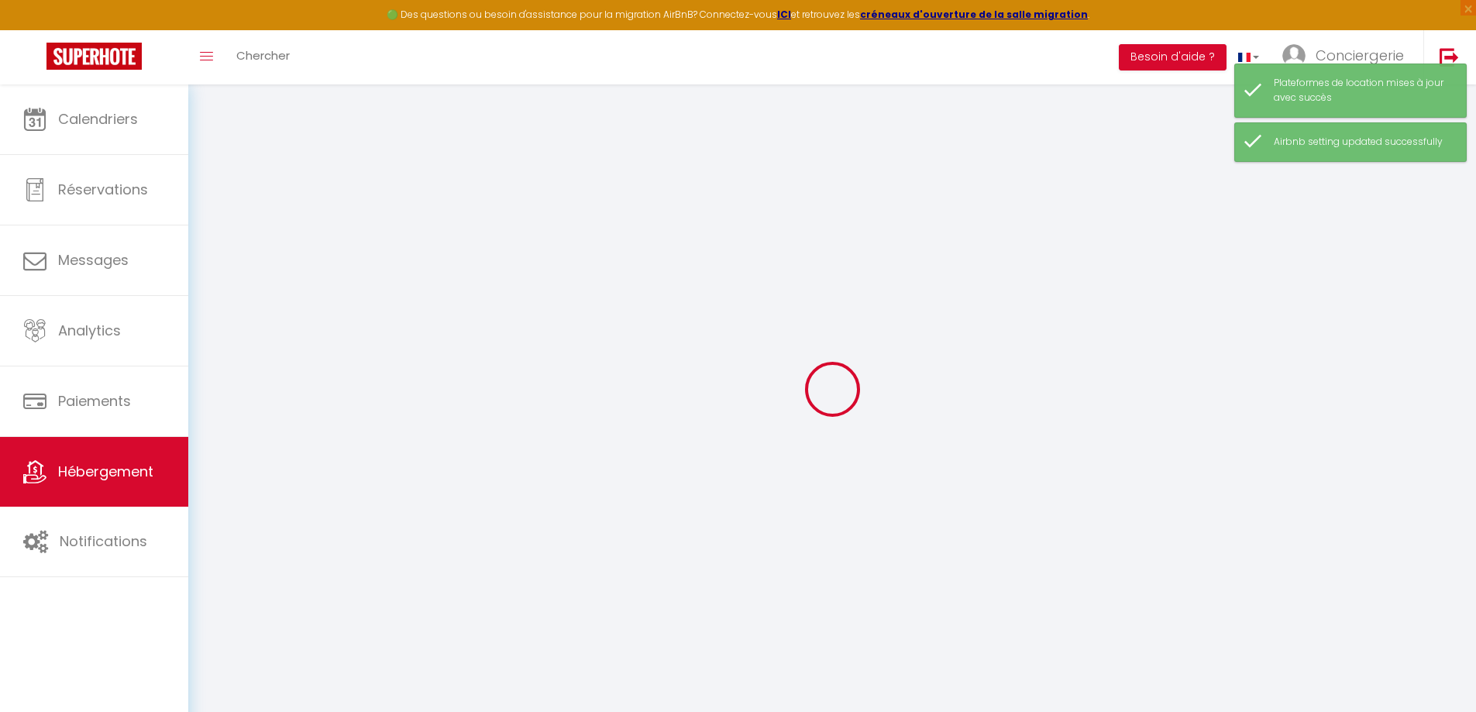
select select
checkbox input "false"
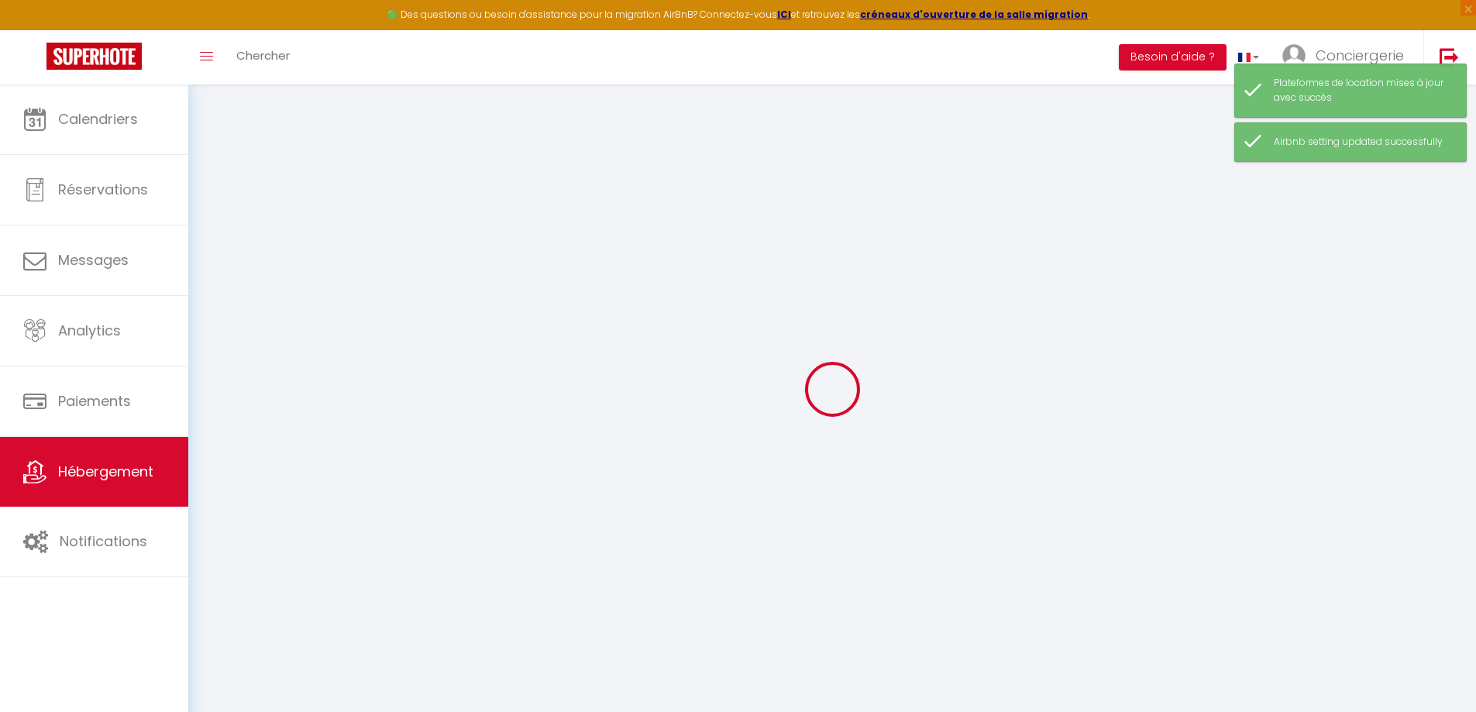
checkbox input "false"
select select
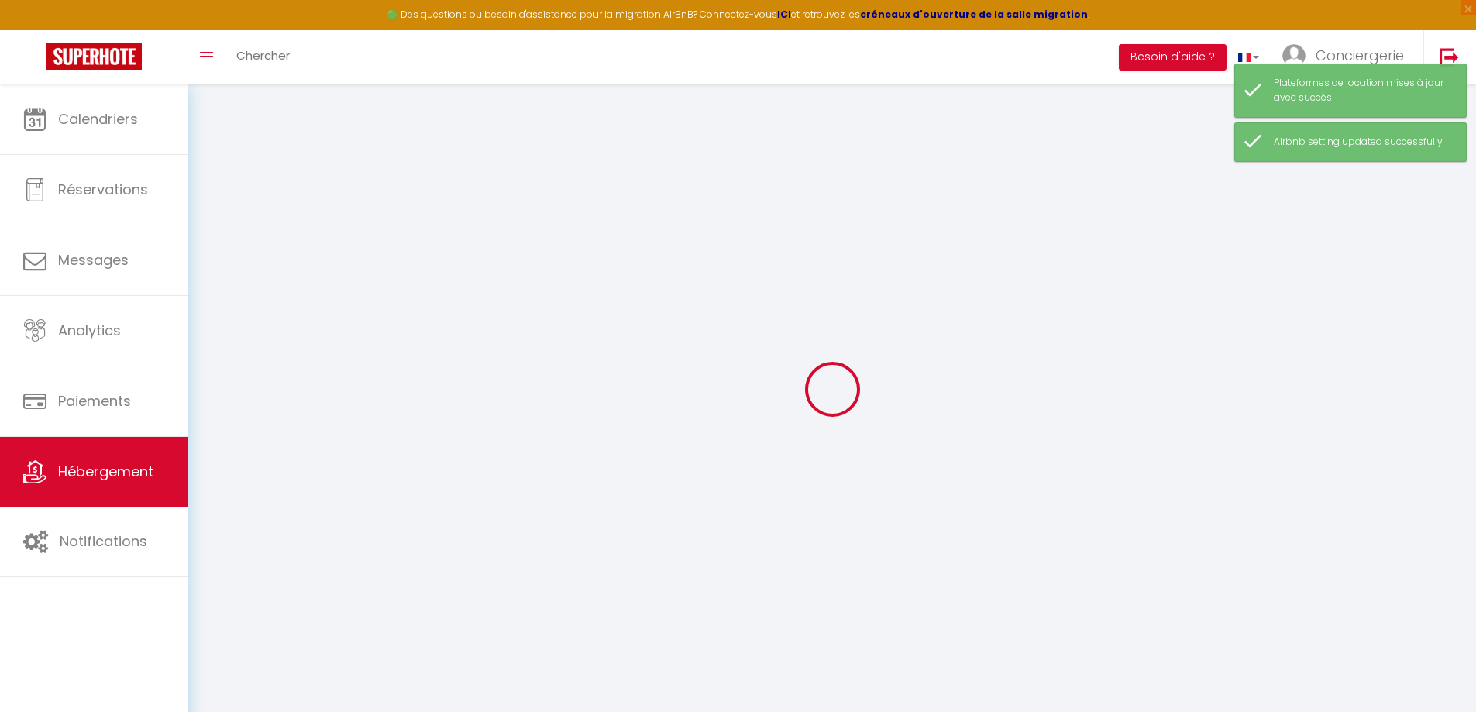
select select
checkbox input "false"
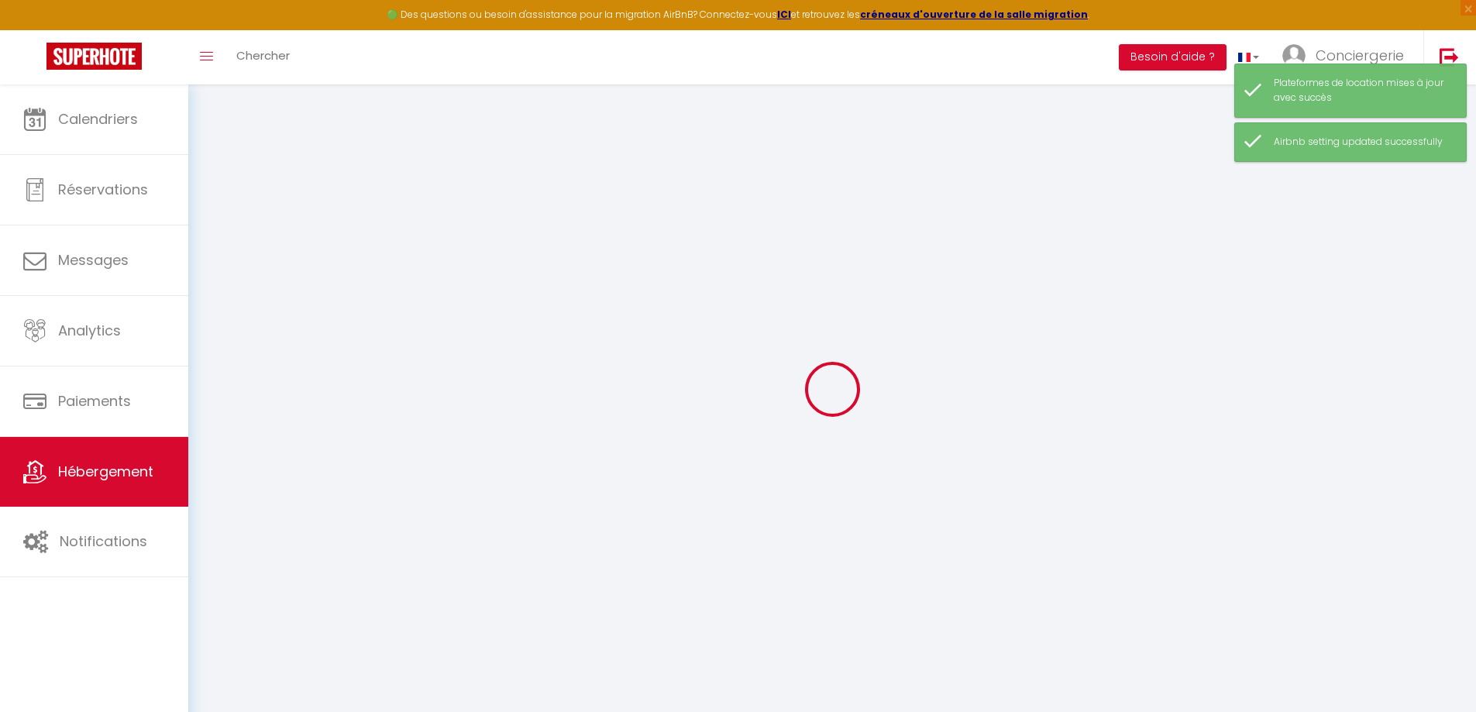
checkbox input "false"
select select
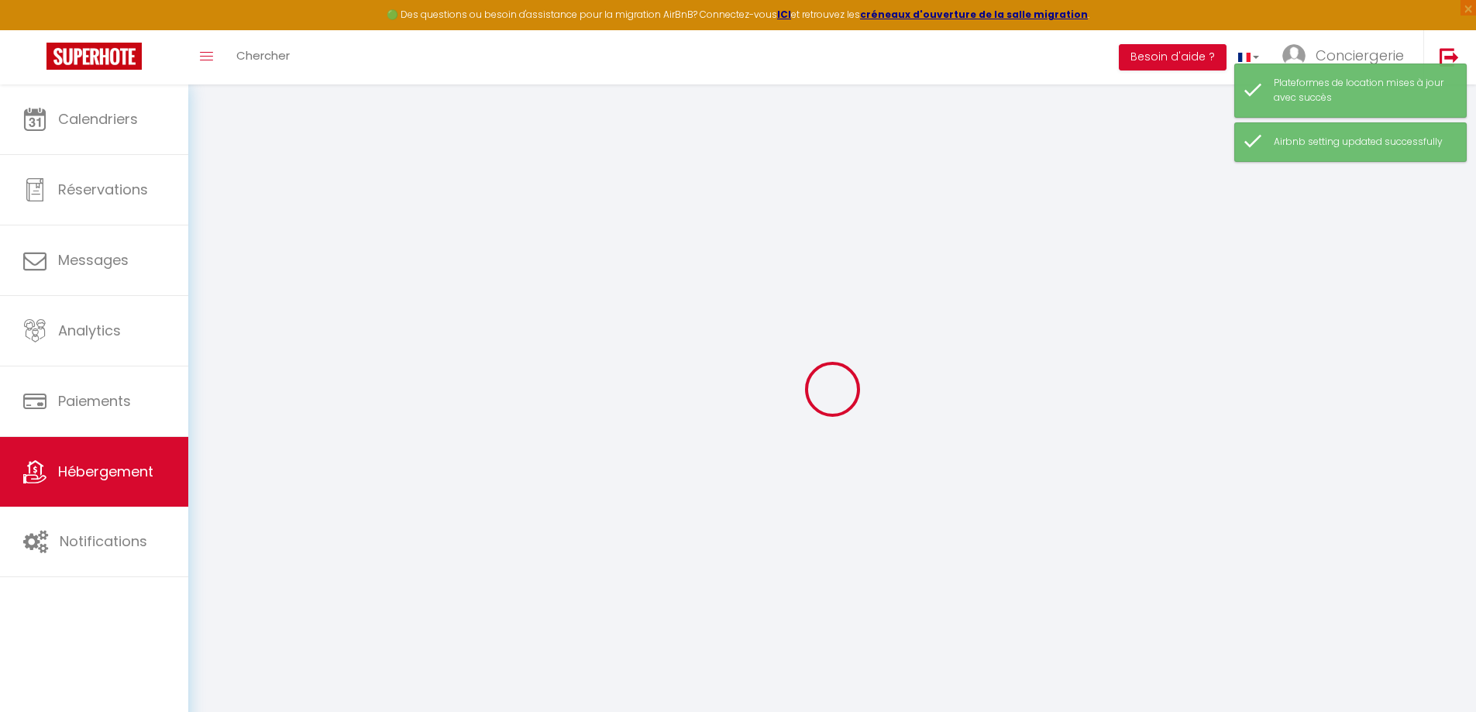
type input "Le Petit Roswag - Parking Gratuit - Proche Gare"
type input "[PERSON_NAME]"
select select "2"
type input "100"
type input "55"
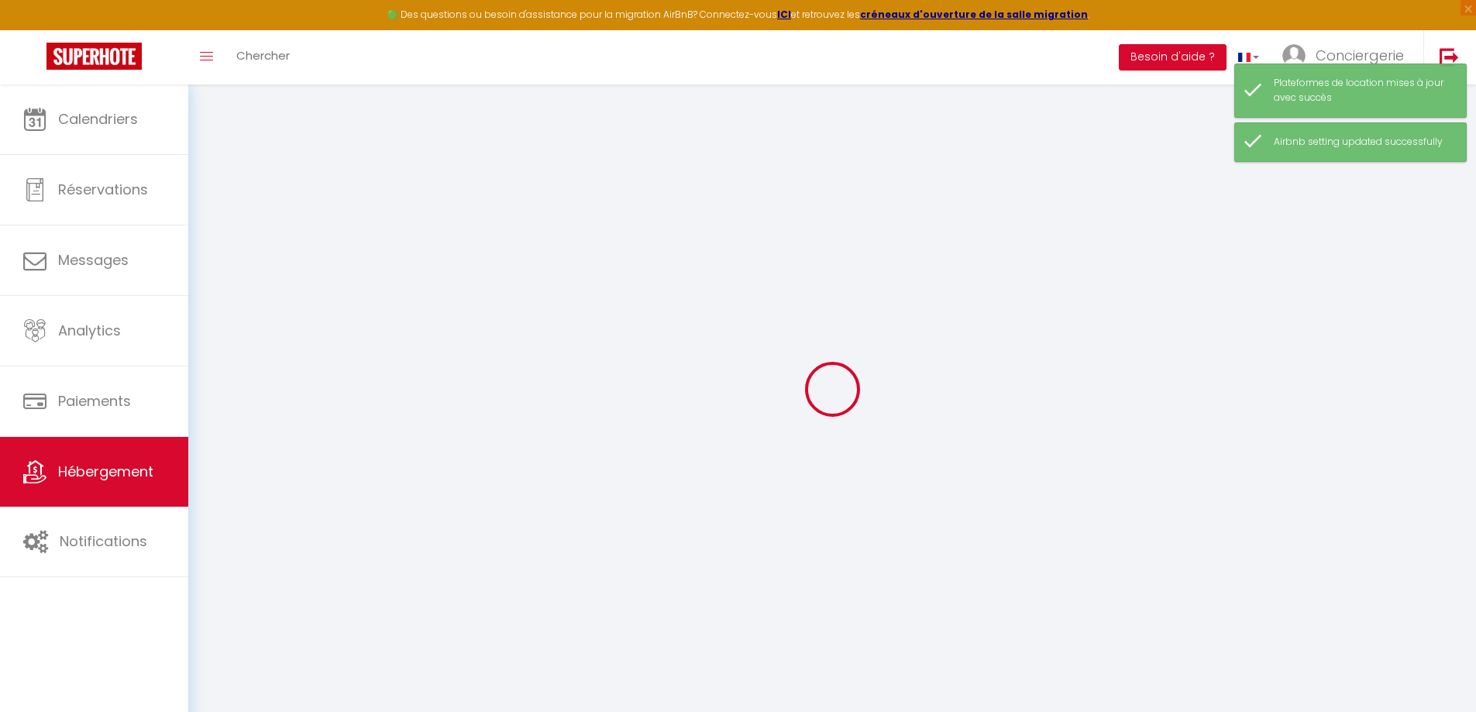
type input "300"
select select
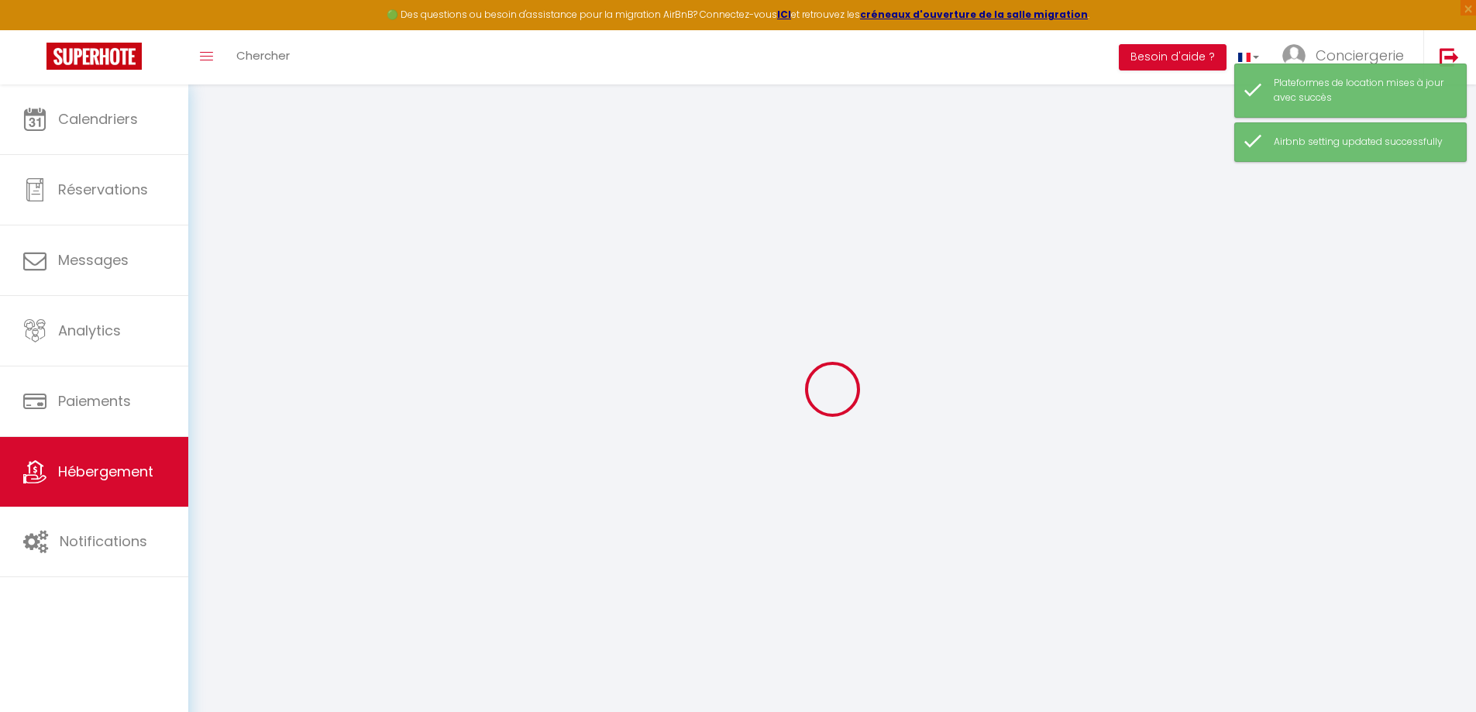
select select
type input "[STREET_ADDRESS]"
type input "67600"
type input "Sélestat"
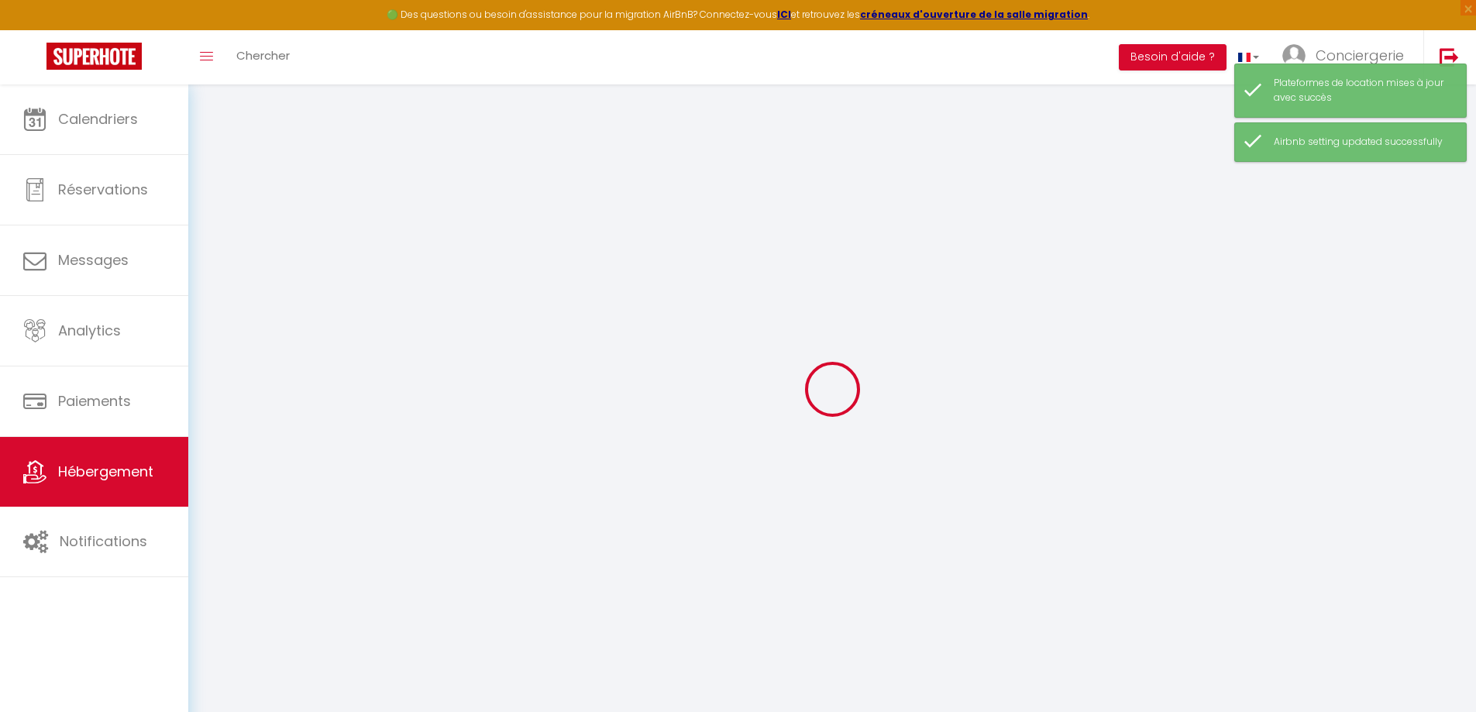
type input "[EMAIL_ADDRESS][DOMAIN_NAME]"
select select "13603"
checkbox input "false"
checkbox input "true"
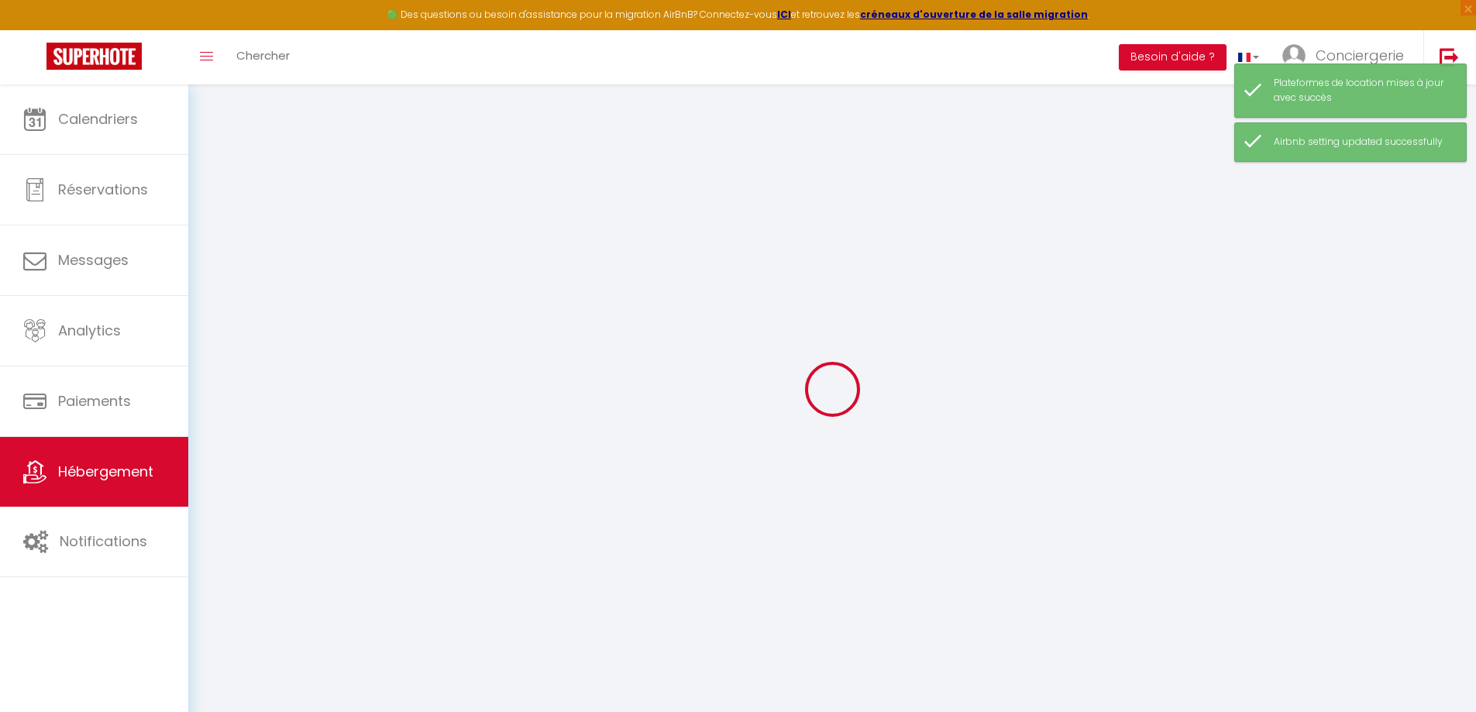
checkbox input "false"
type input "55"
type input "0"
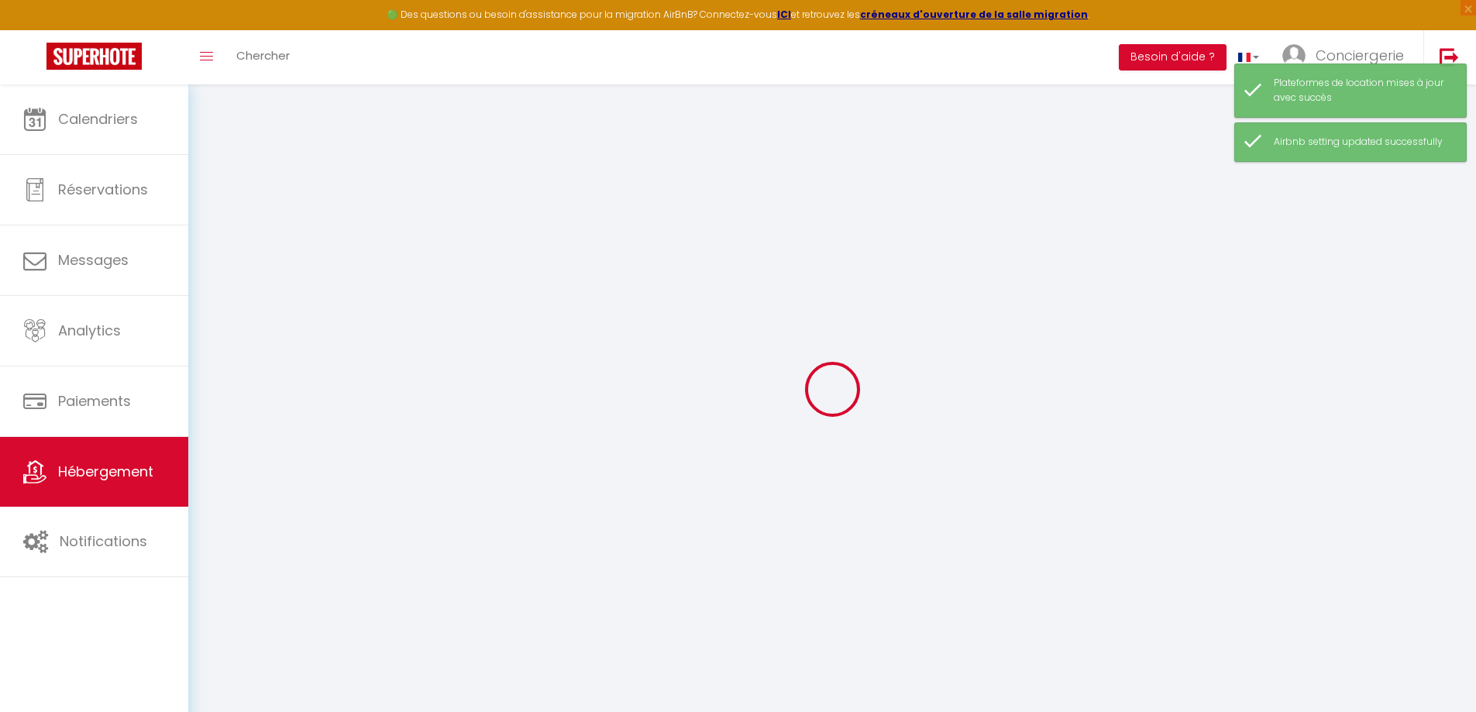
select select "+ 17 %"
select select "+ 18 %"
select select "+ 2 %"
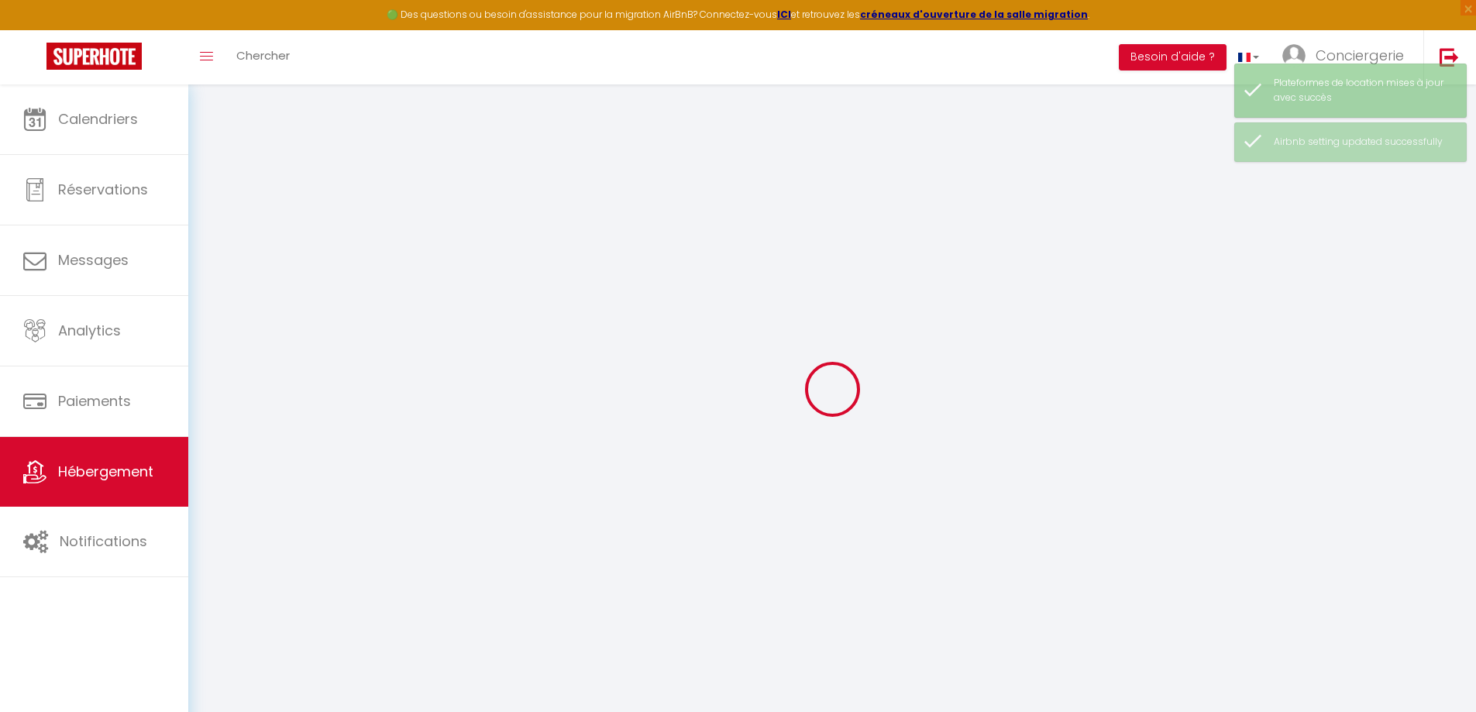
select select
checkbox input "false"
checkbox input "true"
checkbox input "false"
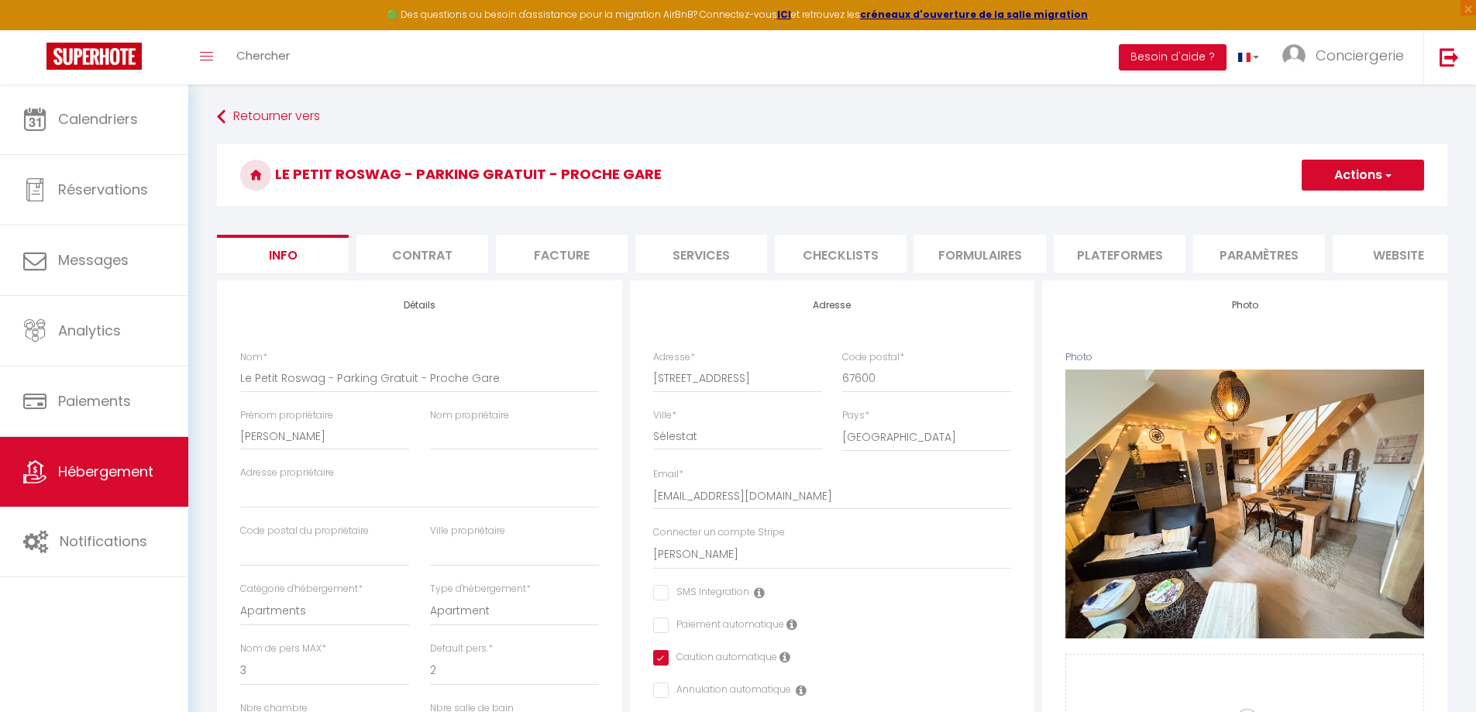
click at [1141, 252] on li "Plateformes" at bounding box center [1120, 254] width 132 height 38
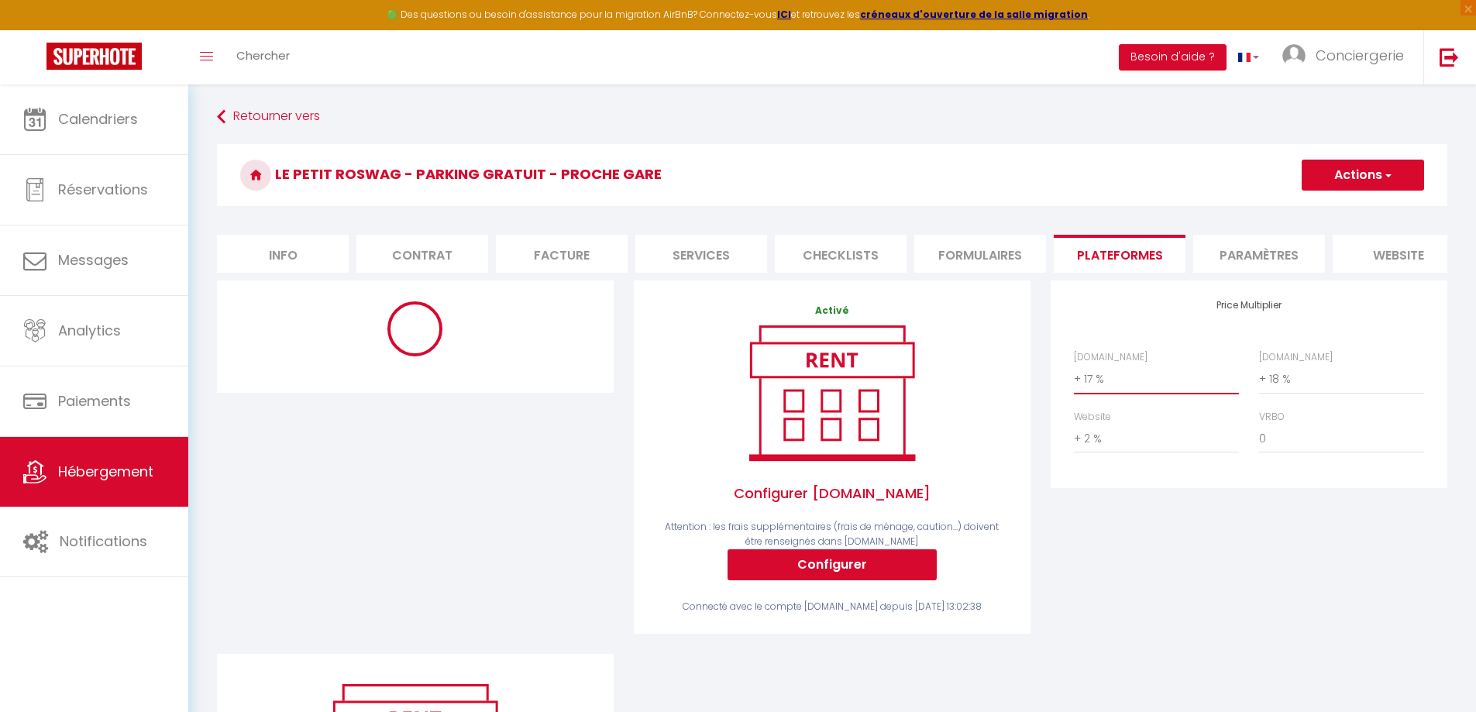
click at [1106, 393] on select "0 + 1 % + 2 % + 3 % + 4 % + 5 % + 6 % + 7 % + 8 % + 9 %" at bounding box center [1156, 378] width 165 height 29
select select "+ 20 %"
click at [1074, 376] on select "0 + 1 % + 2 % + 3 % + 4 % + 5 % + 6 % + 7 % + 8 % + 9 %" at bounding box center [1156, 378] width 165 height 29
click at [1347, 174] on button "Actions" at bounding box center [1363, 175] width 122 height 31
click at [1335, 208] on link "Enregistrer" at bounding box center [1362, 209] width 122 height 20
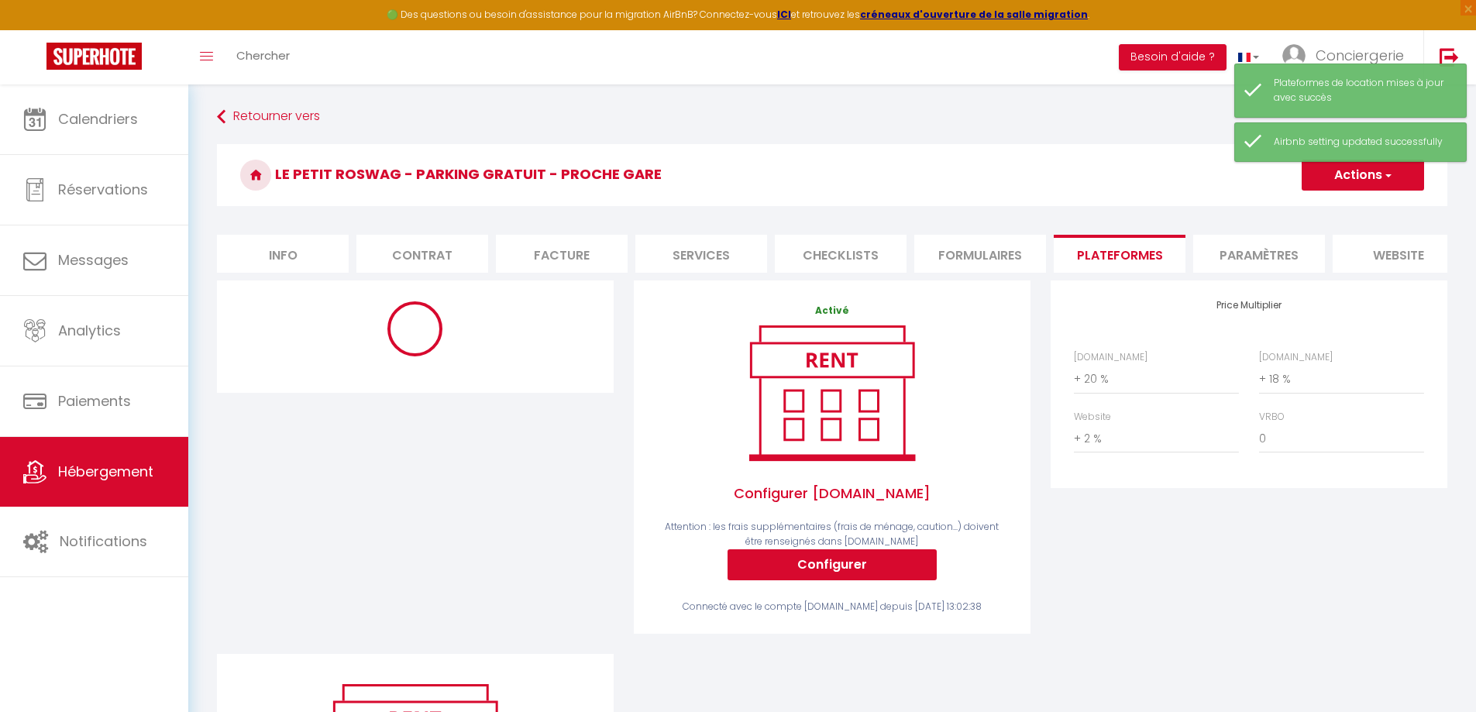
select select
select select "EUR"
select select
select select "13329-1018755213013972695"
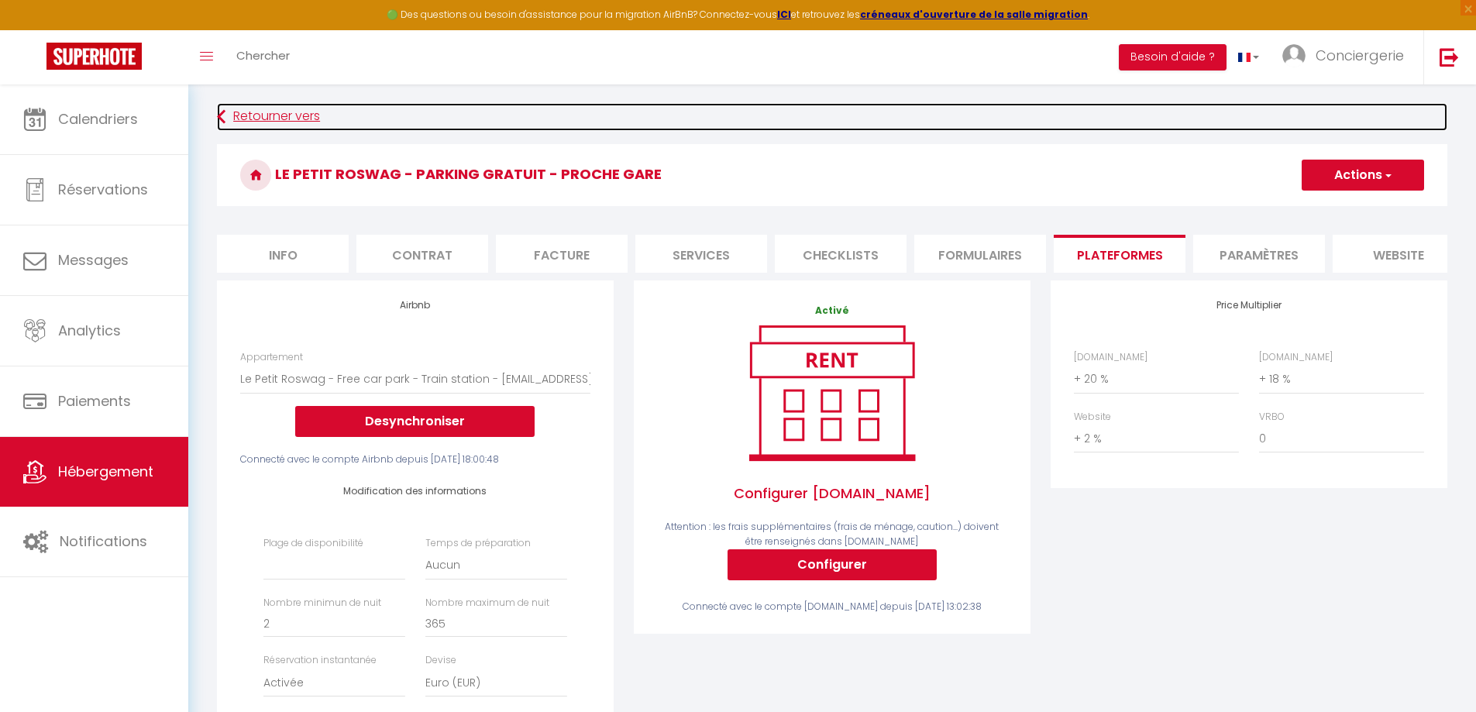
click at [312, 112] on link "Retourner vers" at bounding box center [832, 117] width 1230 height 28
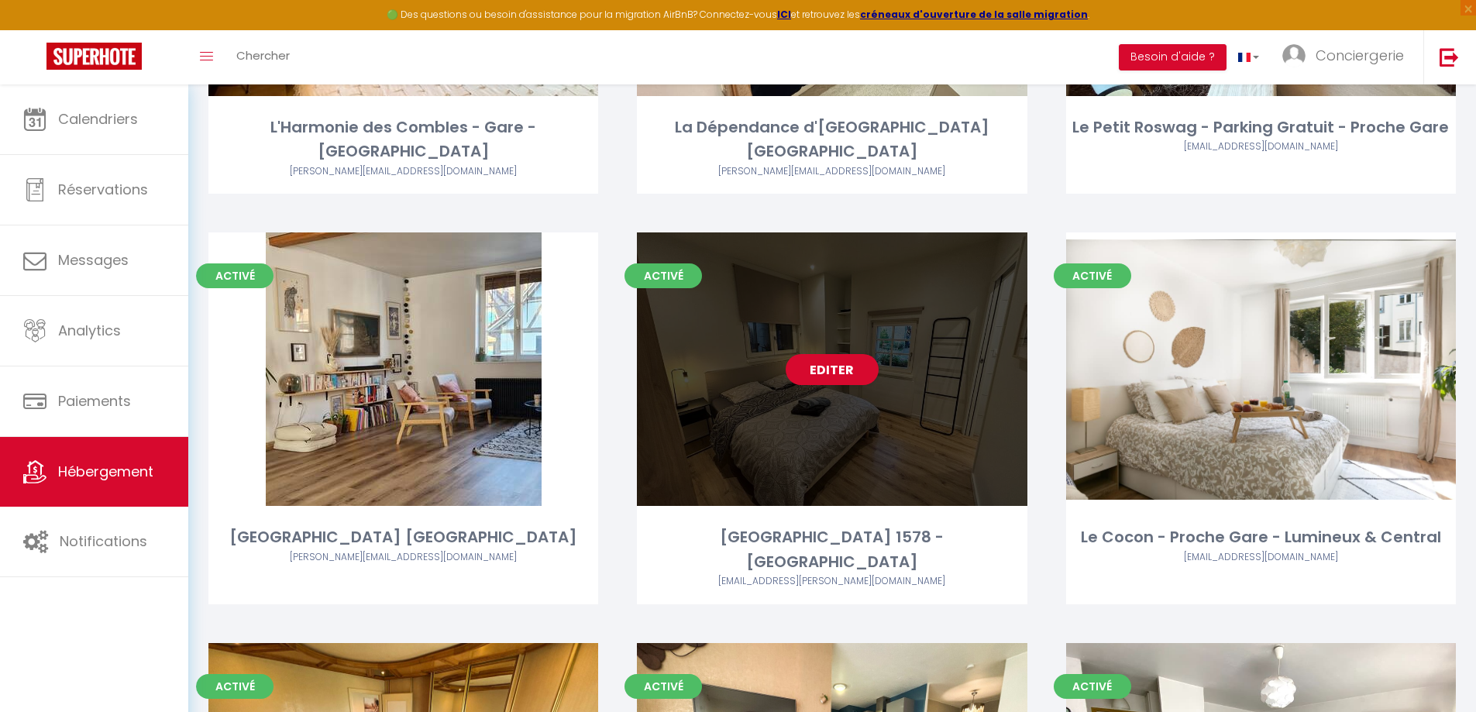
scroll to position [1240, 0]
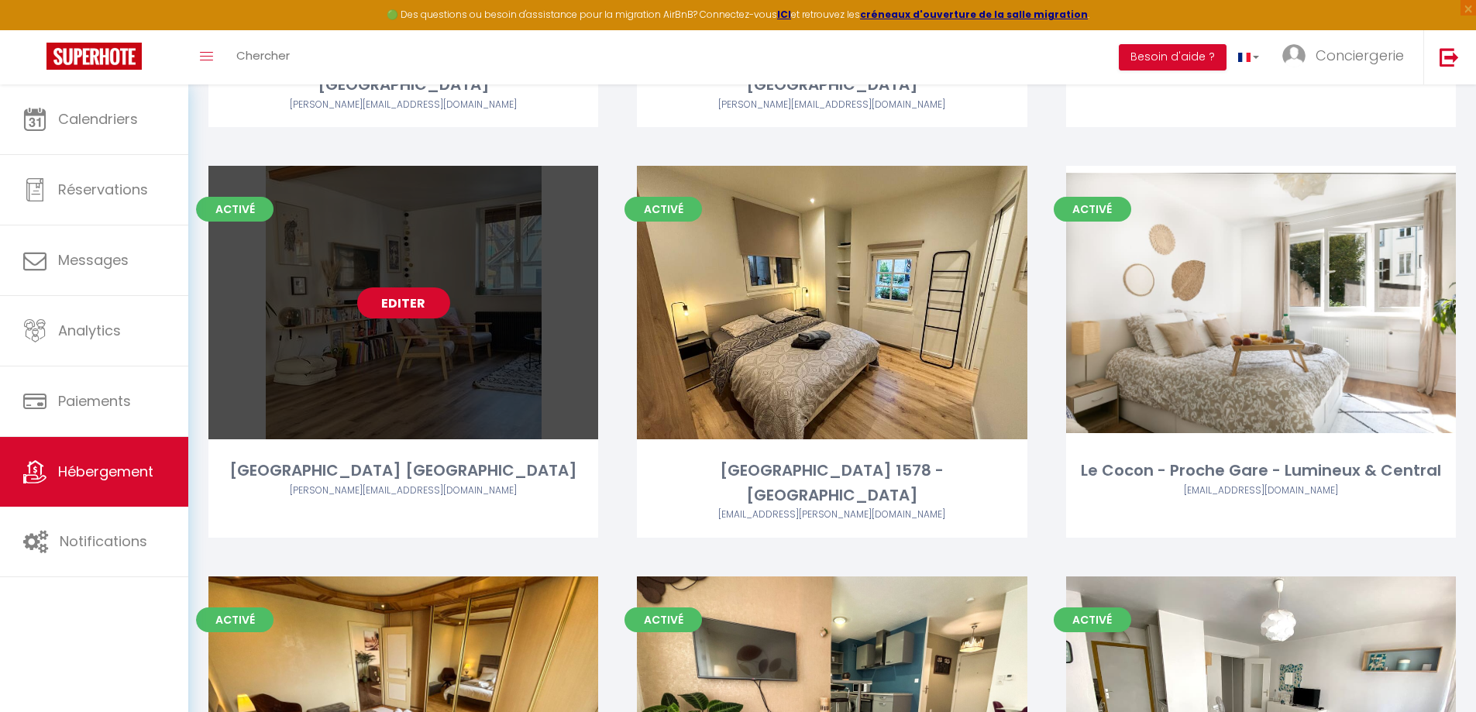
click at [392, 310] on link "Editer" at bounding box center [403, 302] width 93 height 31
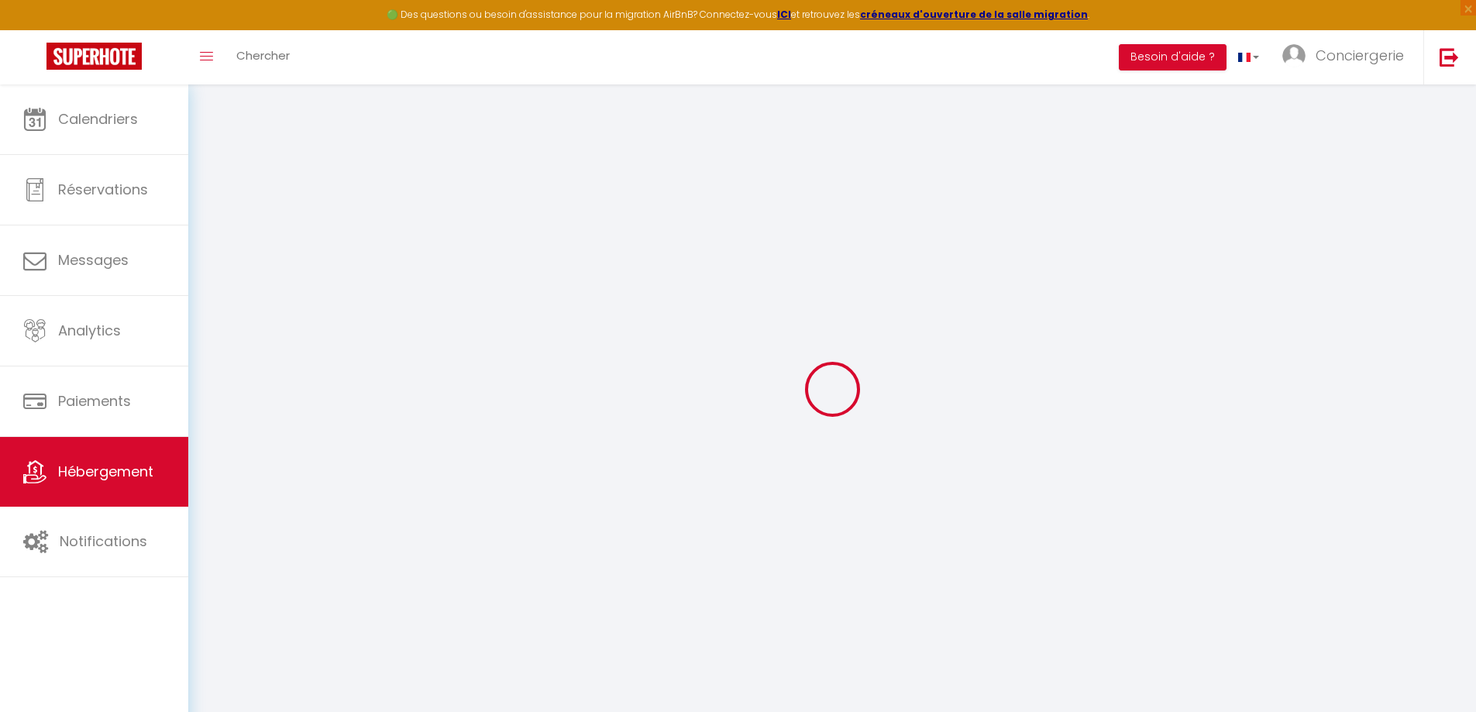
select select
checkbox input "false"
checkbox input "true"
checkbox input "false"
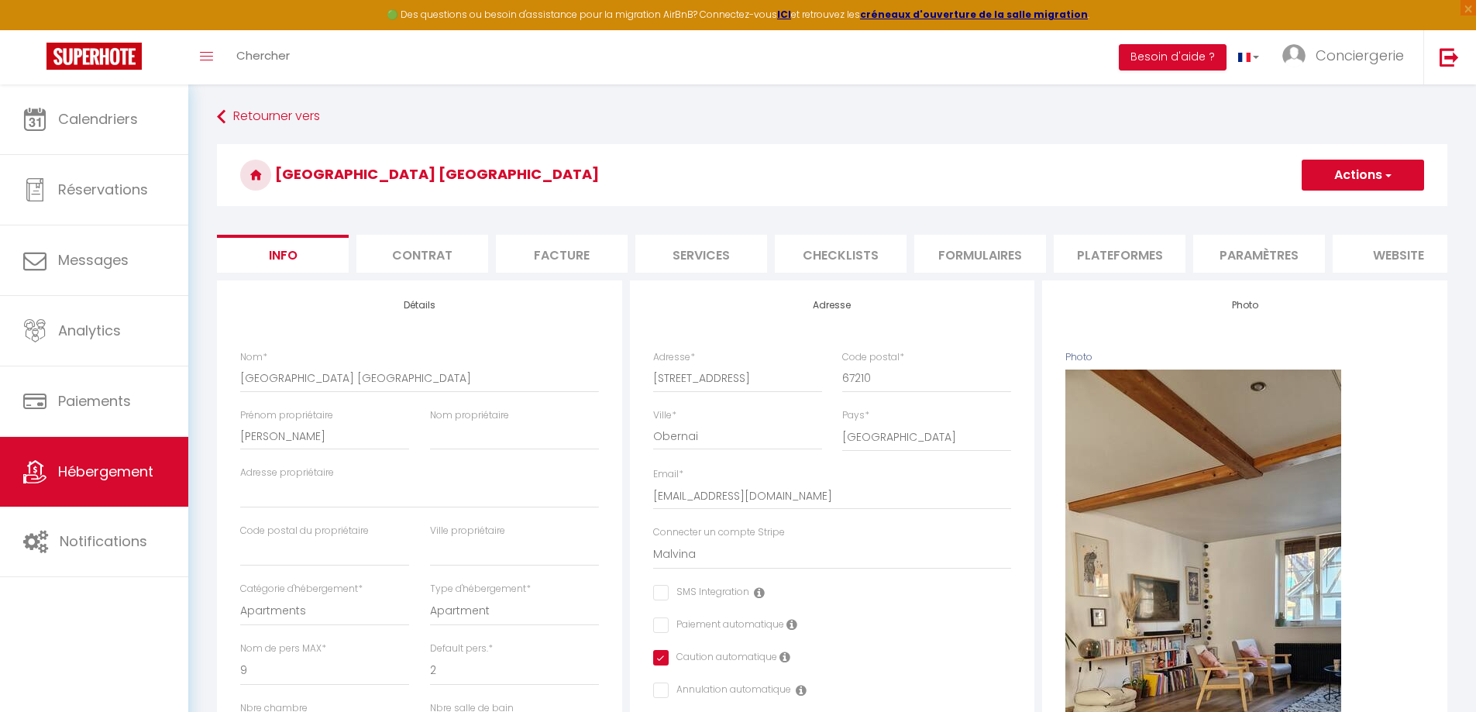
click at [1127, 239] on li "Plateformes" at bounding box center [1120, 254] width 132 height 38
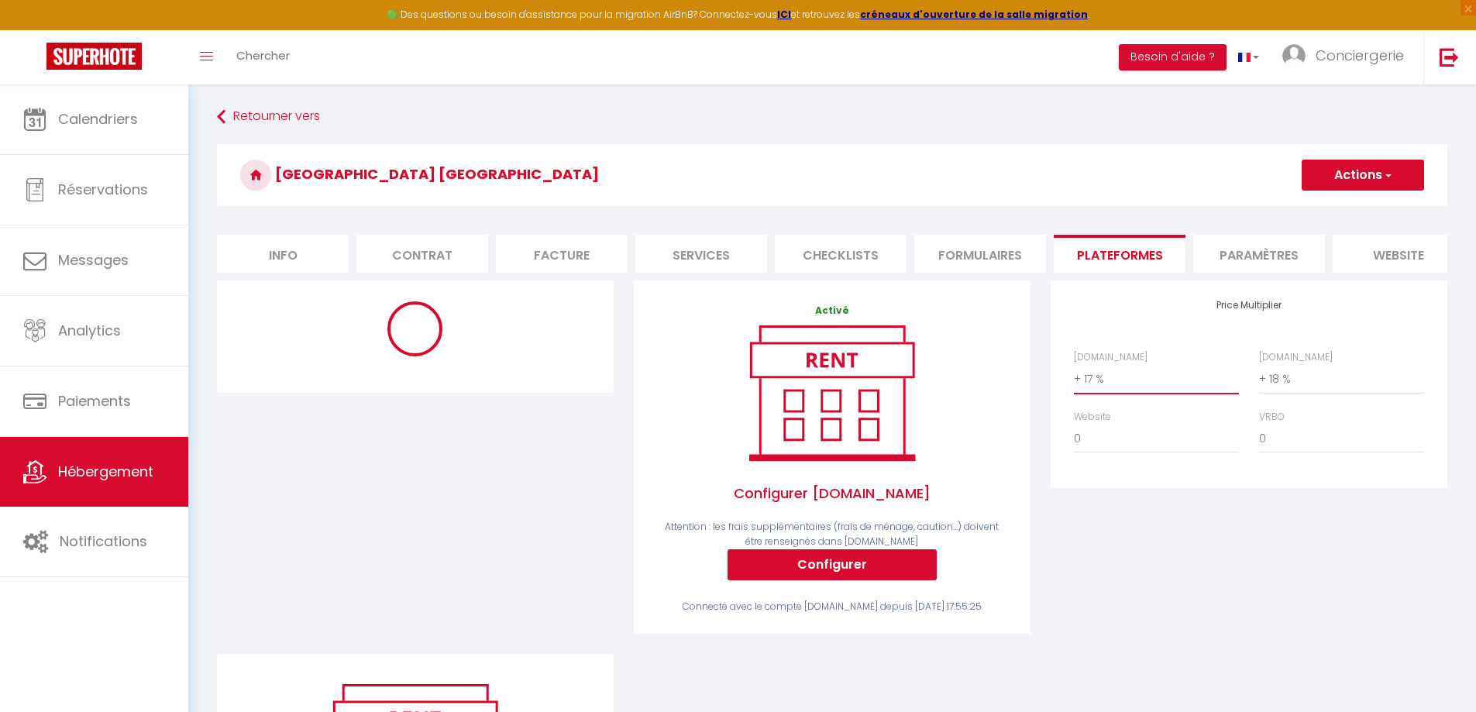
click at [1103, 387] on select "0 + 1 % + 2 % + 3 % + 4 % + 5 % + 6 % + 7 % + 8 % + 9 %" at bounding box center [1156, 378] width 165 height 29
select select "+ 20 %"
click at [1074, 376] on select "0 + 1 % + 2 % + 3 % + 4 % + 5 % + 6 % + 7 % + 8 % + 9 %" at bounding box center [1156, 378] width 165 height 29
click at [1326, 170] on button "Actions" at bounding box center [1363, 175] width 122 height 31
click at [1330, 211] on link "Enregistrer" at bounding box center [1362, 209] width 122 height 20
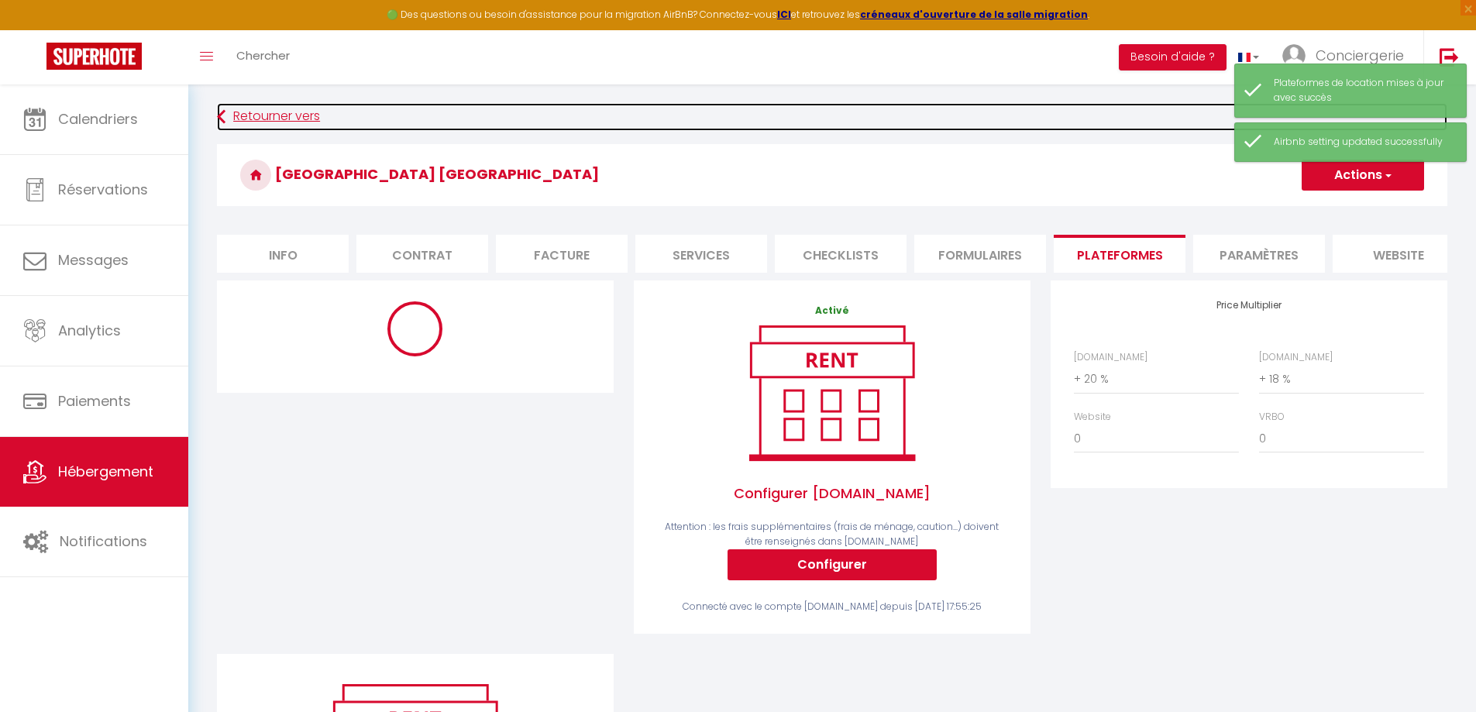
click at [267, 124] on link "Retourner vers" at bounding box center [832, 117] width 1230 height 28
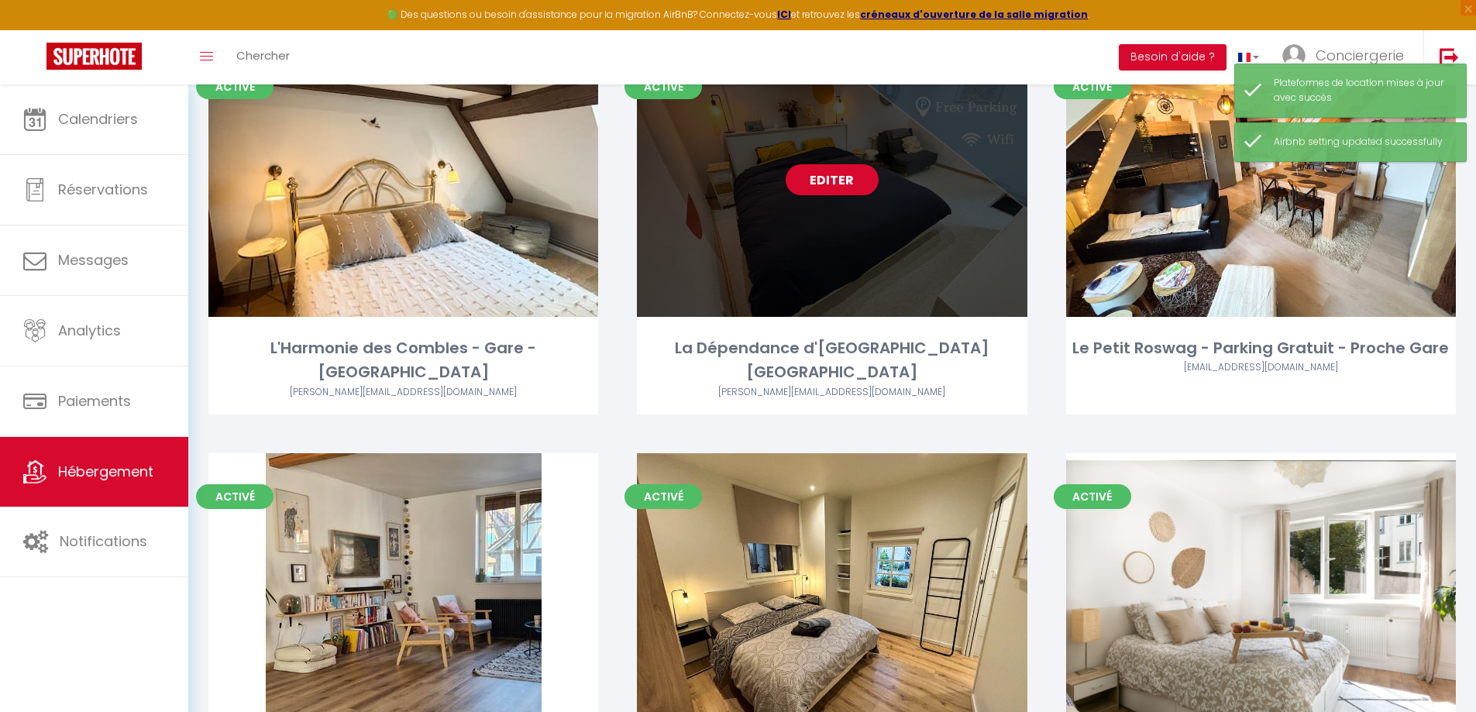
scroll to position [1085, 0]
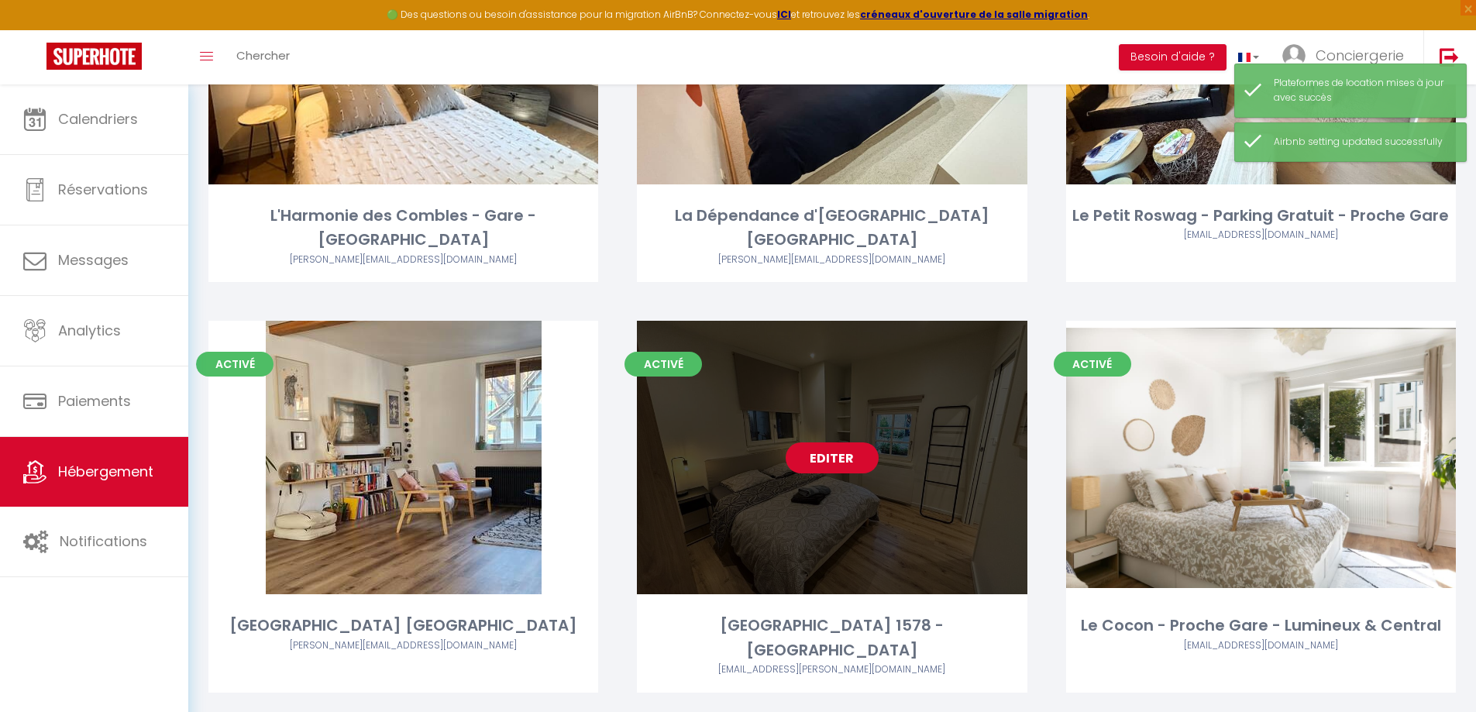
click at [837, 458] on link "Editer" at bounding box center [832, 457] width 93 height 31
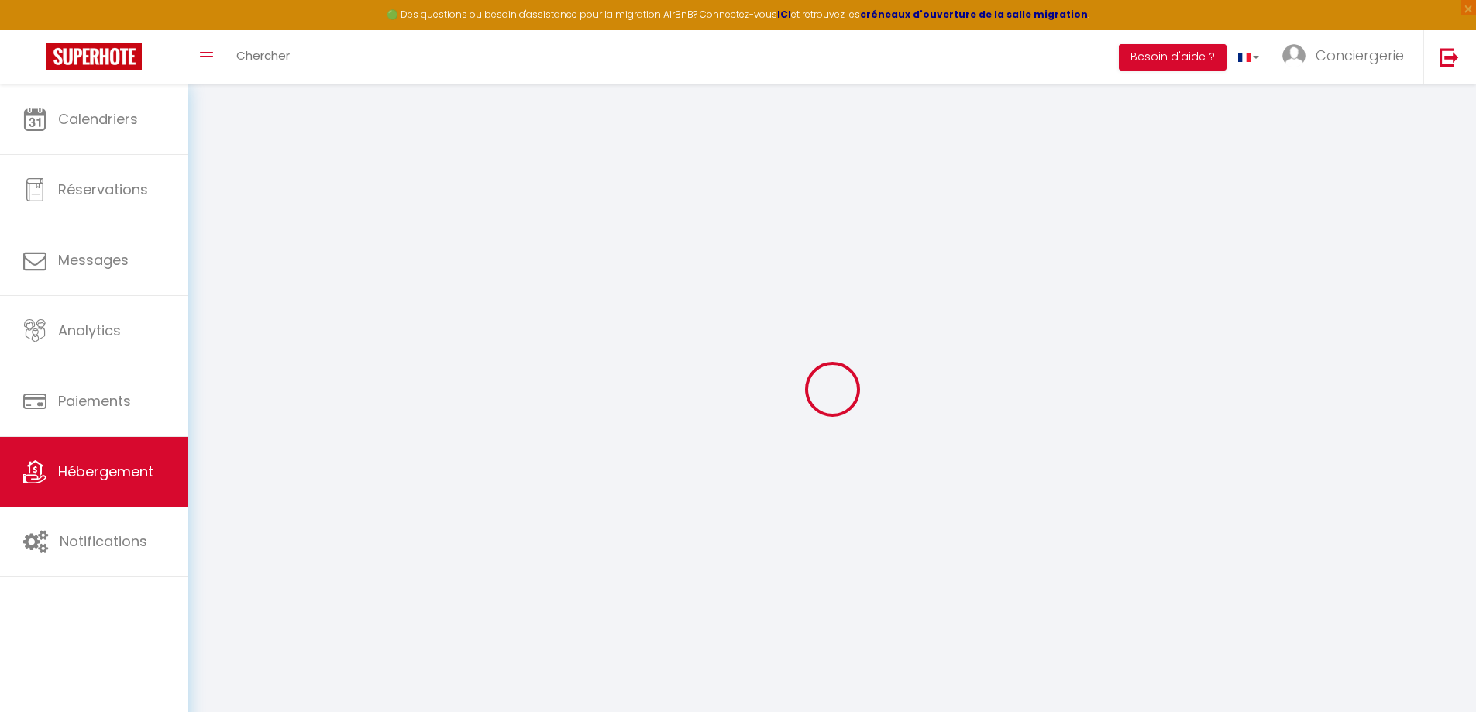
select select
checkbox input "false"
checkbox input "true"
checkbox input "false"
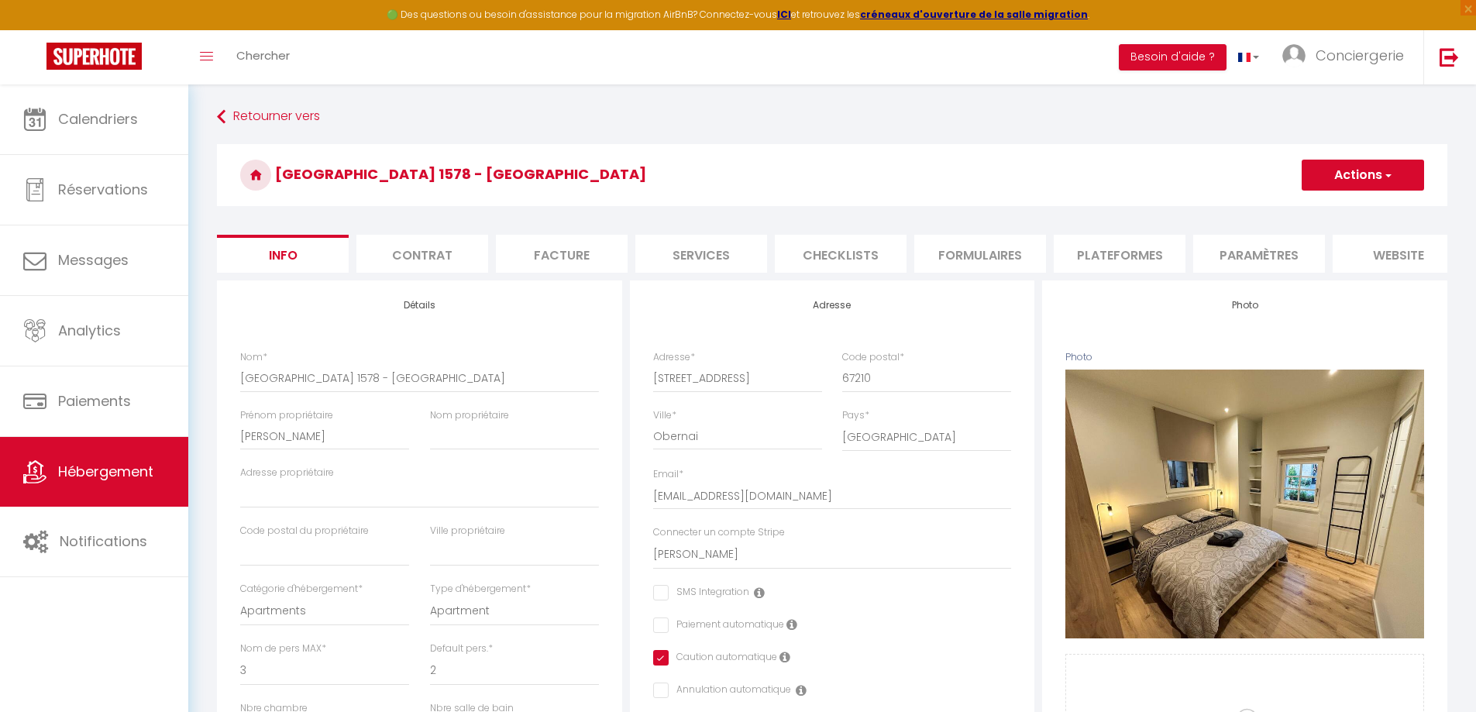
click at [963, 253] on li "Formulaires" at bounding box center [980, 254] width 132 height 38
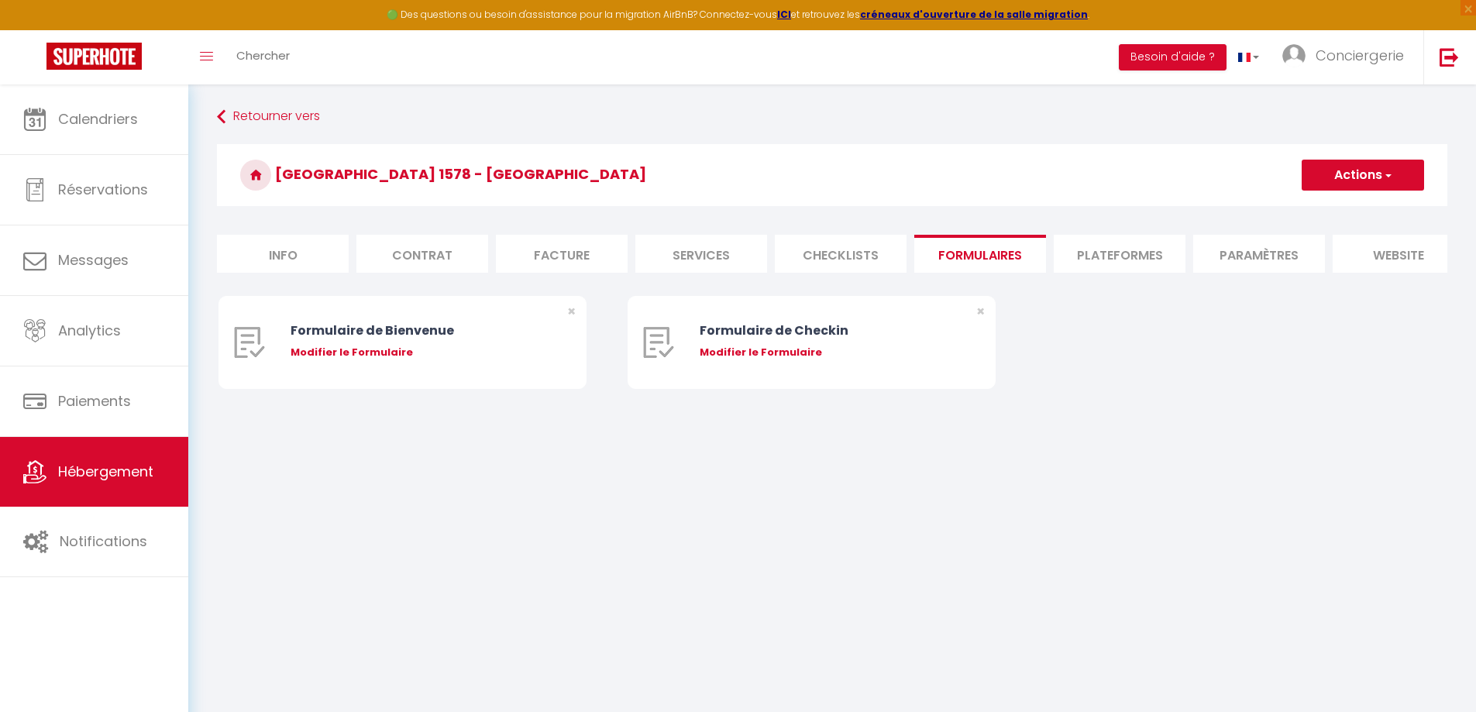
click at [1080, 244] on li "Plateformes" at bounding box center [1120, 254] width 132 height 38
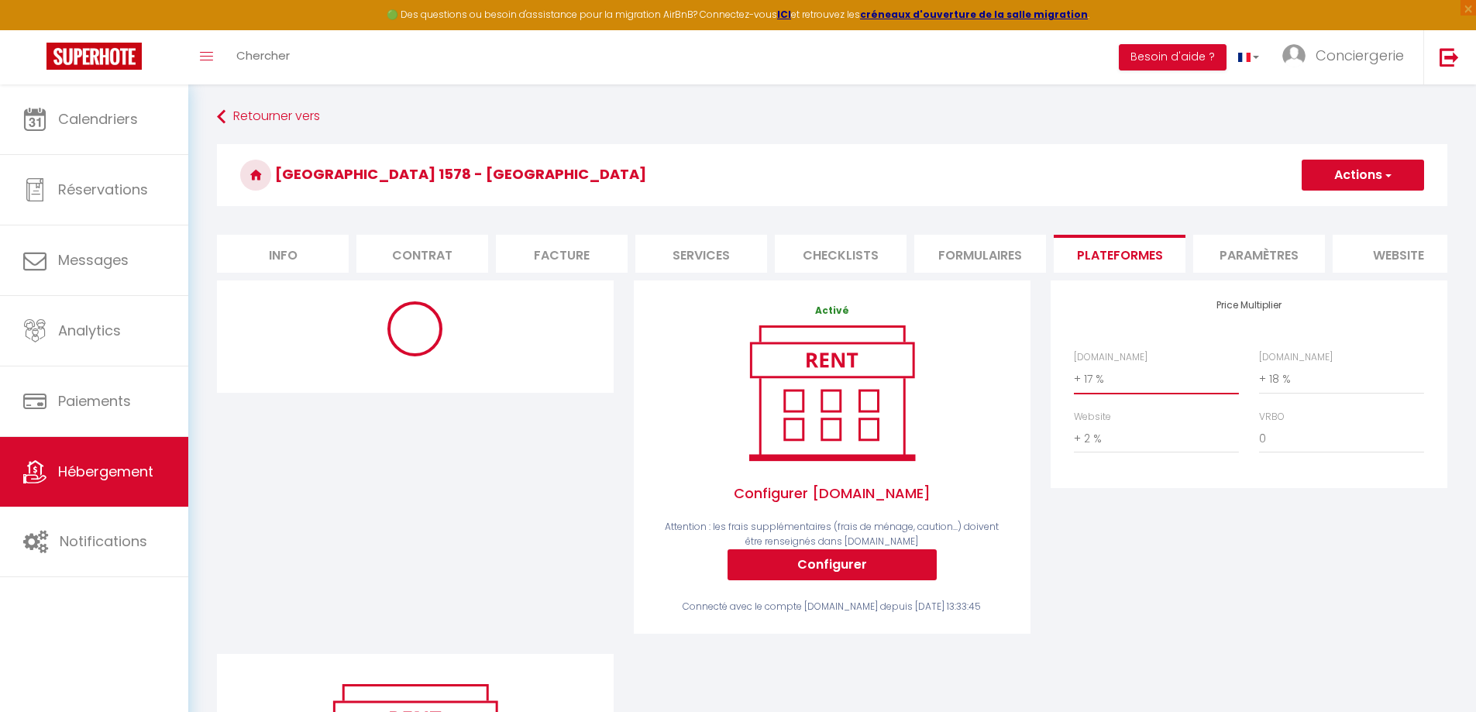
click at [1113, 394] on select "0 + 1 % + 2 % + 3 % + 4 % + 5 % + 6 % + 7 % + 8 % + 9 %" at bounding box center [1156, 378] width 165 height 29
select select "+ 20 %"
click at [1074, 376] on select "0 + 1 % + 2 % + 3 % + 4 % + 5 % + 6 % + 7 % + 8 % + 9 %" at bounding box center [1156, 378] width 165 height 29
click at [1373, 180] on button "Actions" at bounding box center [1363, 175] width 122 height 31
click at [1347, 213] on link "Enregistrer" at bounding box center [1362, 209] width 122 height 20
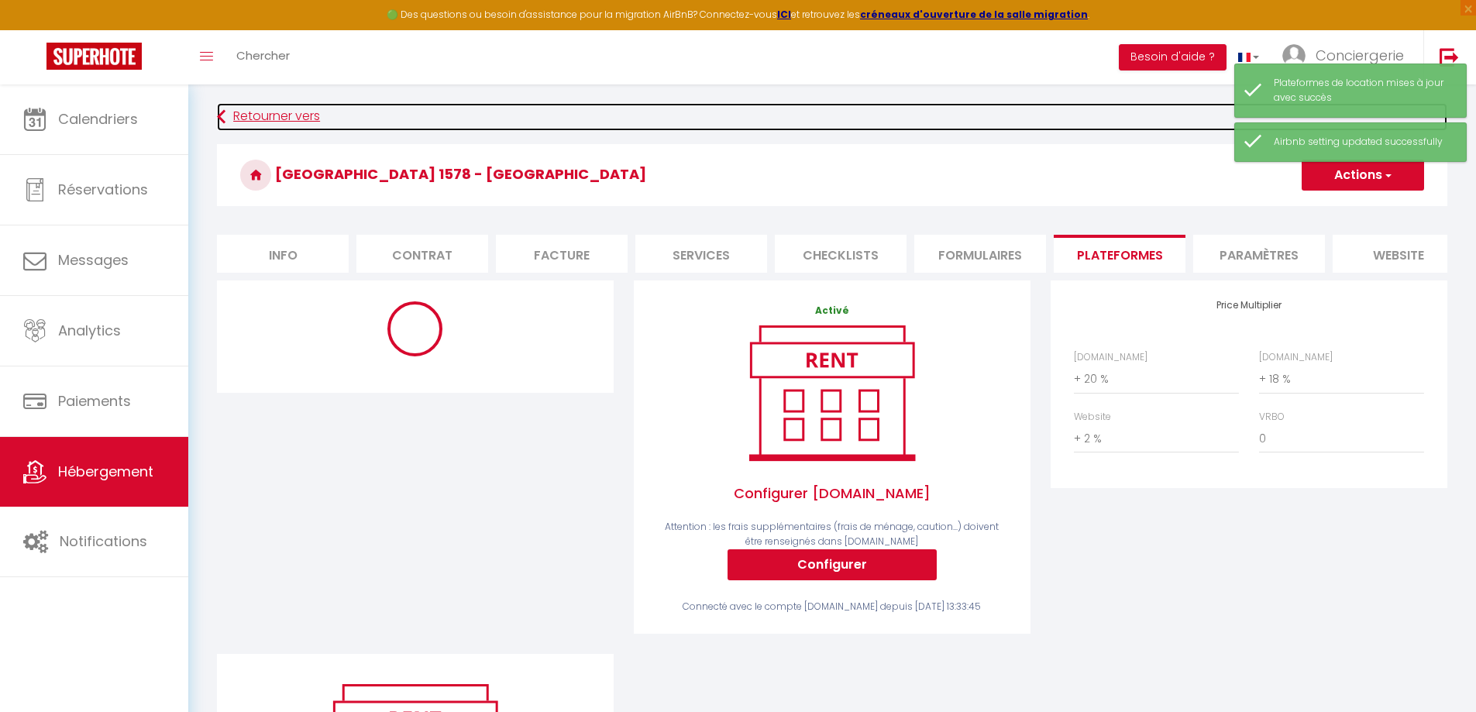
click at [258, 126] on link "Retourner vers" at bounding box center [832, 117] width 1230 height 28
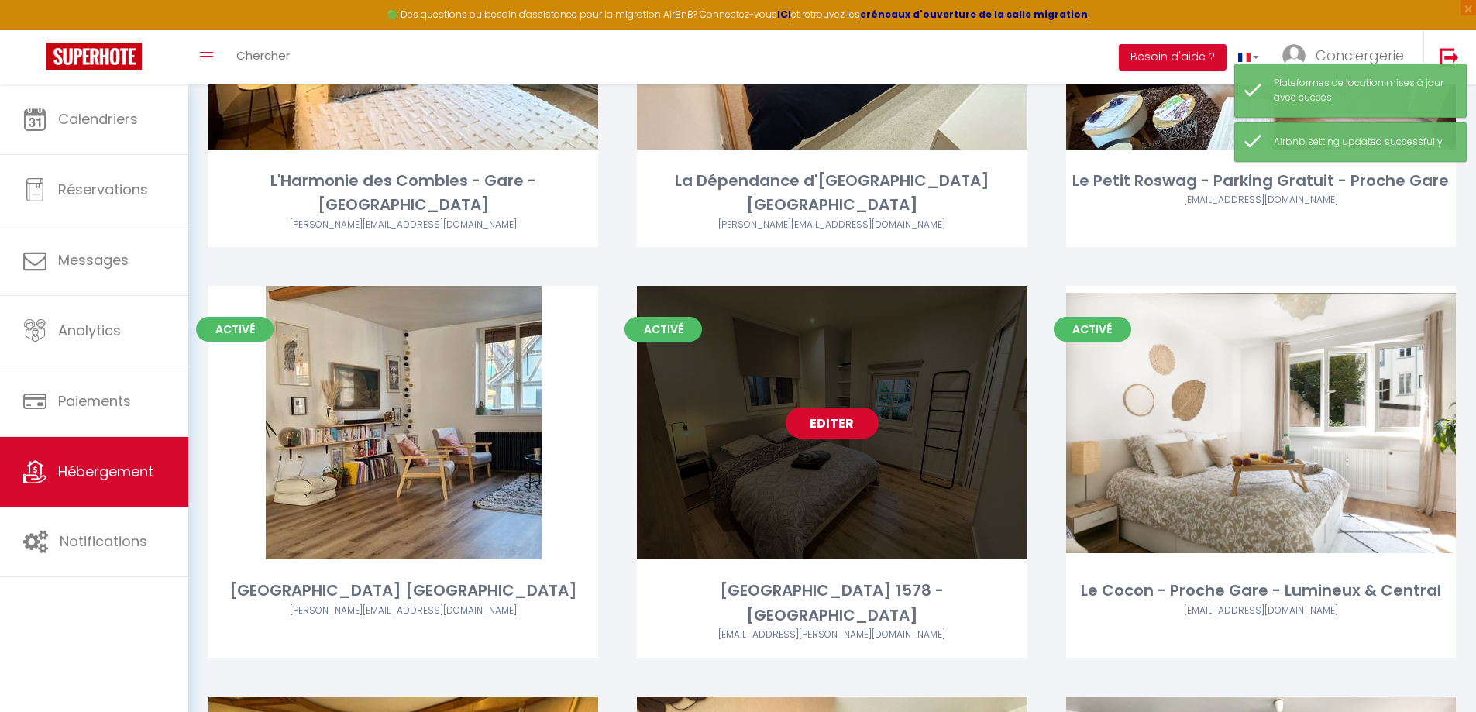
scroll to position [1317, 0]
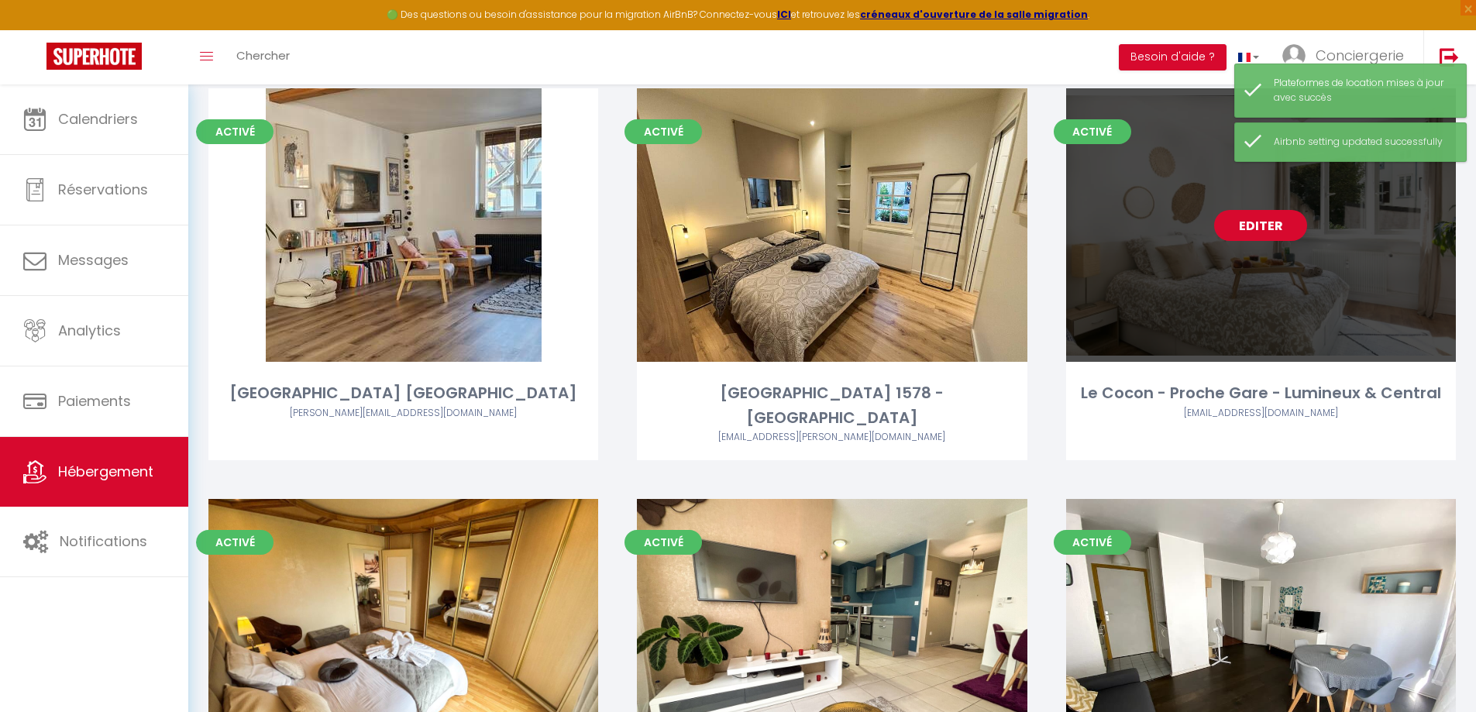
click at [1254, 229] on link "Editer" at bounding box center [1260, 225] width 93 height 31
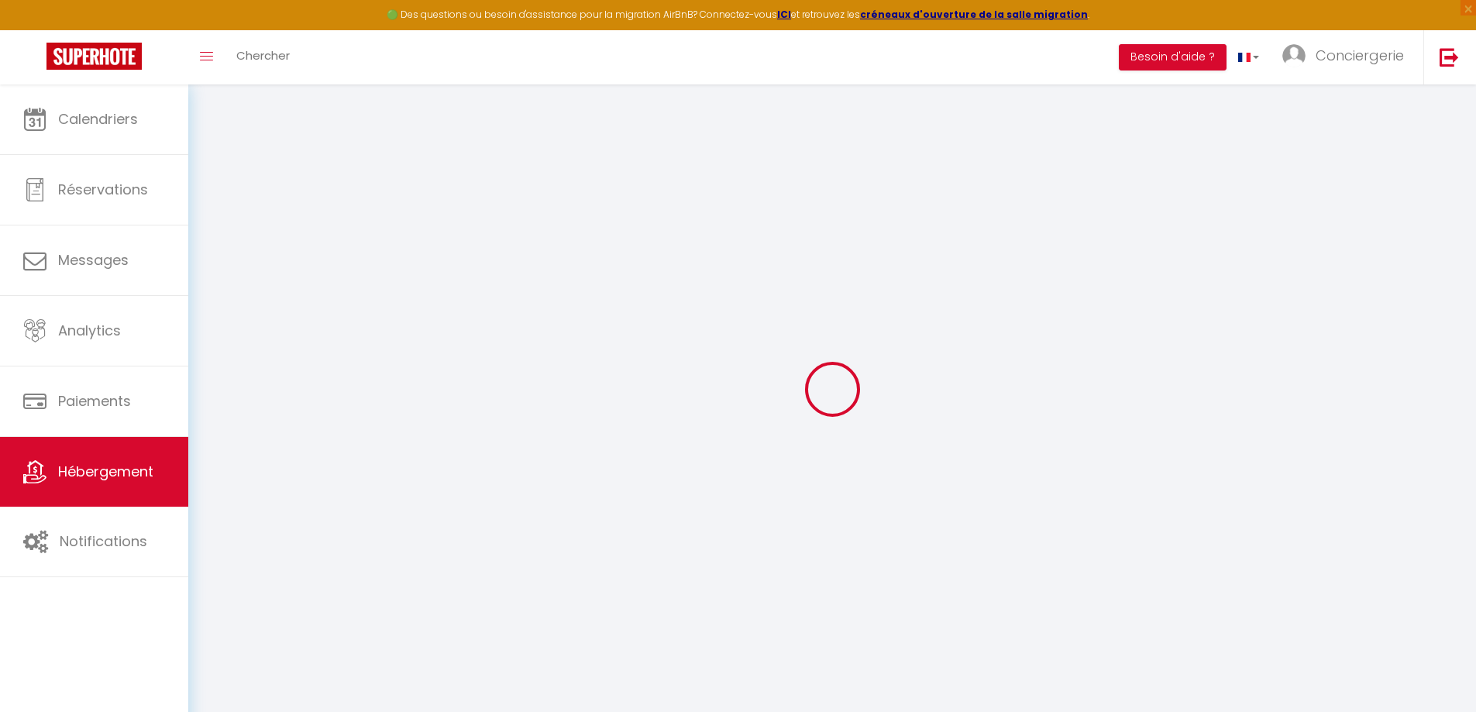
select select
checkbox input "false"
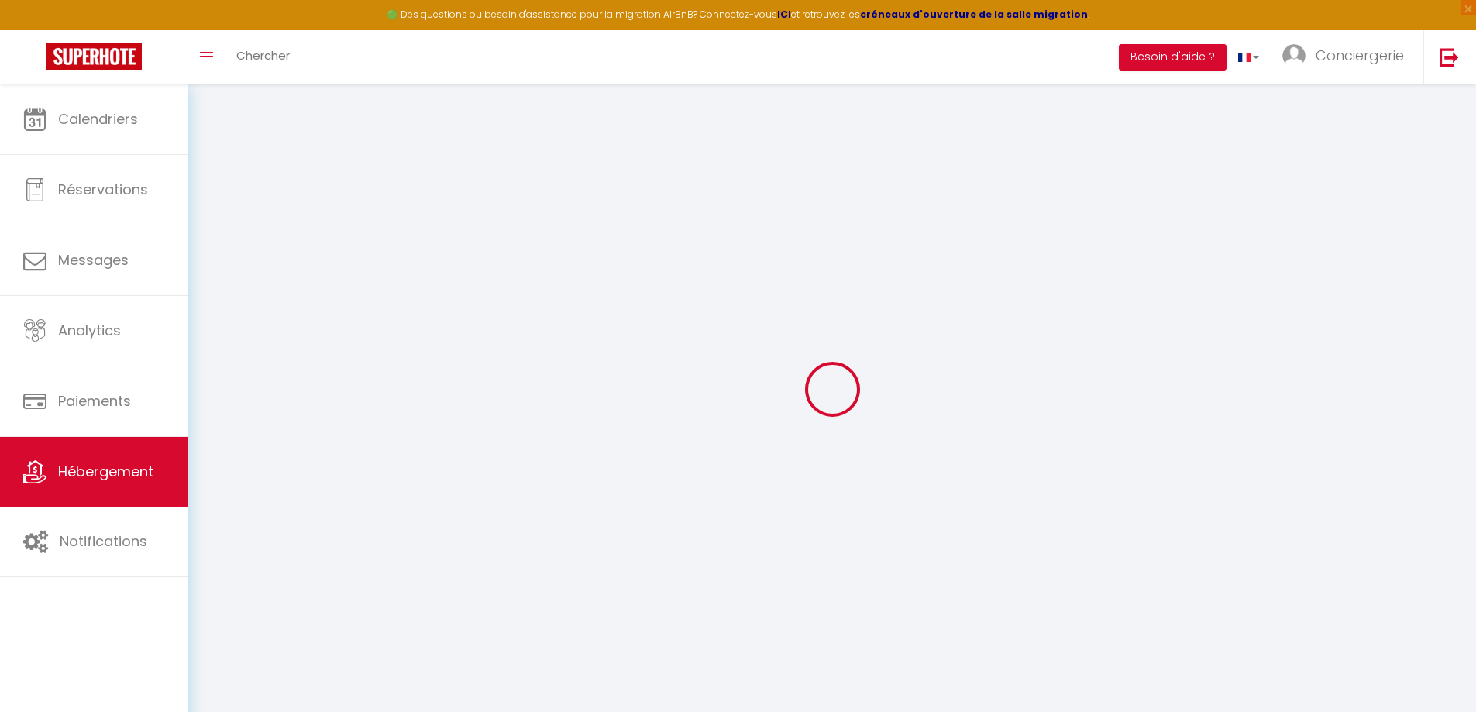
checkbox input "false"
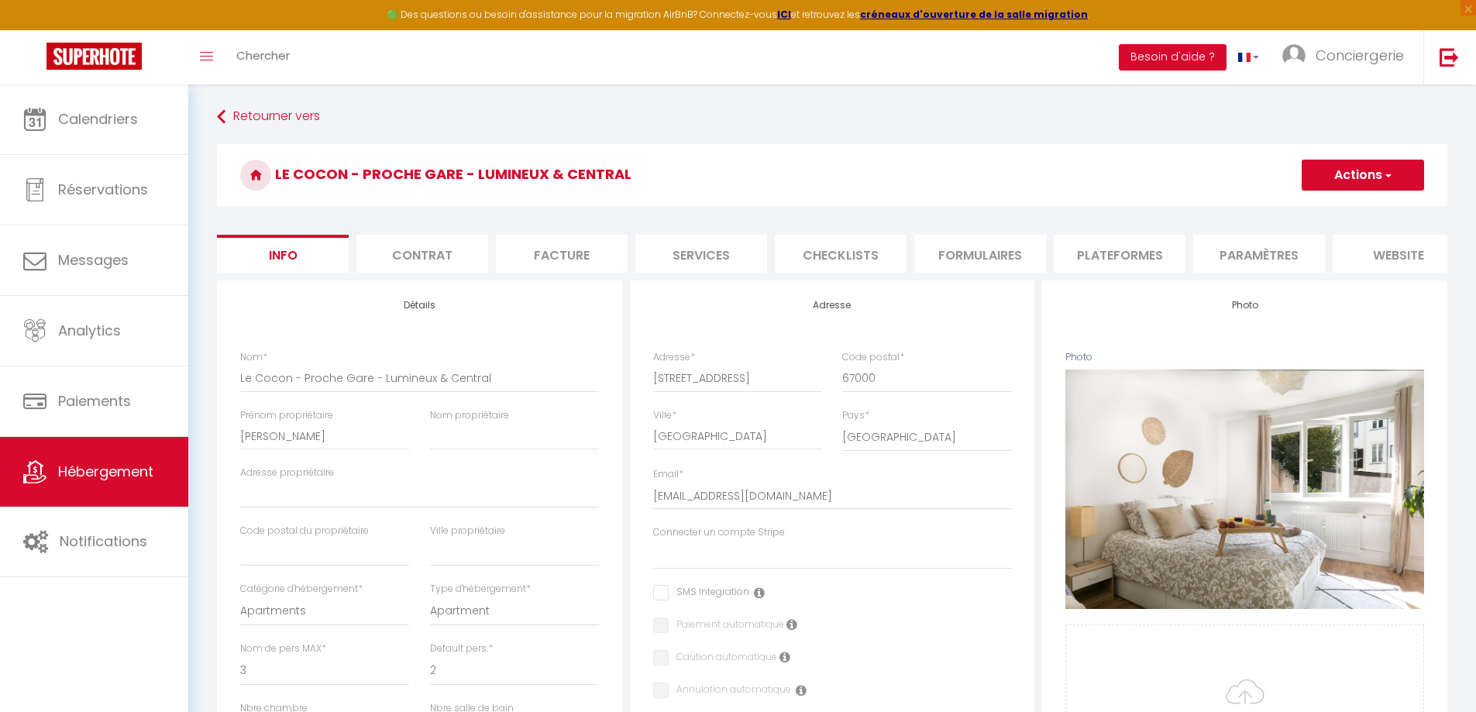
click at [1230, 248] on li "Paramètres" at bounding box center [1259, 254] width 132 height 38
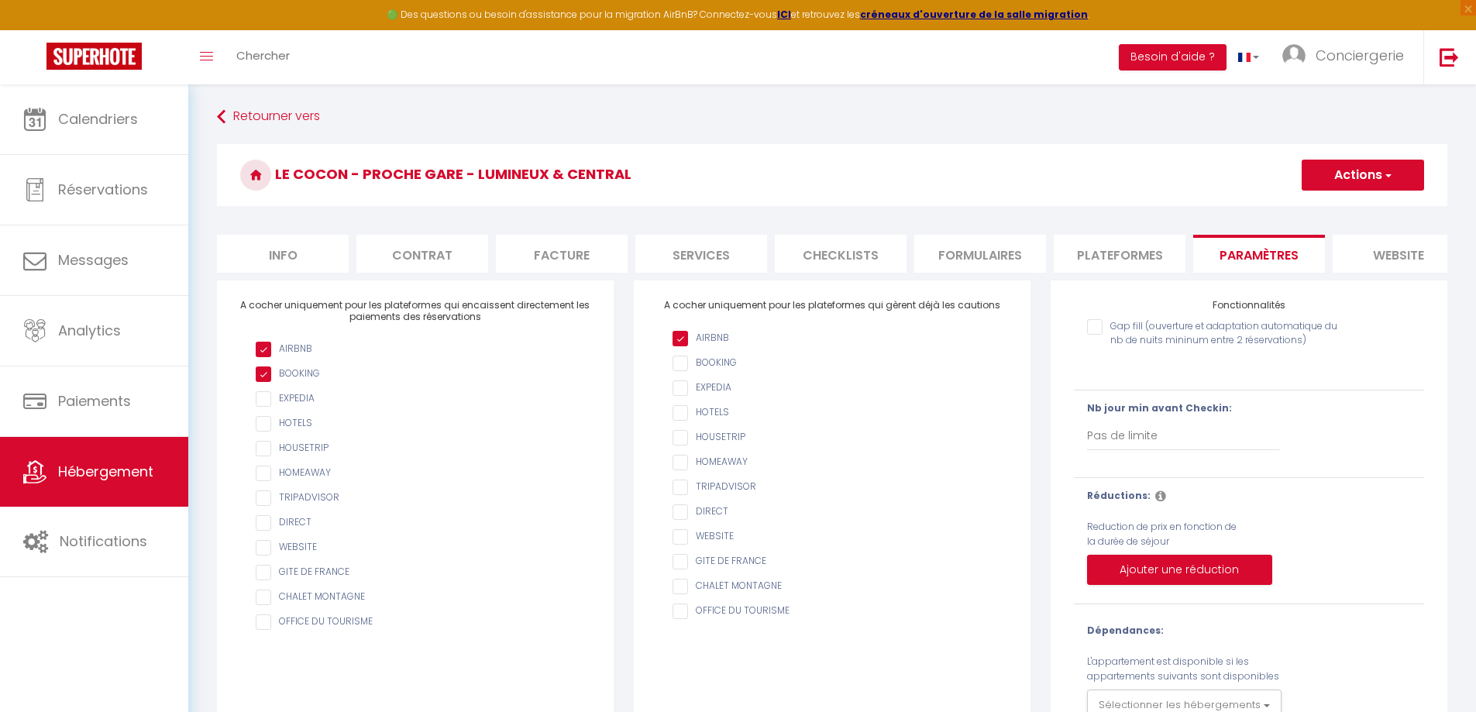
click at [1132, 247] on li "Plateformes" at bounding box center [1120, 254] width 132 height 38
select select
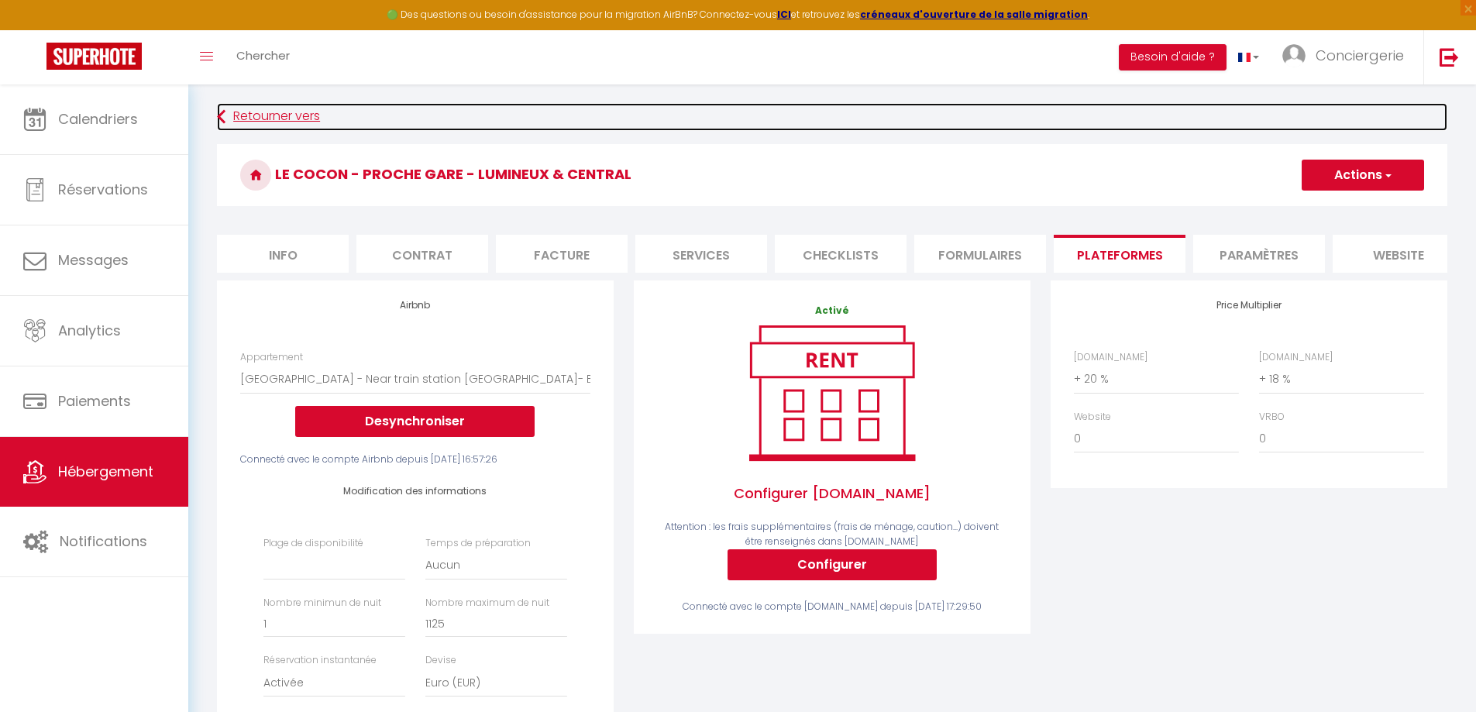
click at [261, 118] on link "Retourner vers" at bounding box center [832, 117] width 1230 height 28
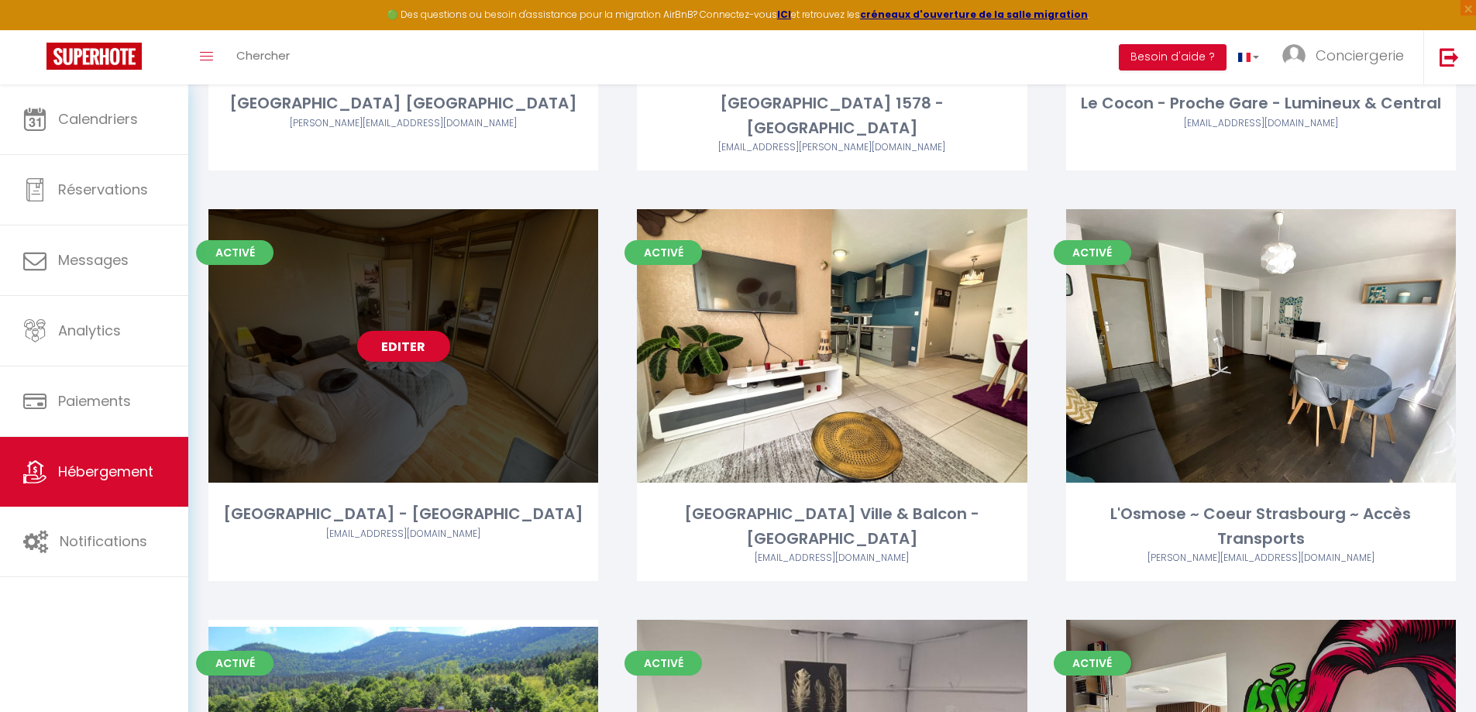
scroll to position [1627, 0]
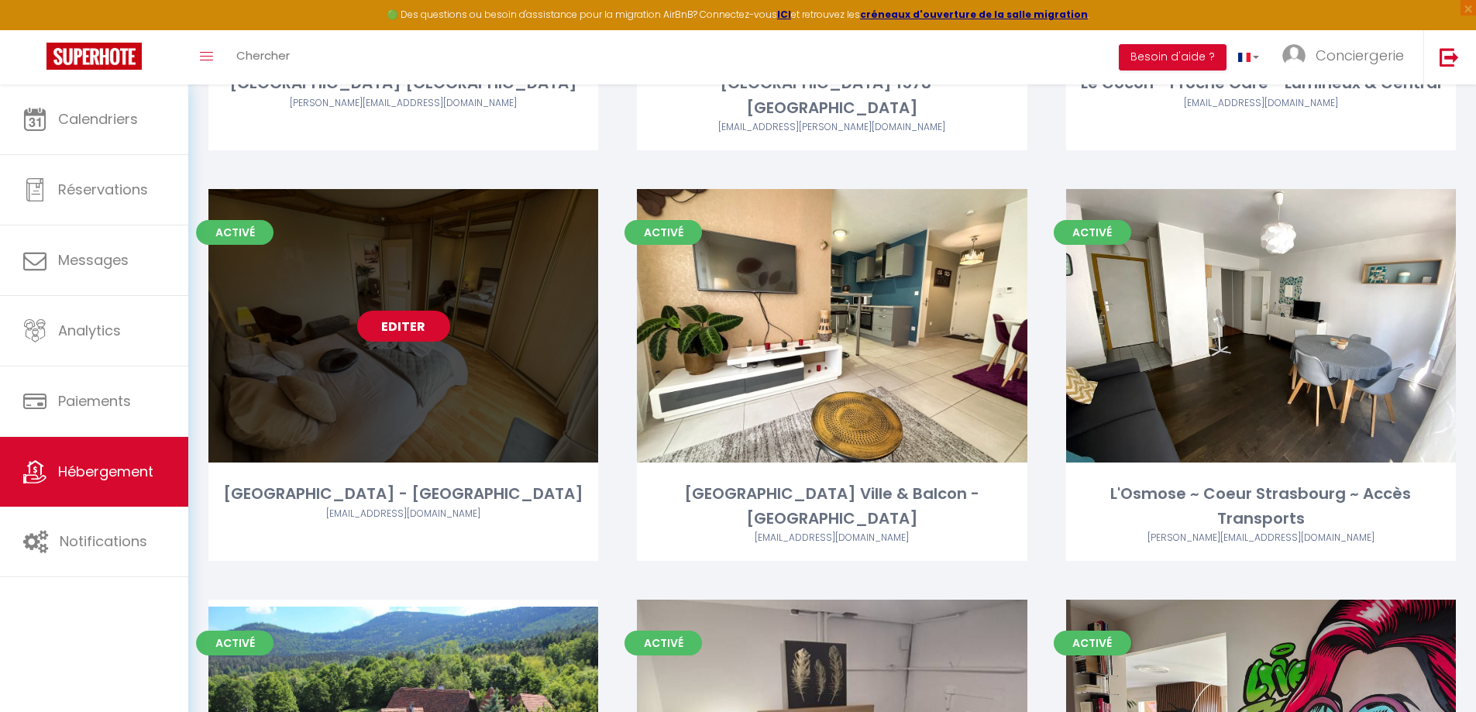
click at [406, 311] on link "Editer" at bounding box center [403, 326] width 93 height 31
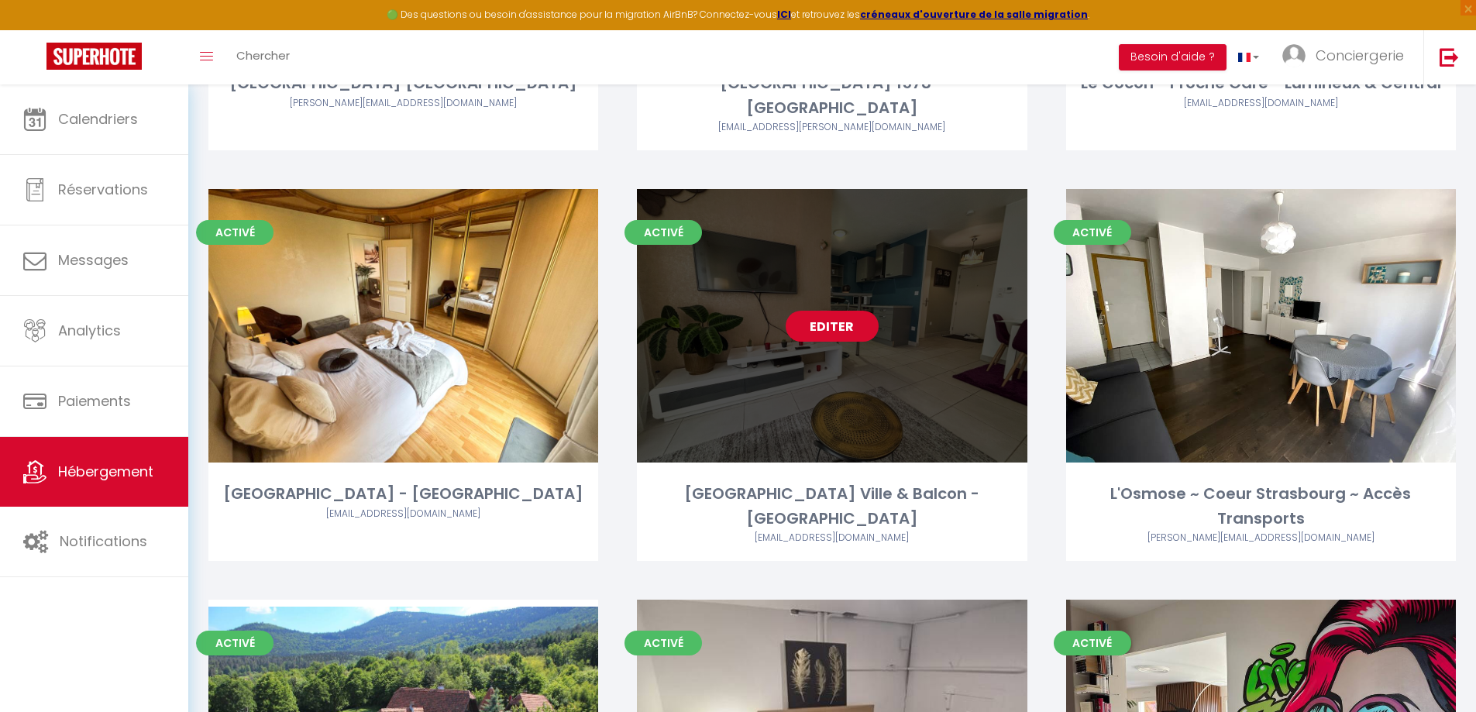
click at [829, 311] on link "Editer" at bounding box center [832, 326] width 93 height 31
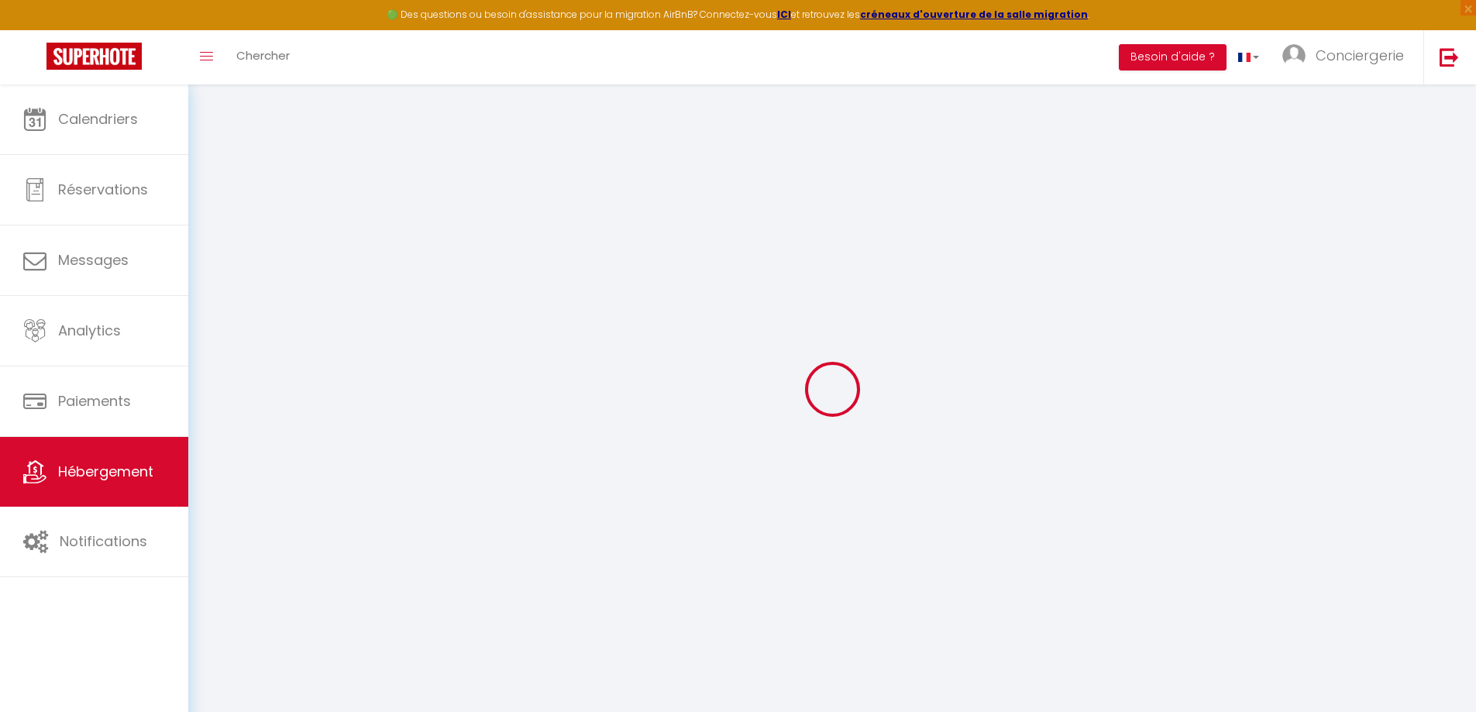
select select
checkbox input "false"
checkbox input "true"
checkbox input "false"
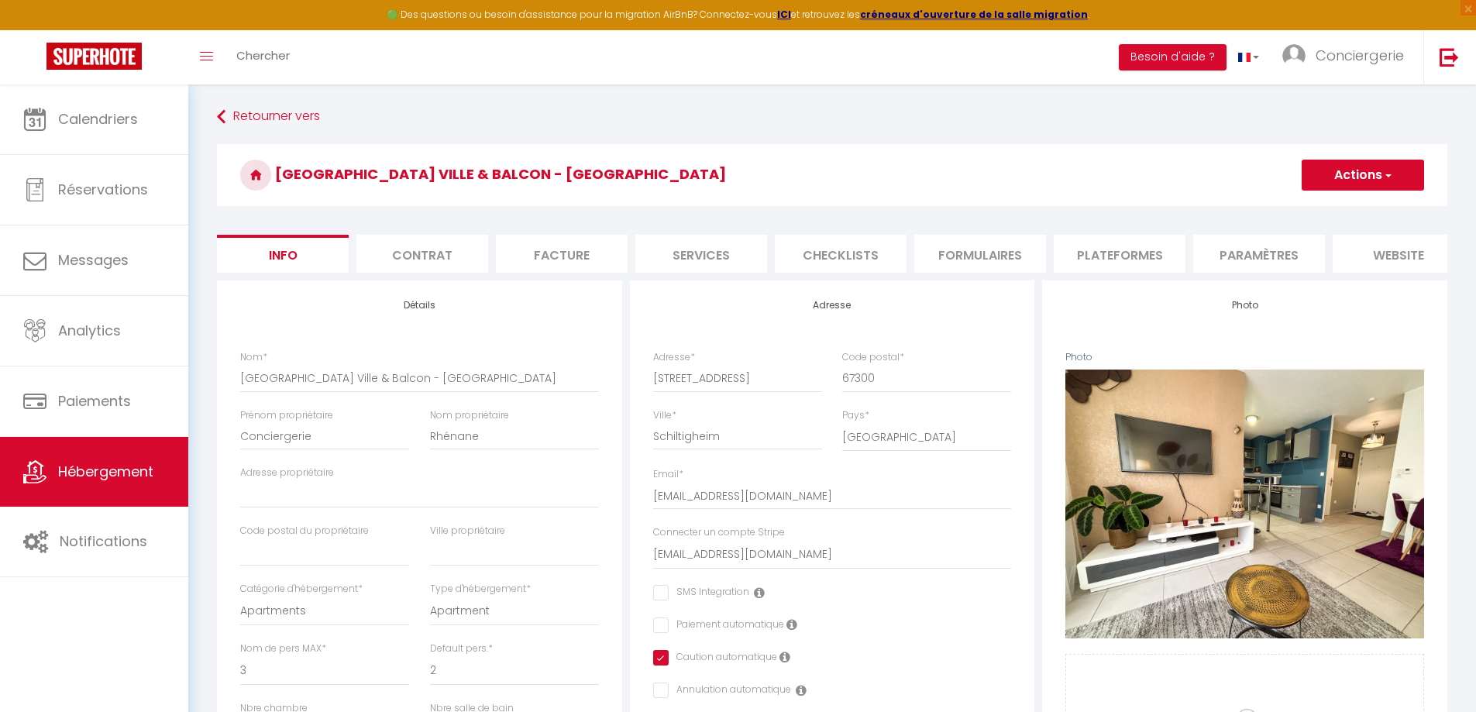
click at [1099, 244] on li "Plateformes" at bounding box center [1120, 254] width 132 height 38
select select
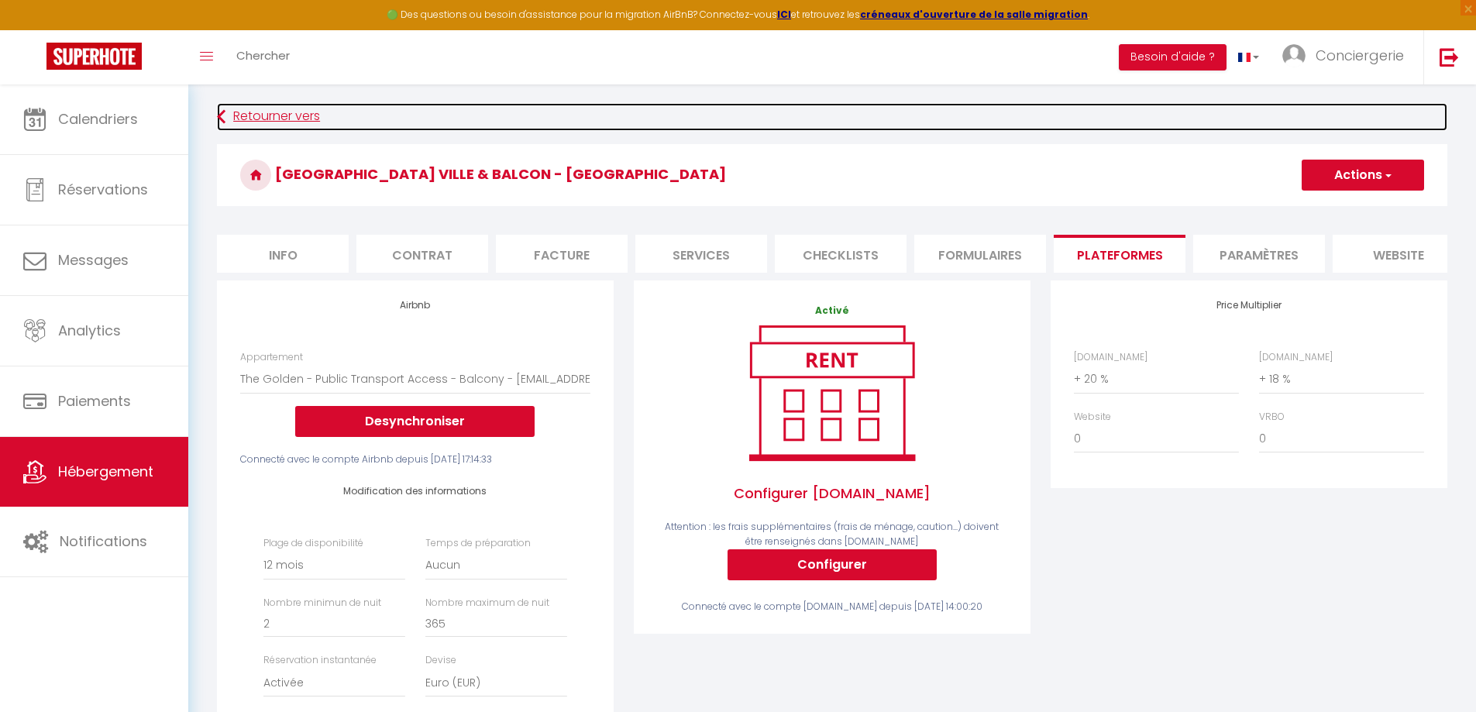
click at [280, 125] on link "Retourner vers" at bounding box center [832, 117] width 1230 height 28
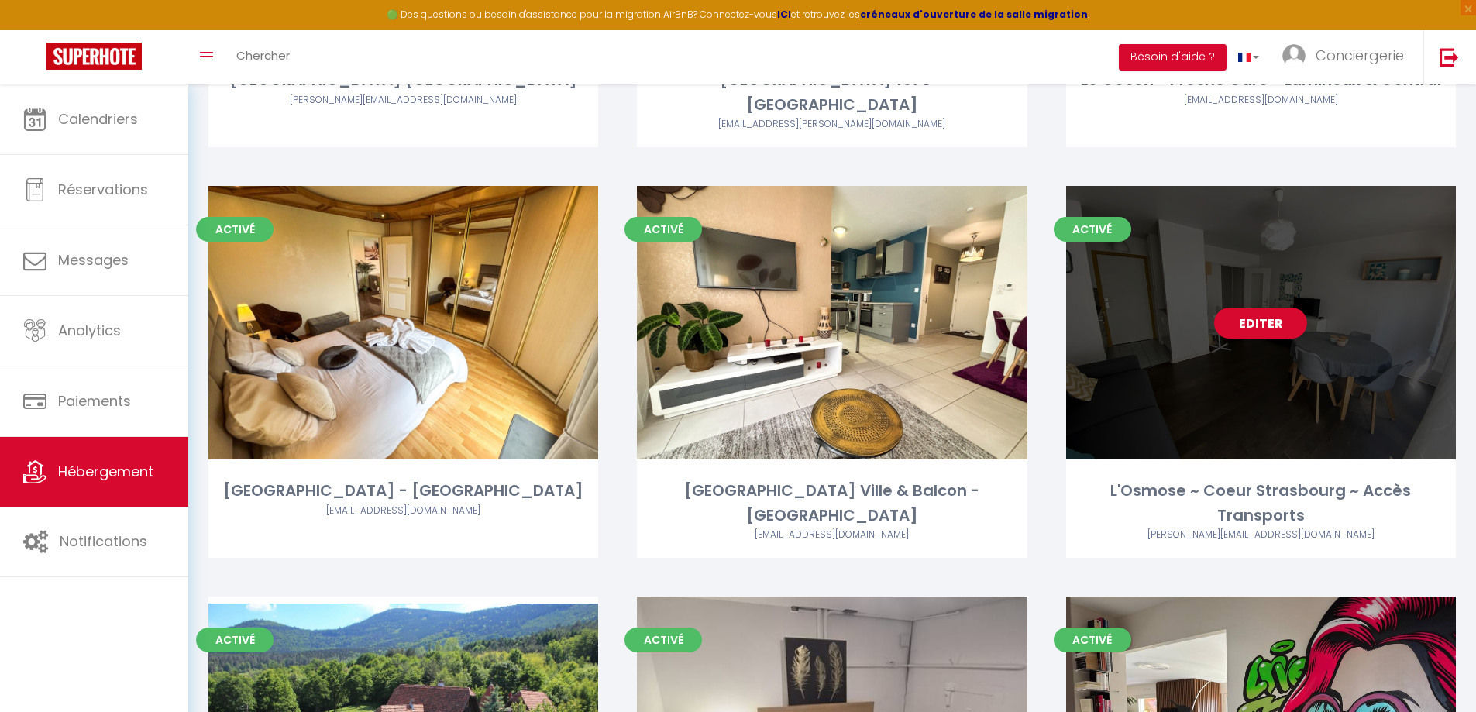
scroll to position [1627, 0]
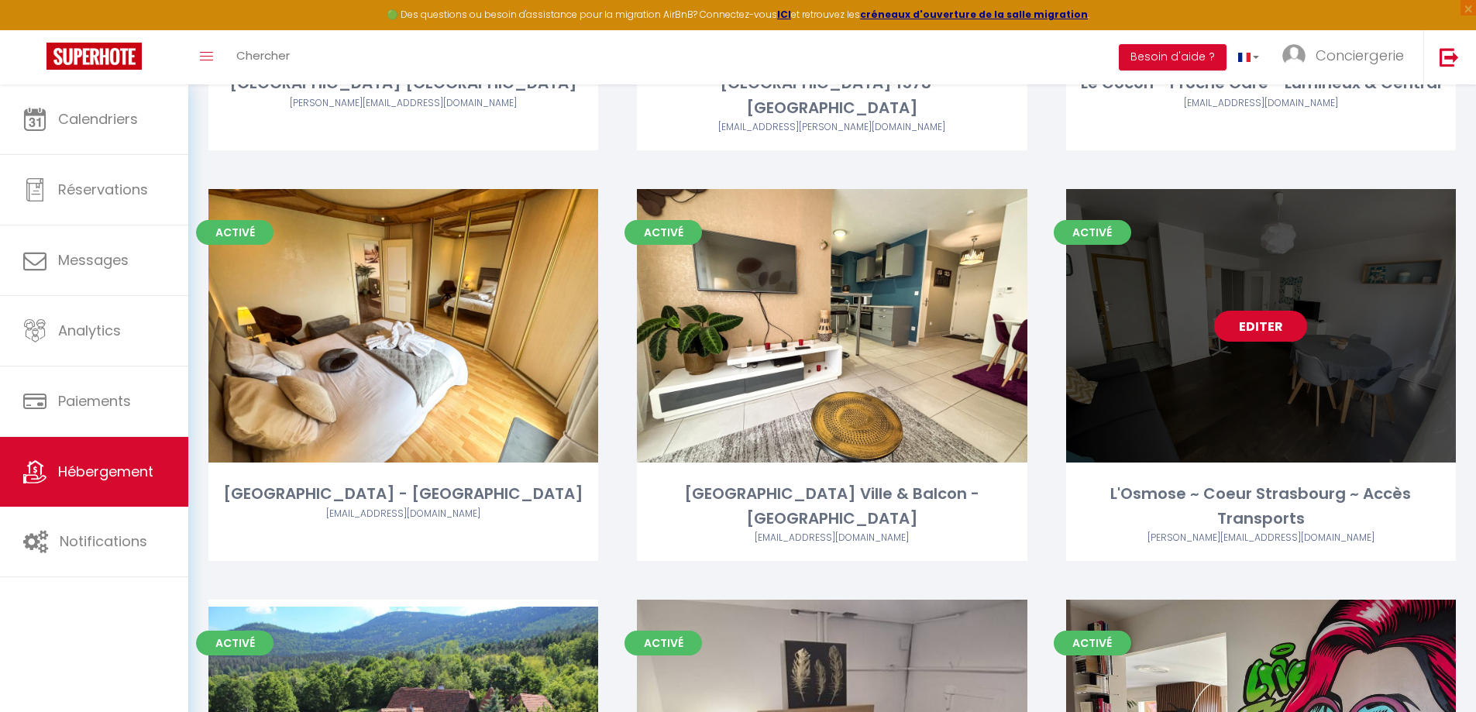
click at [1260, 311] on link "Editer" at bounding box center [1260, 326] width 93 height 31
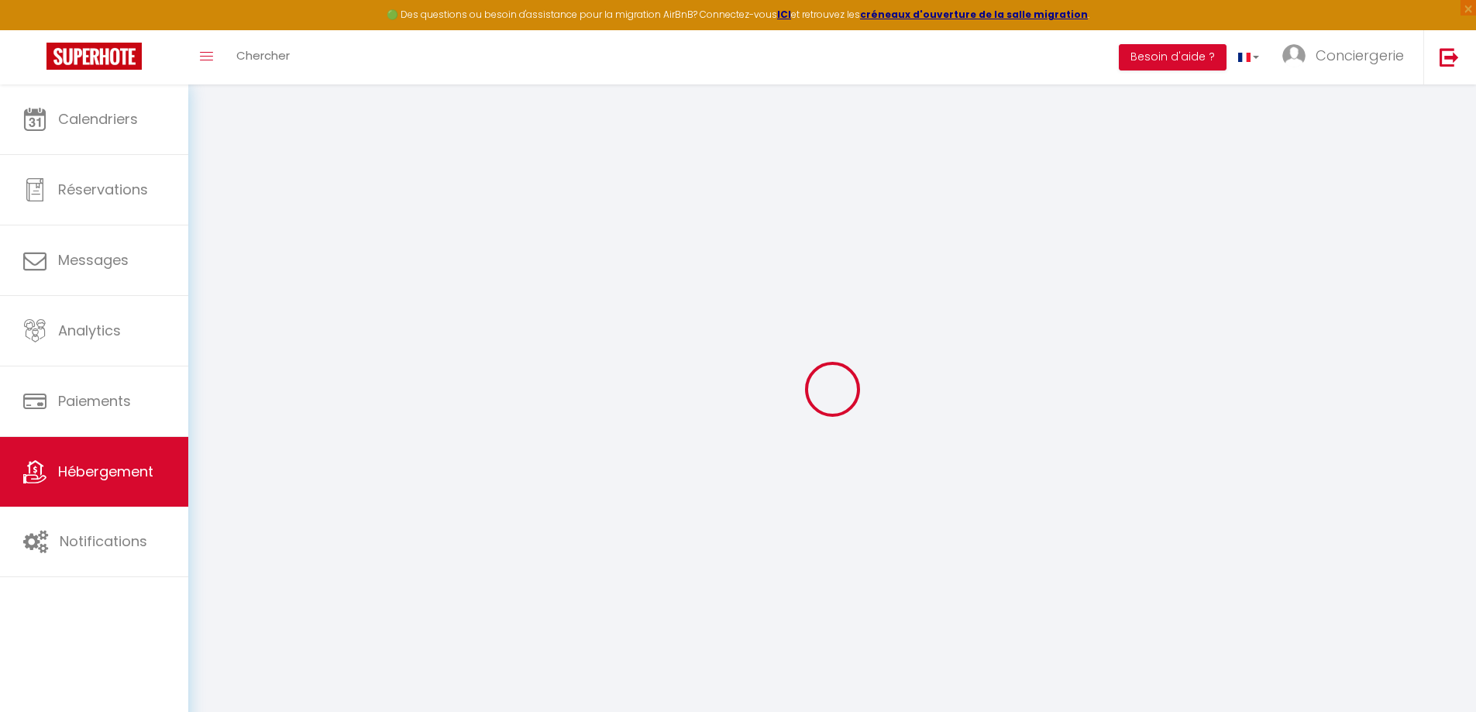
select select
checkbox input "false"
checkbox input "true"
checkbox input "false"
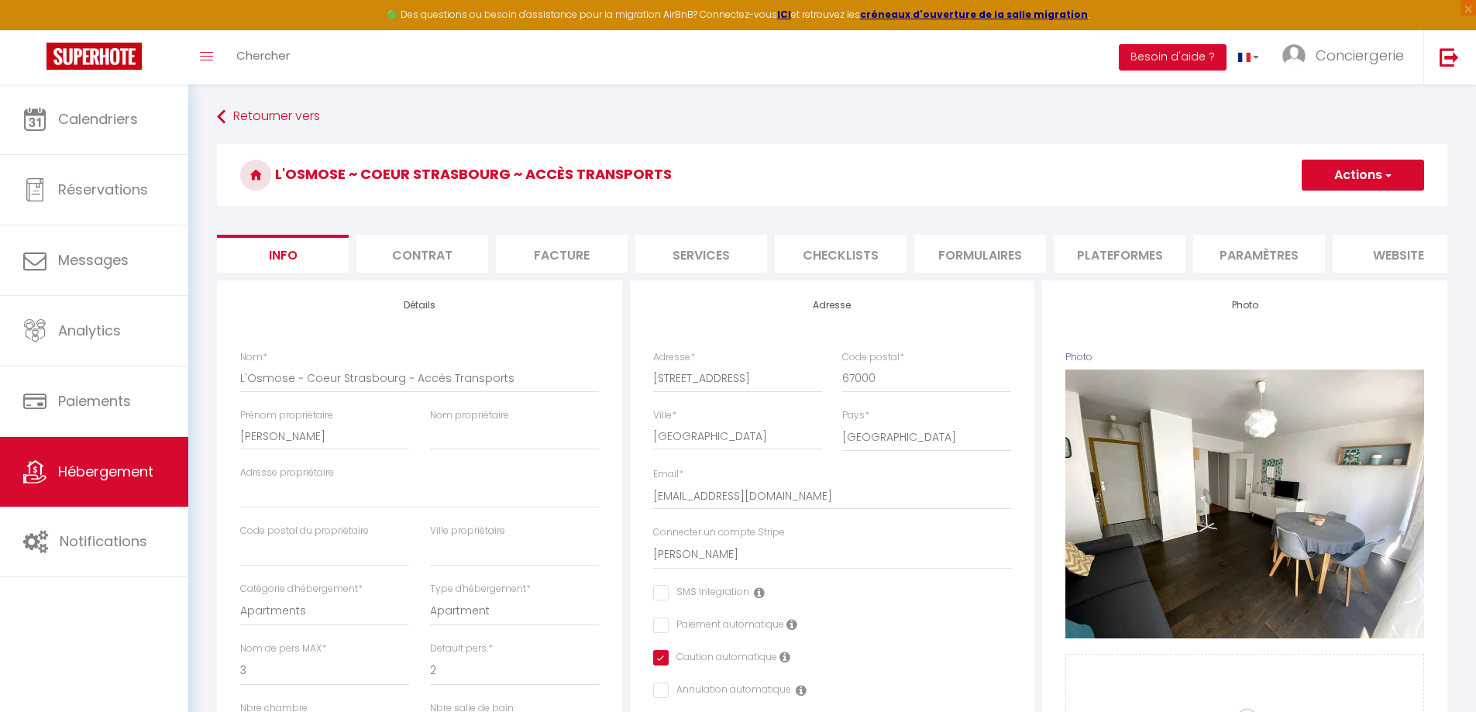
click at [1088, 252] on li "Plateformes" at bounding box center [1120, 254] width 132 height 38
select select
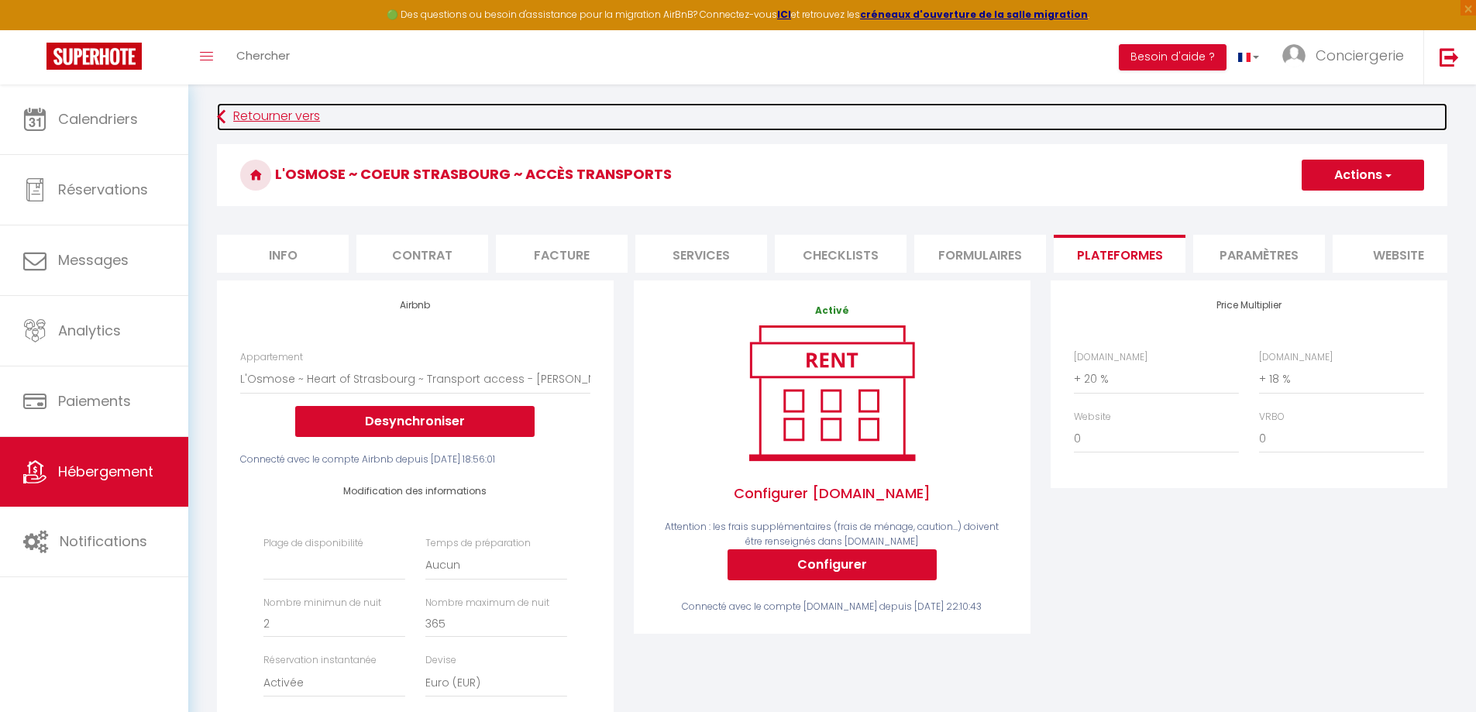
click at [260, 122] on link "Retourner vers" at bounding box center [832, 117] width 1230 height 28
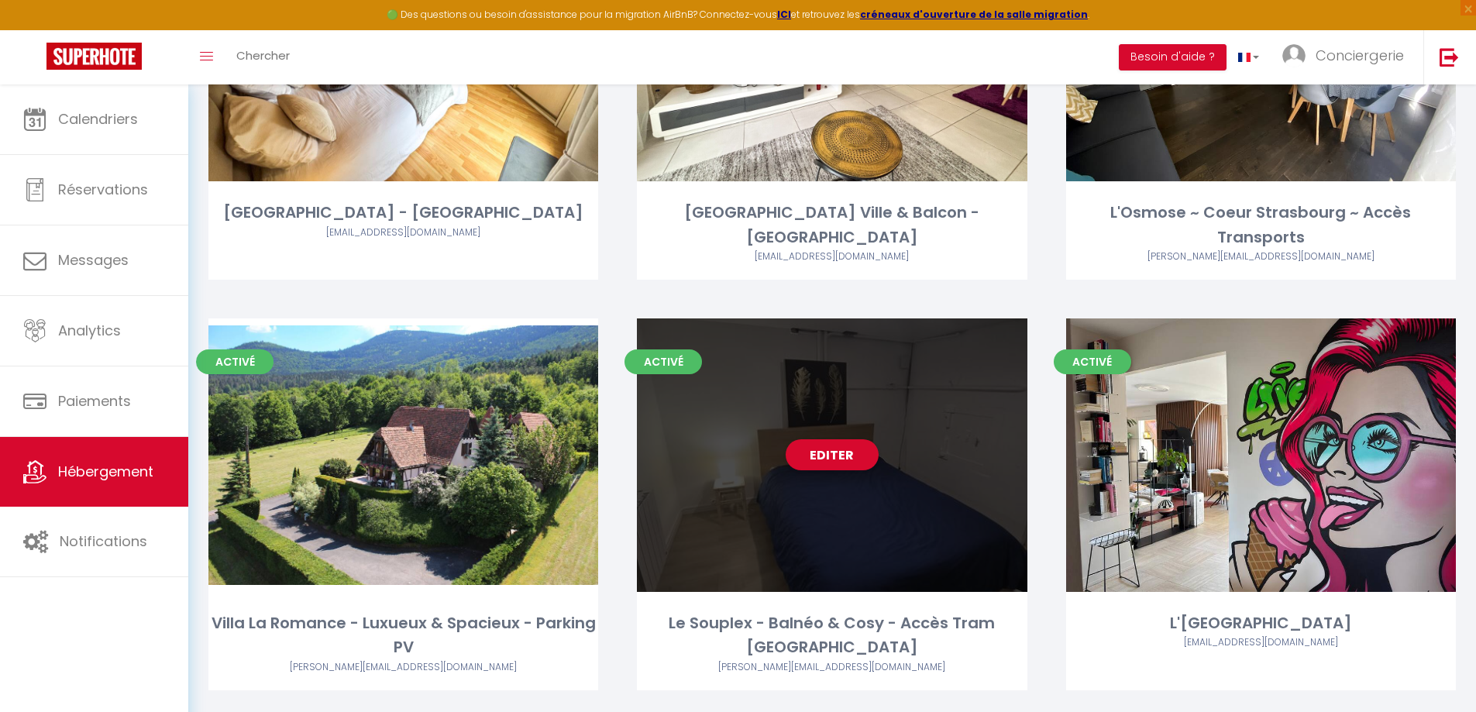
scroll to position [2014, 0]
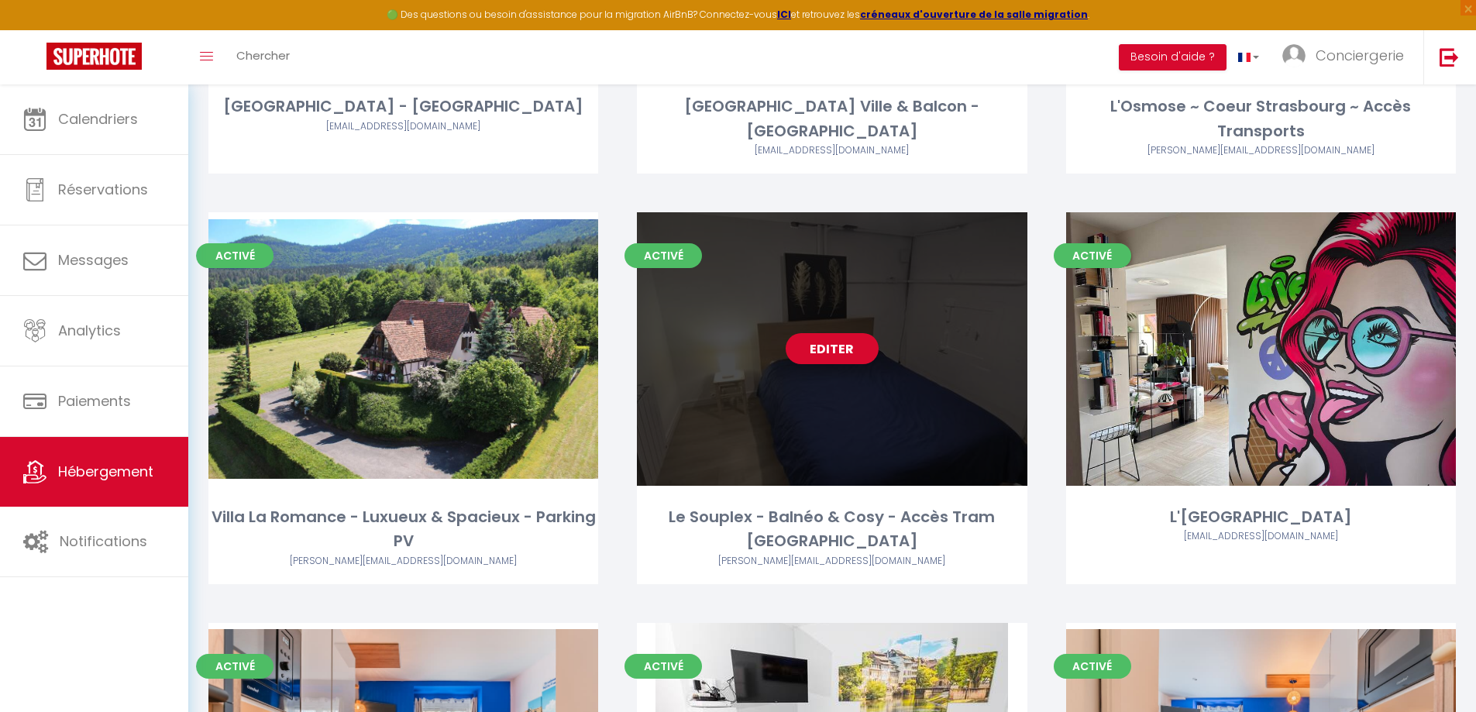
click at [812, 333] on link "Editer" at bounding box center [832, 348] width 93 height 31
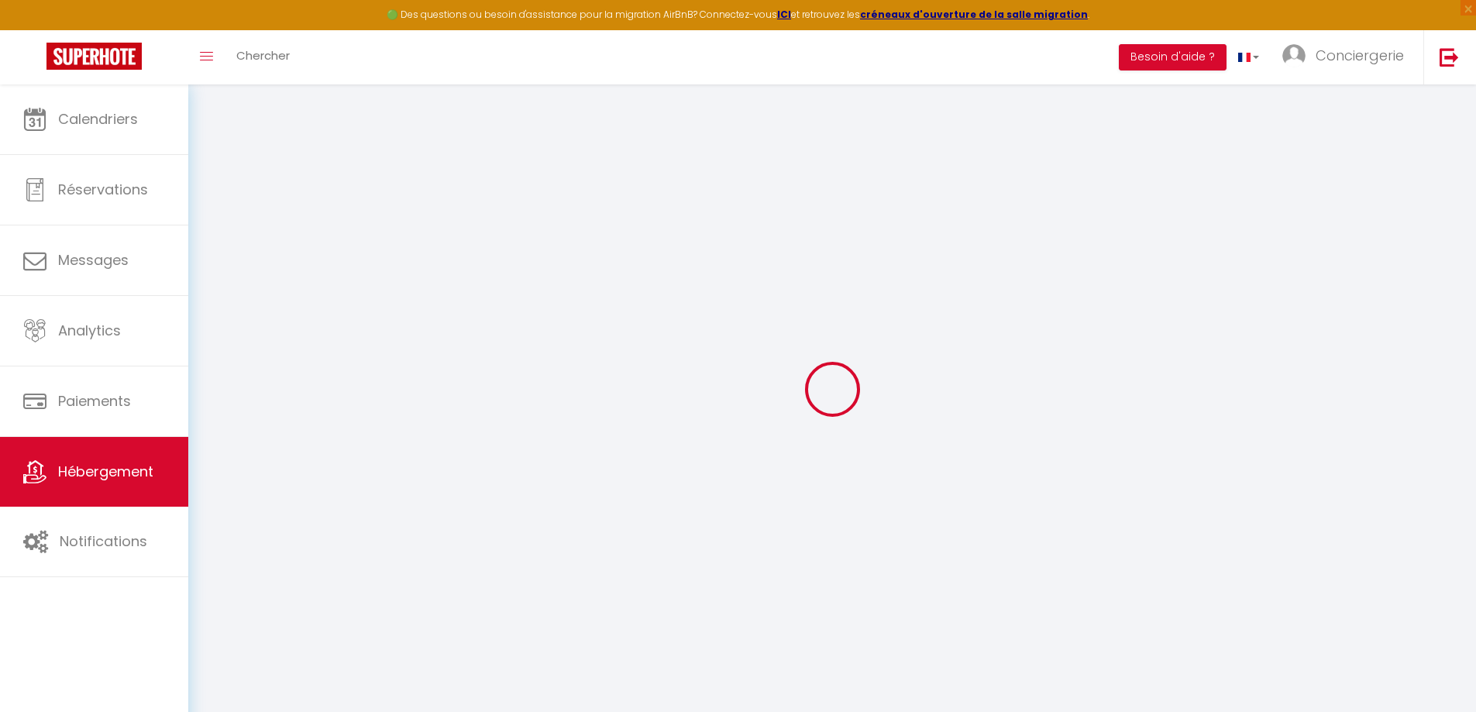
select select
checkbox input "false"
checkbox input "true"
checkbox input "false"
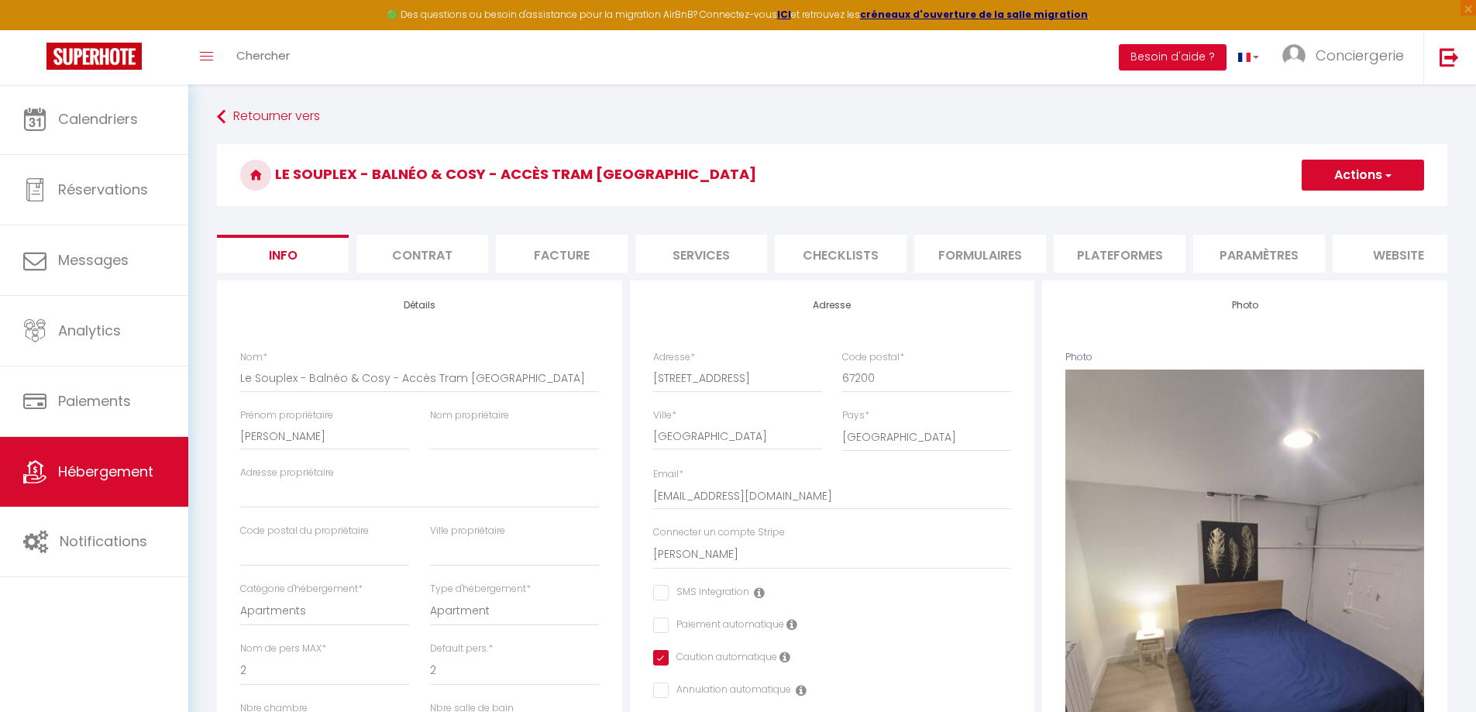
click at [1096, 252] on li "Plateformes" at bounding box center [1120, 254] width 132 height 38
select select
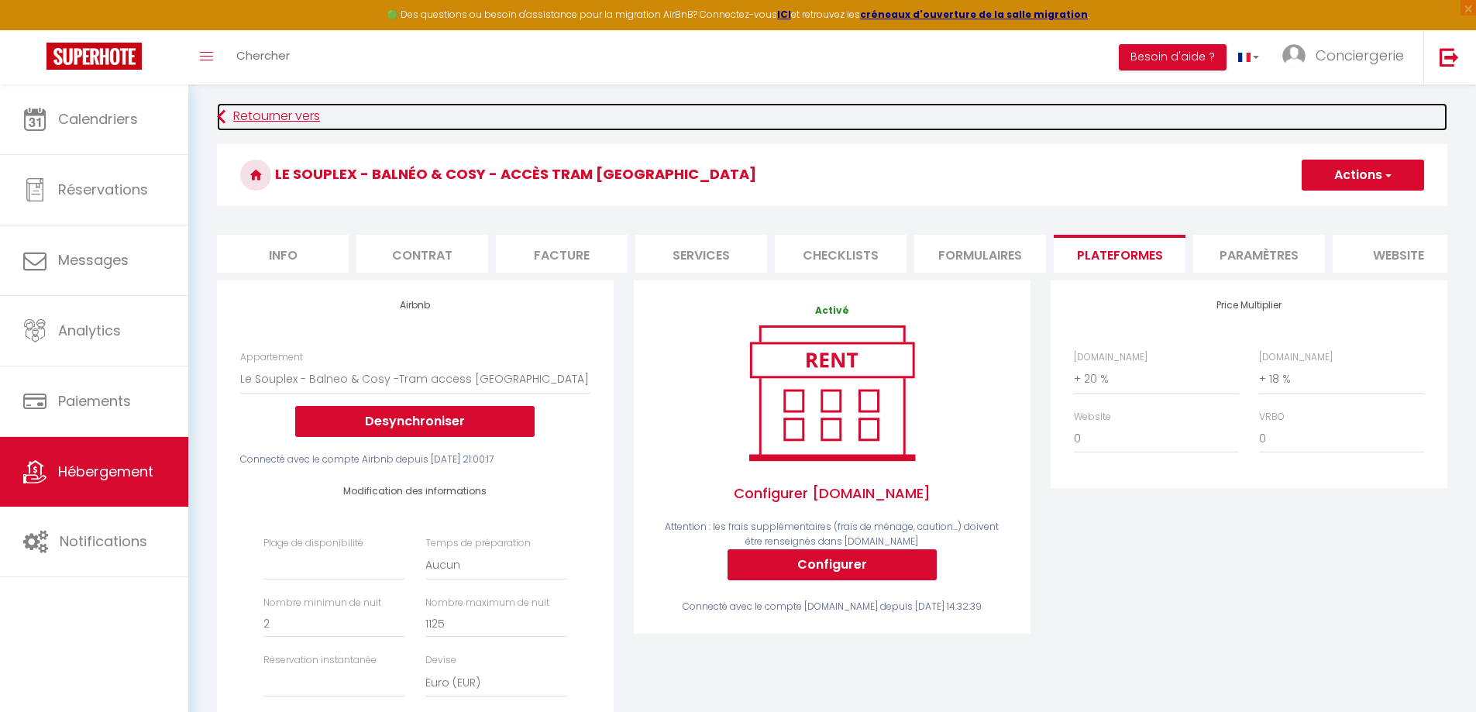
click at [270, 114] on link "Retourner vers" at bounding box center [832, 117] width 1230 height 28
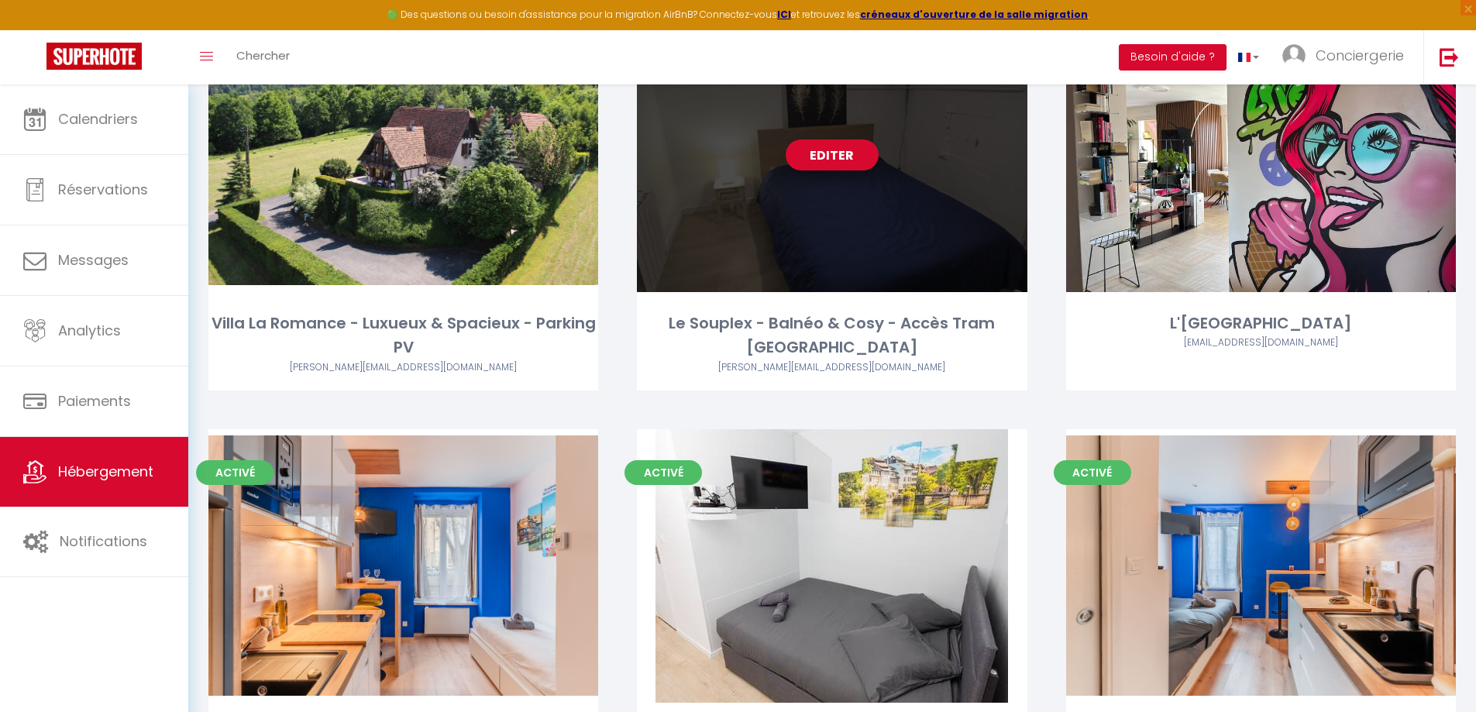
scroll to position [2281, 0]
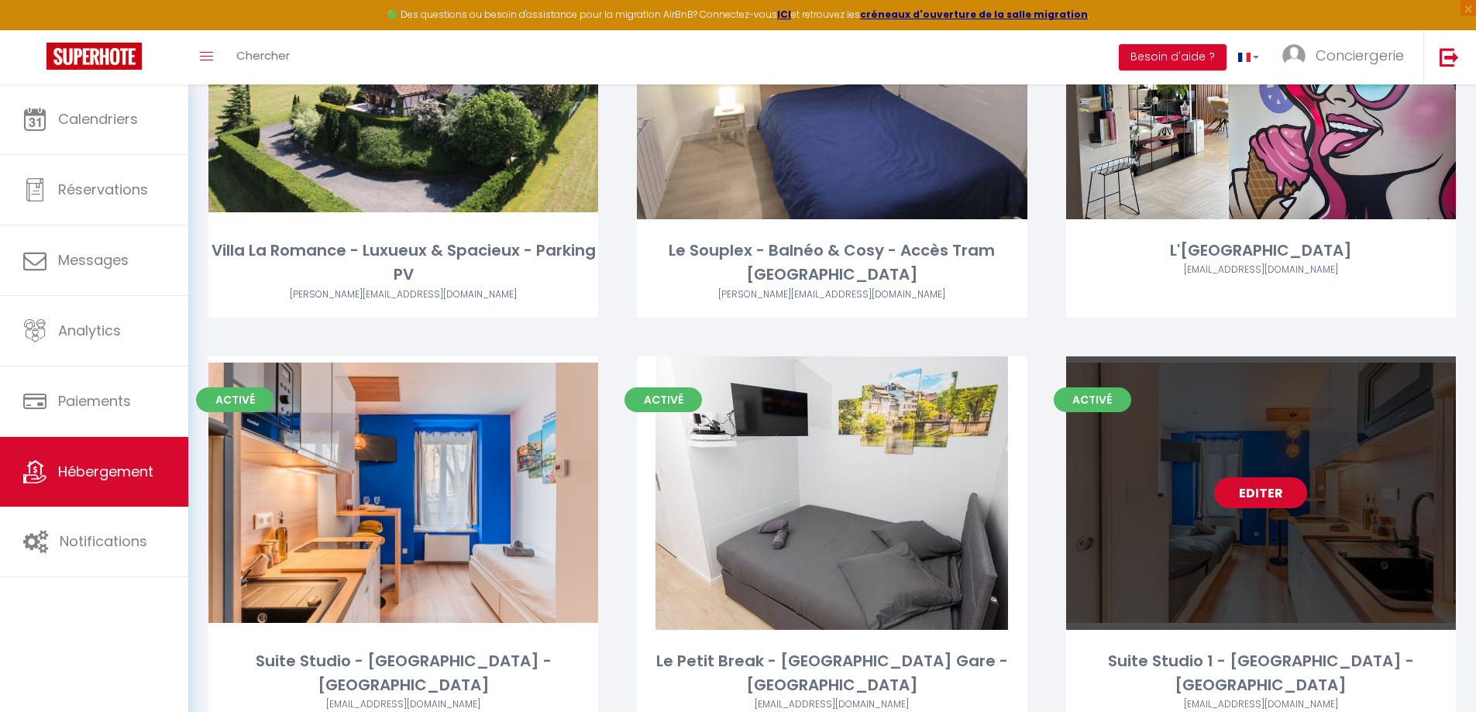
click at [1246, 477] on link "Editer" at bounding box center [1260, 492] width 93 height 31
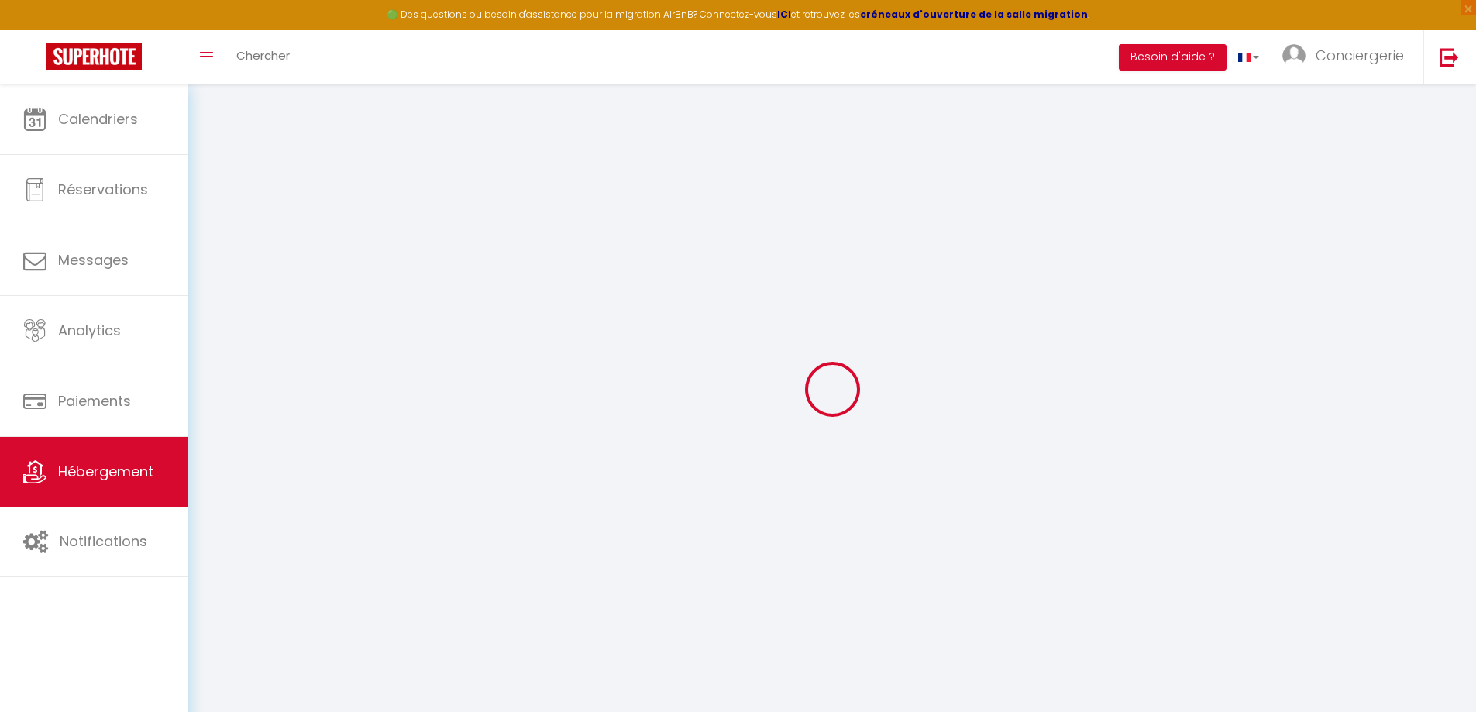
select select
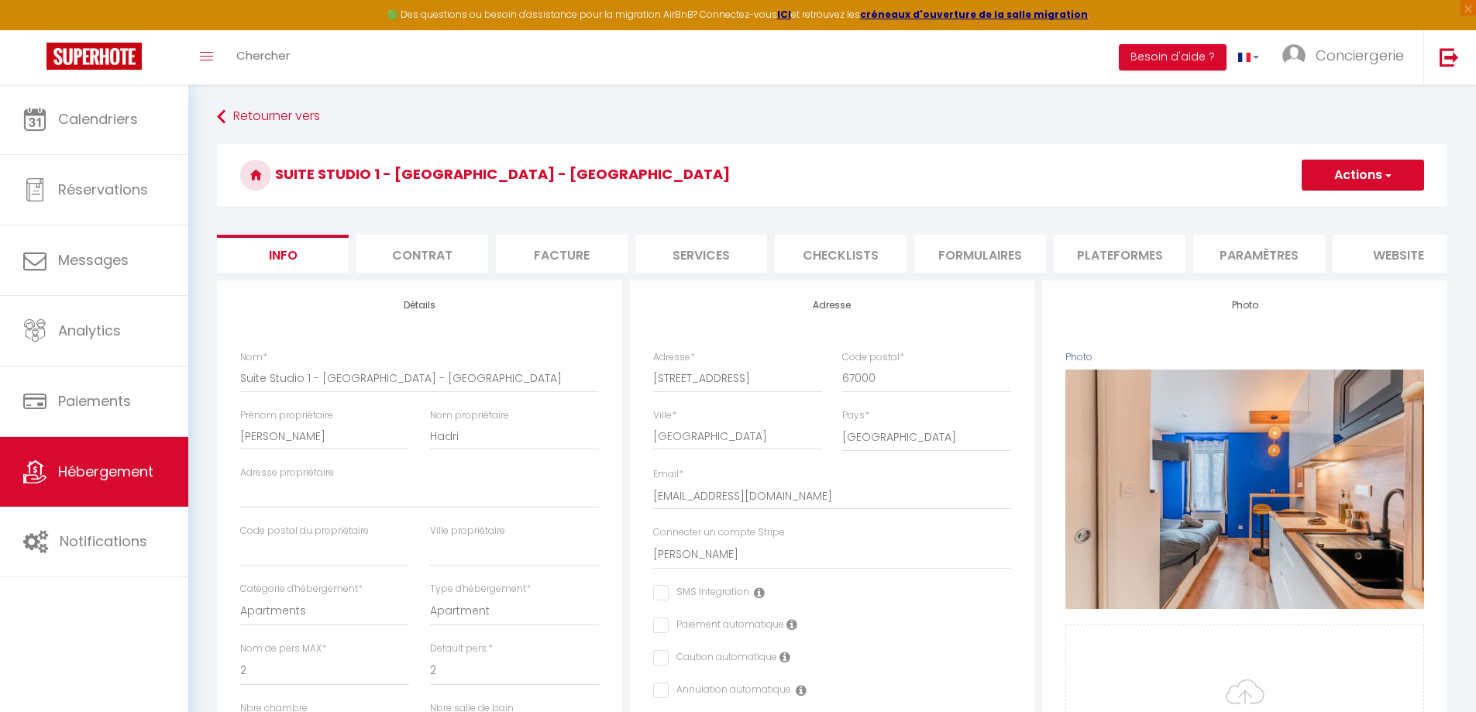
click at [1067, 251] on li "Plateformes" at bounding box center [1120, 254] width 132 height 38
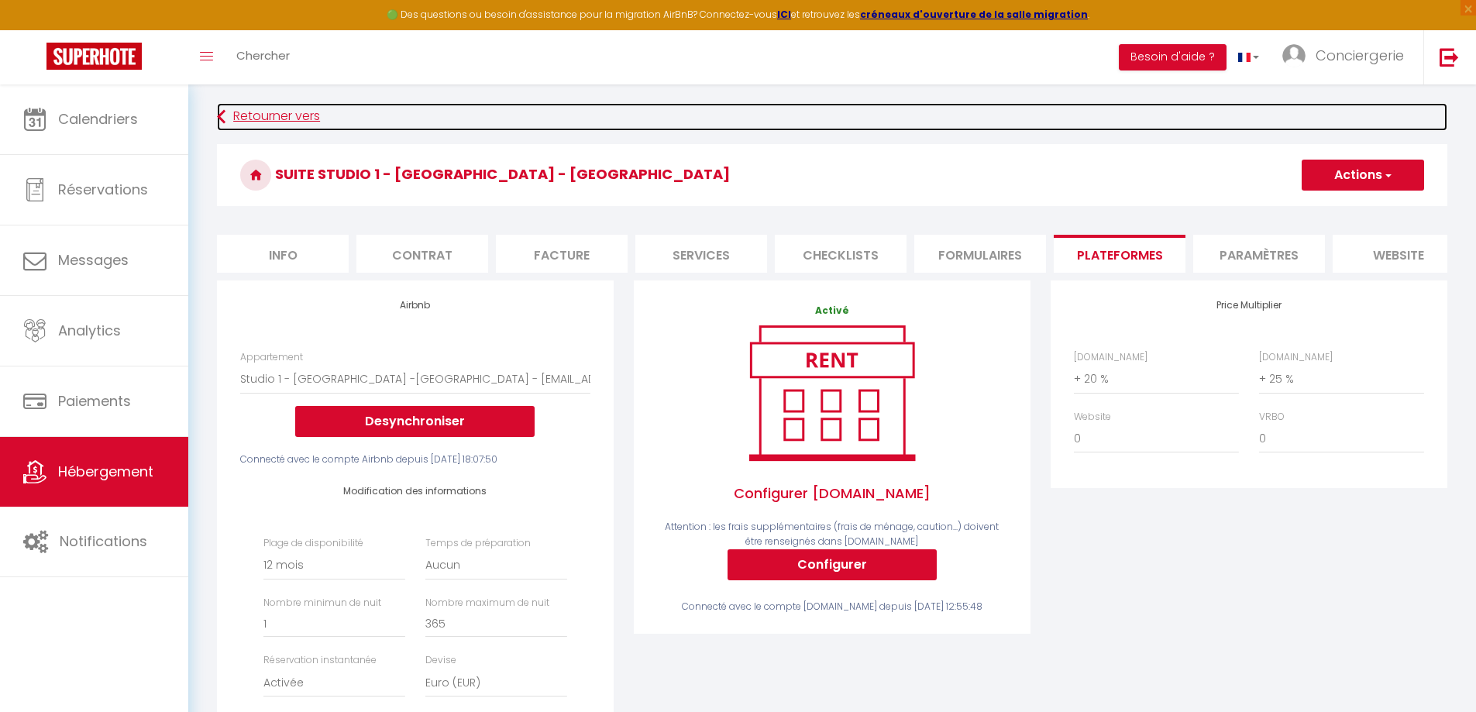
click at [246, 115] on link "Retourner vers" at bounding box center [832, 117] width 1230 height 28
